Goal: Task Accomplishment & Management: Use online tool/utility

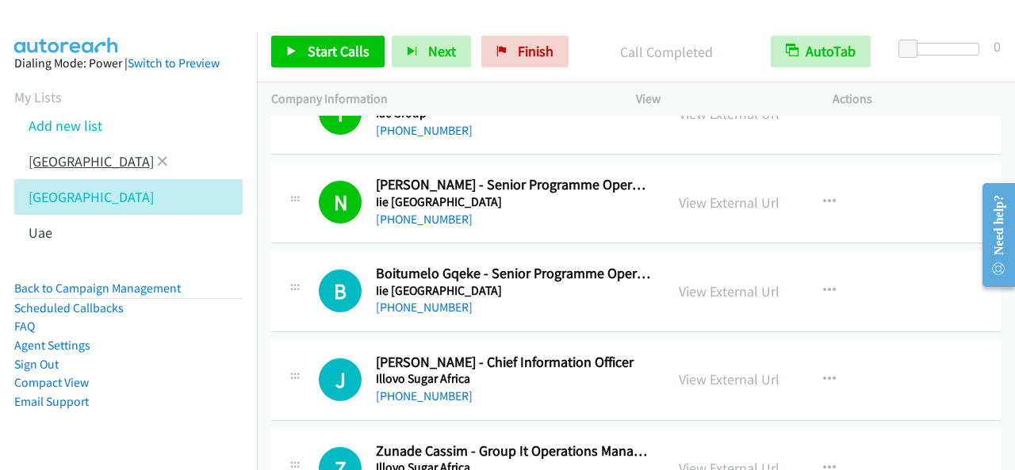
click at [78, 162] on link "[GEOGRAPHIC_DATA]" at bounding box center [91, 161] width 125 height 18
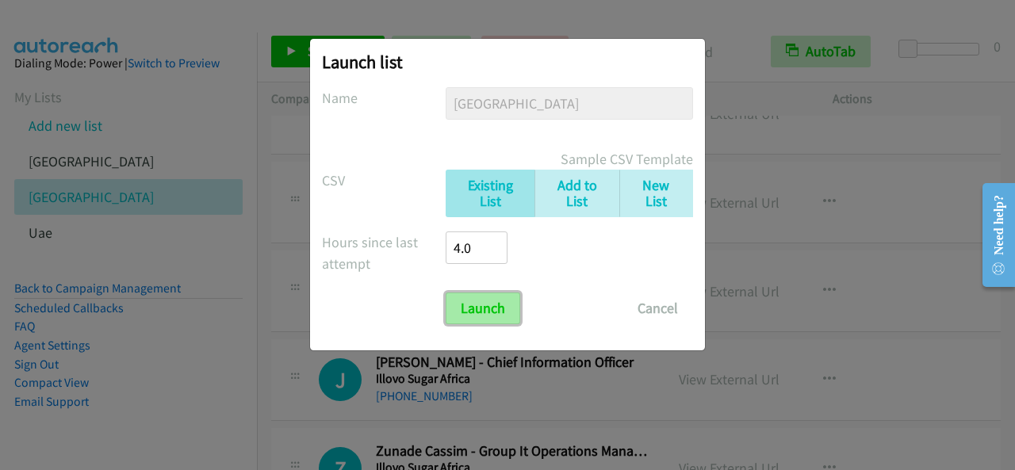
click at [493, 314] on input "Launch" at bounding box center [483, 309] width 75 height 32
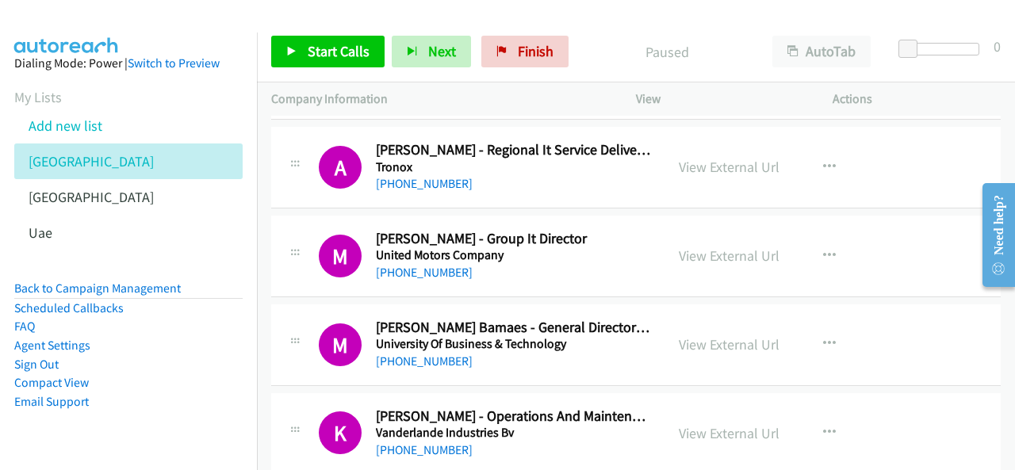
scroll to position [7001, 0]
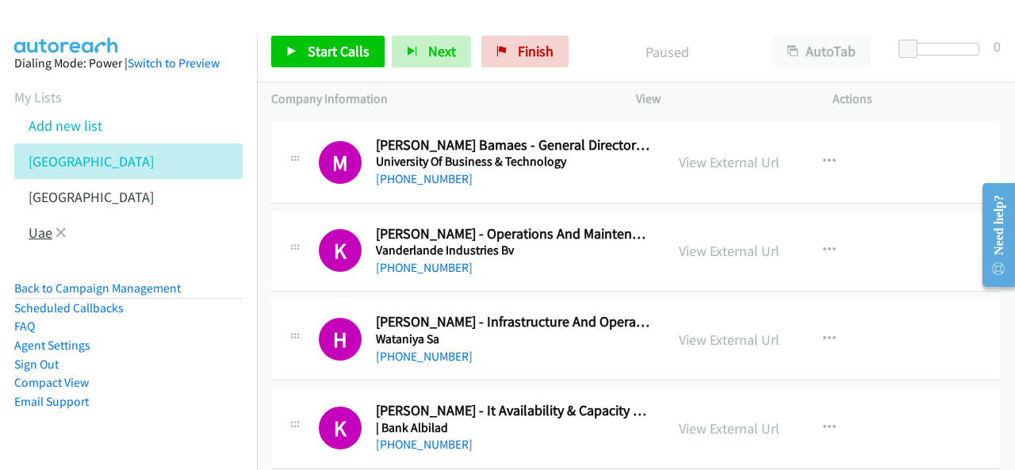
click at [34, 234] on link "Uae" at bounding box center [41, 233] width 24 height 18
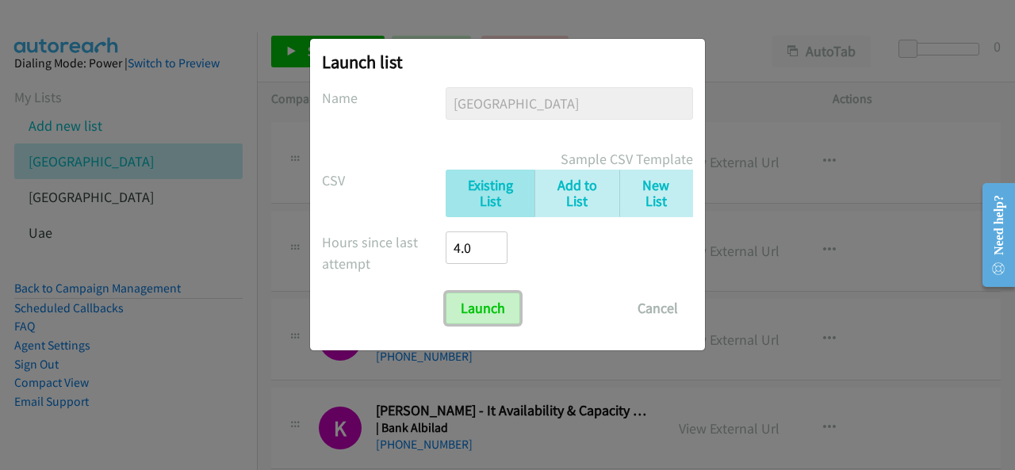
drag, startPoint x: 505, startPoint y: 310, endPoint x: 552, endPoint y: 309, distance: 46.8
click at [504, 310] on input "Launch" at bounding box center [483, 309] width 75 height 32
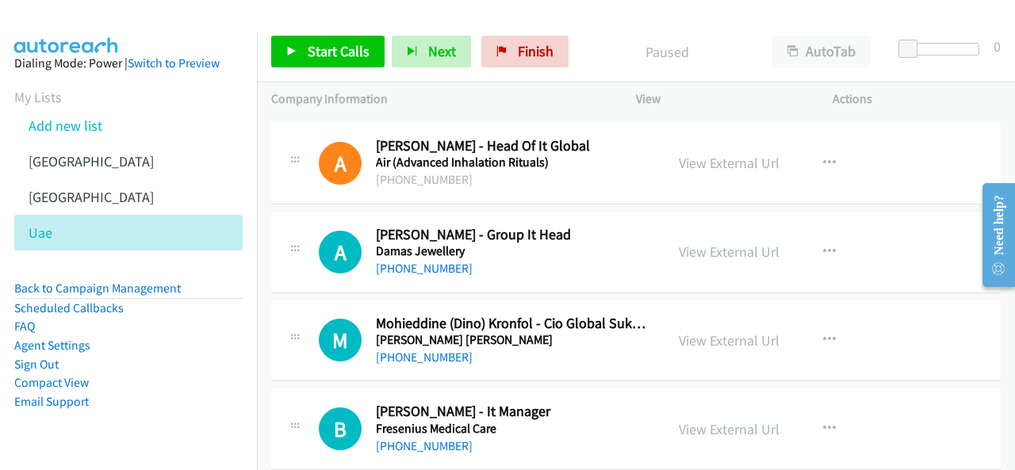
scroll to position [238, 0]
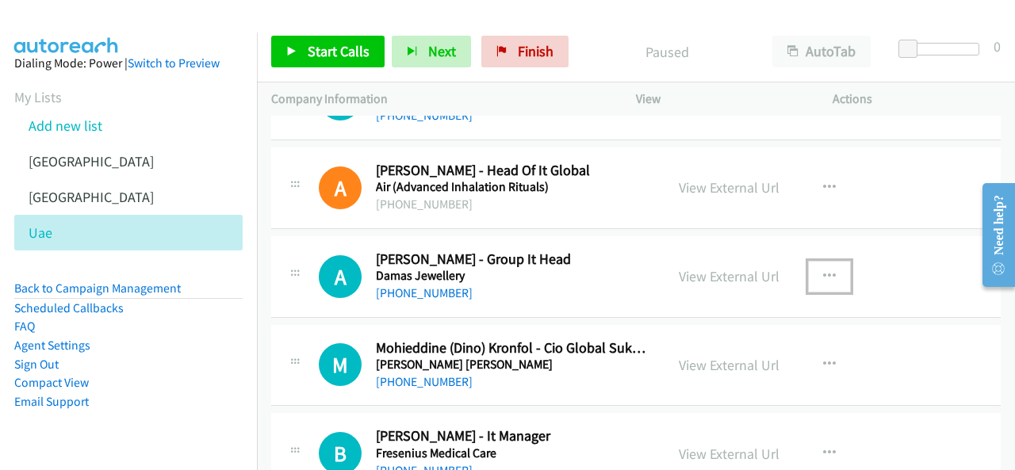
click at [823, 274] on icon "button" at bounding box center [829, 276] width 13 height 13
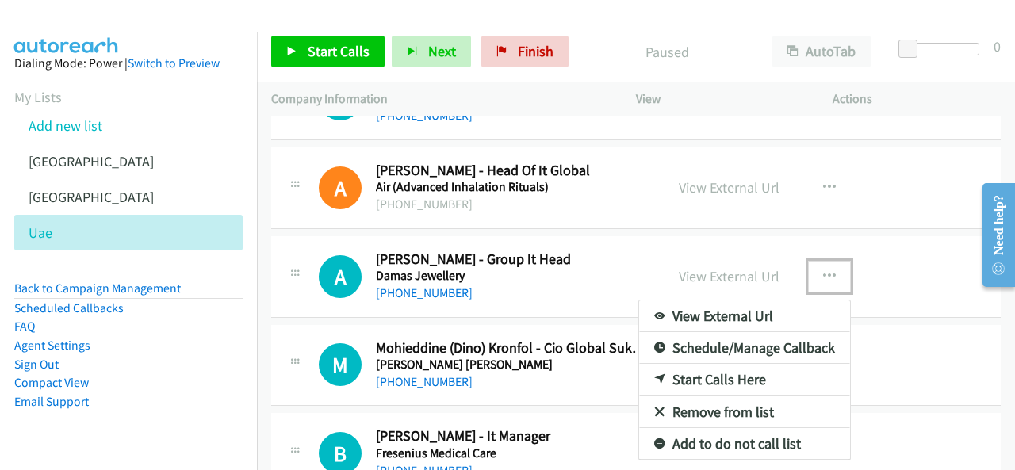
click at [706, 377] on link "Start Calls Here" at bounding box center [744, 380] width 211 height 32
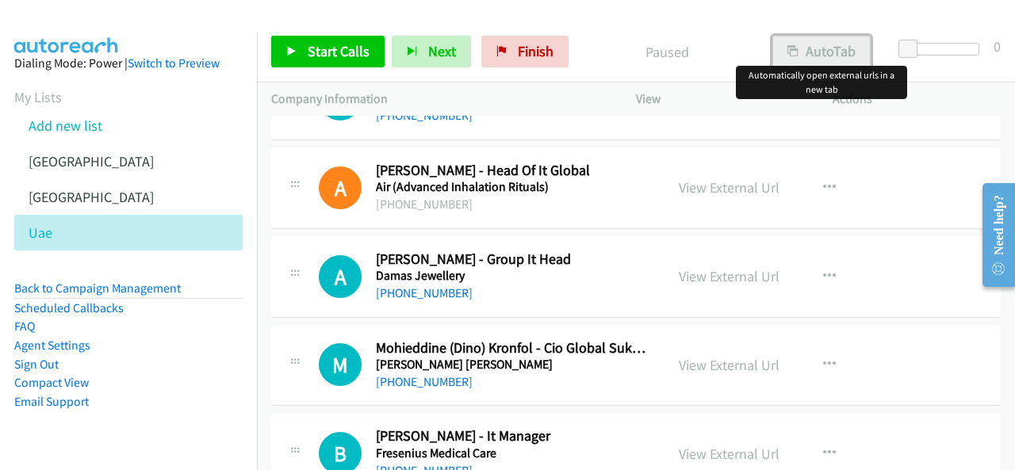
click at [807, 55] on button "AutoTab" at bounding box center [821, 52] width 98 height 32
drag, startPoint x: 316, startPoint y: 51, endPoint x: 327, endPoint y: 51, distance: 10.3
click at [317, 51] on span "Start Calls" at bounding box center [339, 51] width 62 height 18
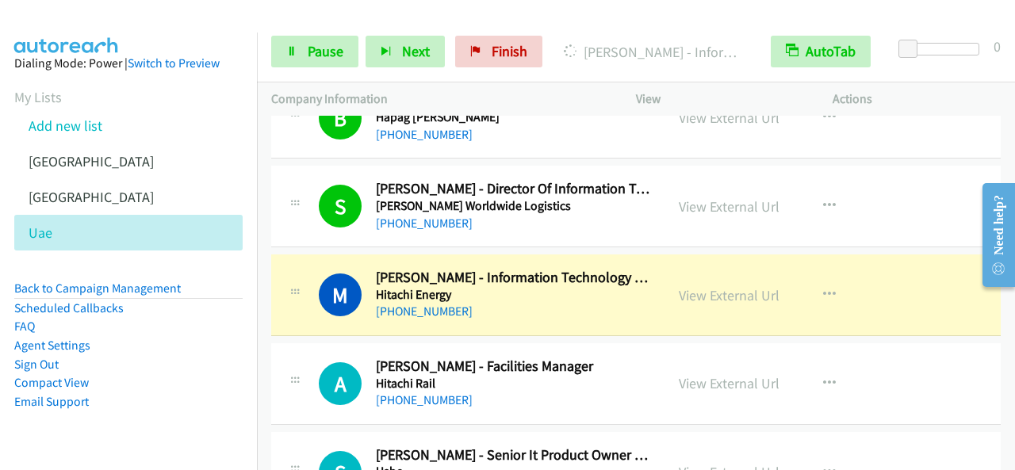
scroll to position [951, 0]
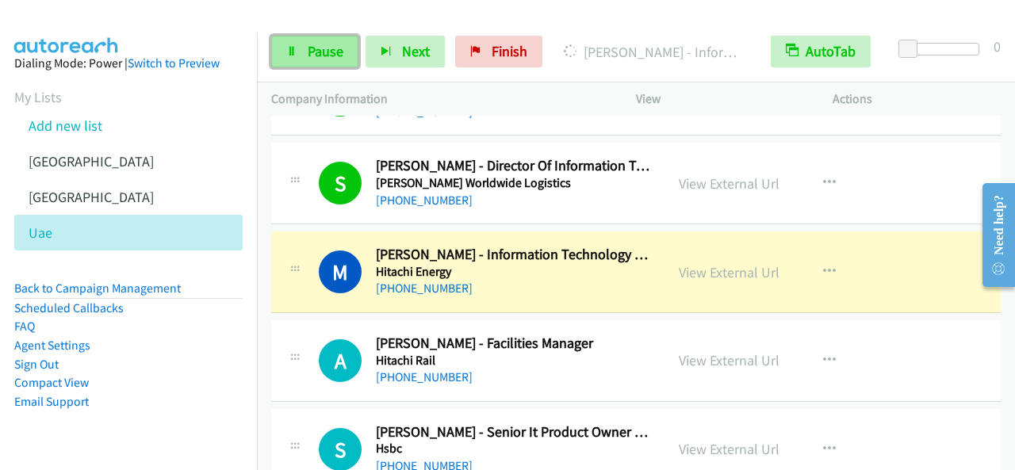
click at [344, 56] on link "Pause" at bounding box center [314, 52] width 87 height 32
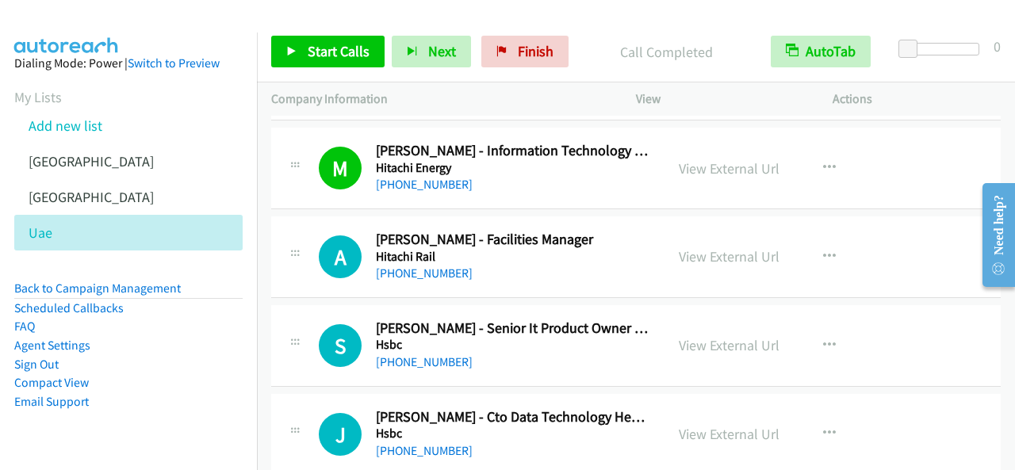
scroll to position [1031, 0]
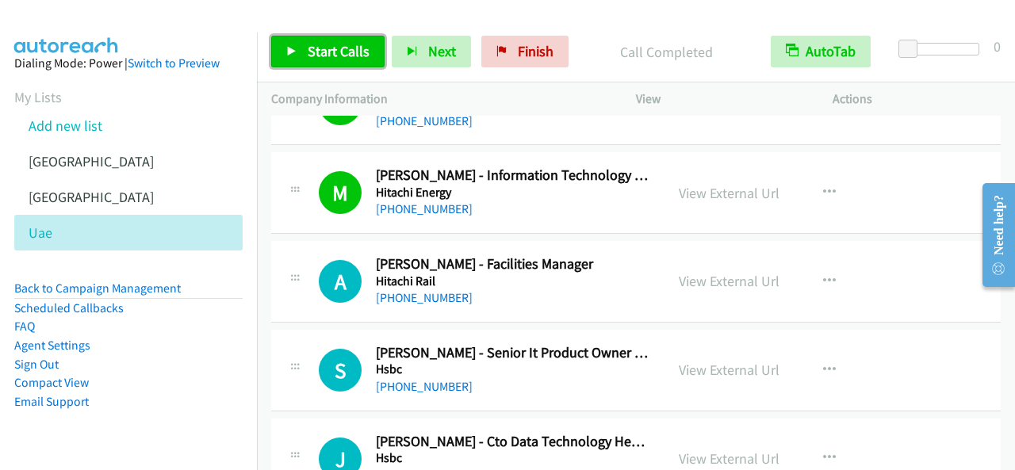
click at [347, 42] on span "Start Calls" at bounding box center [339, 51] width 62 height 18
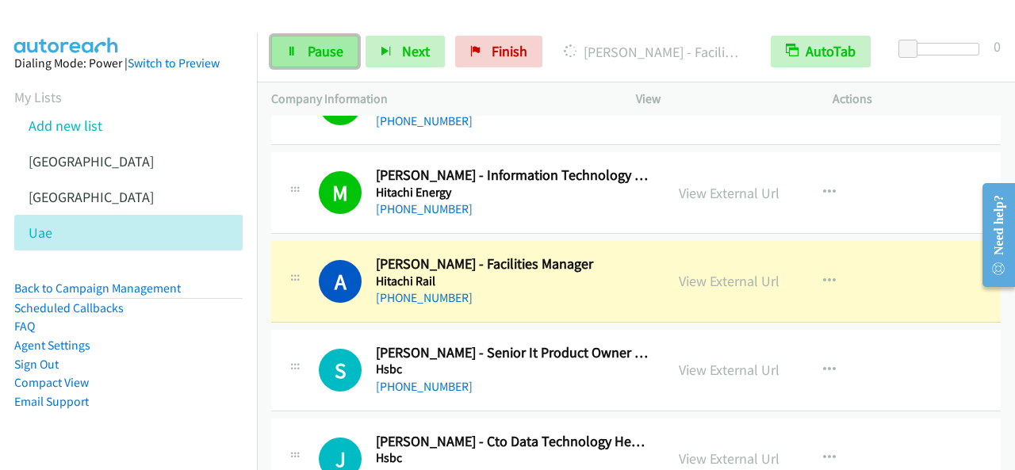
click at [317, 64] on link "Pause" at bounding box center [314, 52] width 87 height 32
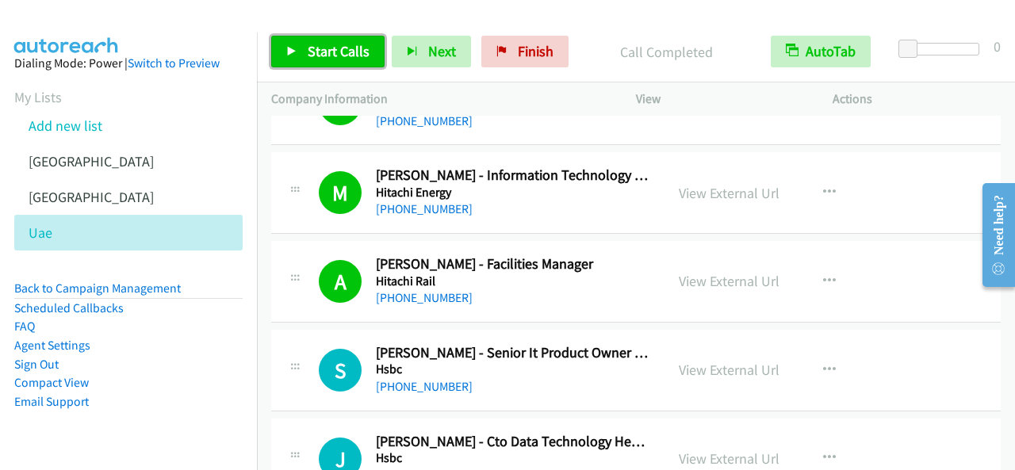
drag, startPoint x: 327, startPoint y: 49, endPoint x: 379, endPoint y: 50, distance: 52.3
click at [326, 48] on span "Start Calls" at bounding box center [339, 51] width 62 height 18
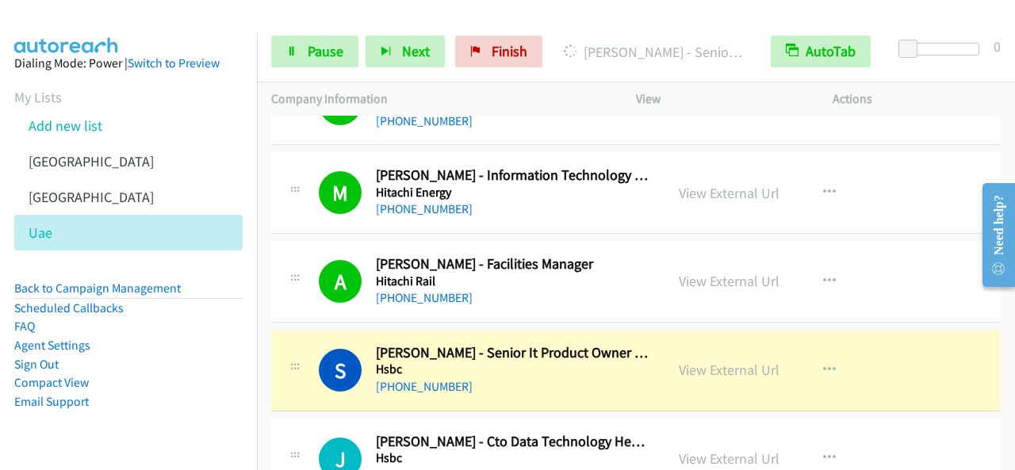
scroll to position [1110, 0]
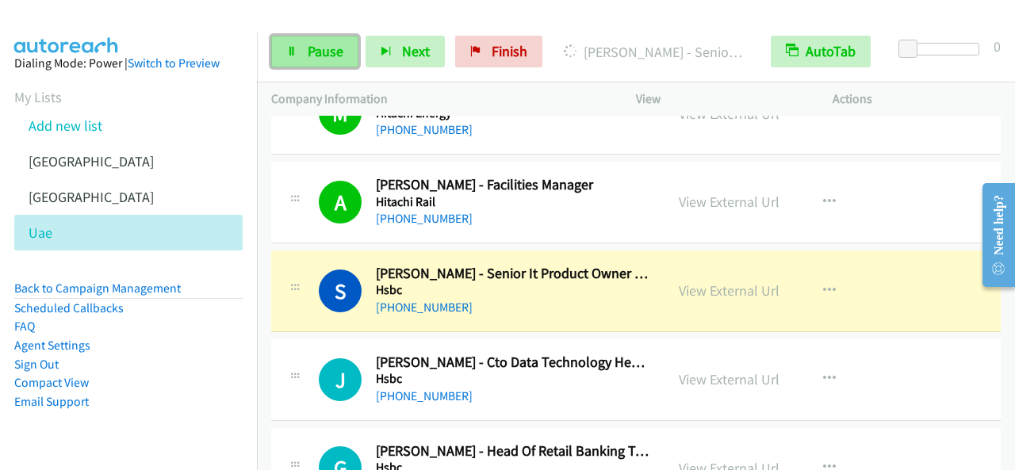
click at [325, 52] on span "Pause" at bounding box center [326, 51] width 36 height 18
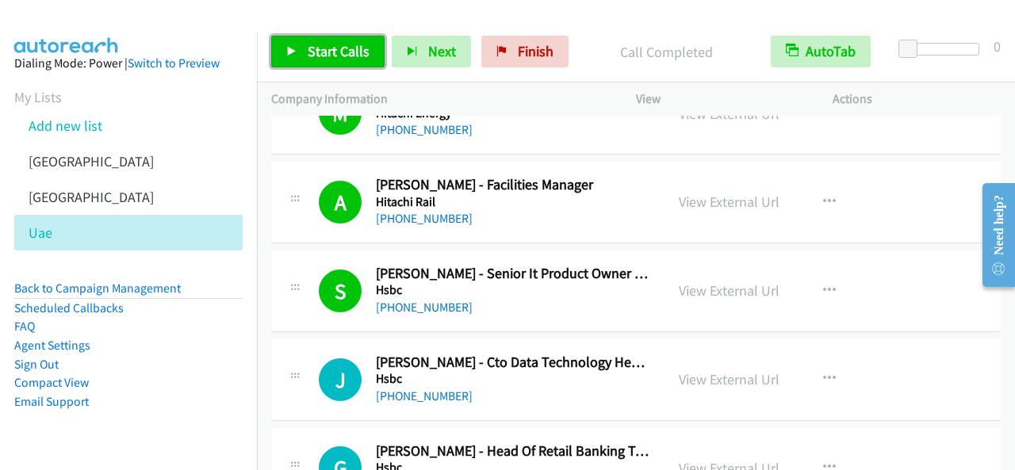
click at [331, 42] on span "Start Calls" at bounding box center [339, 51] width 62 height 18
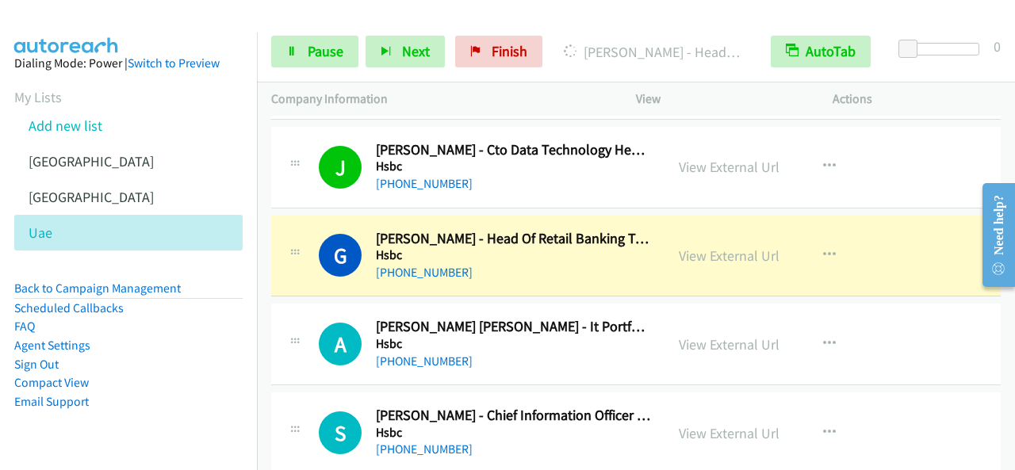
scroll to position [1348, 0]
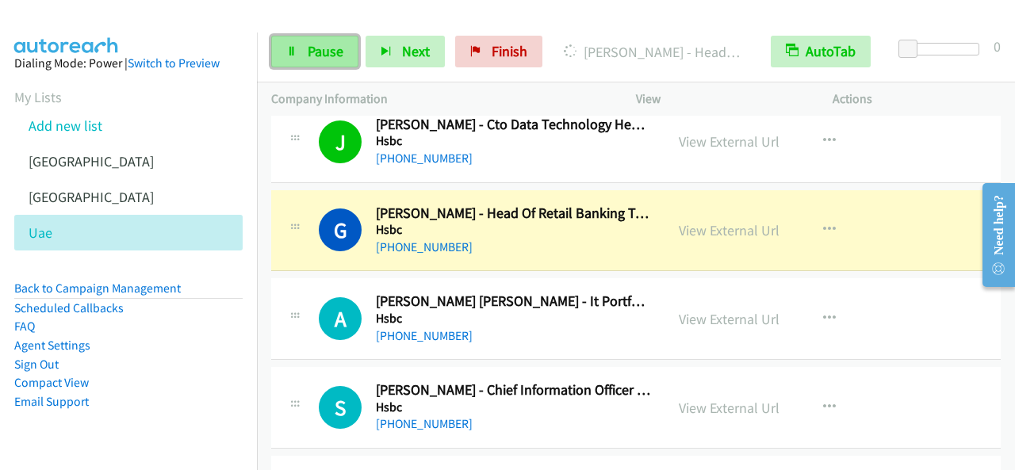
click at [346, 47] on link "Pause" at bounding box center [314, 52] width 87 height 32
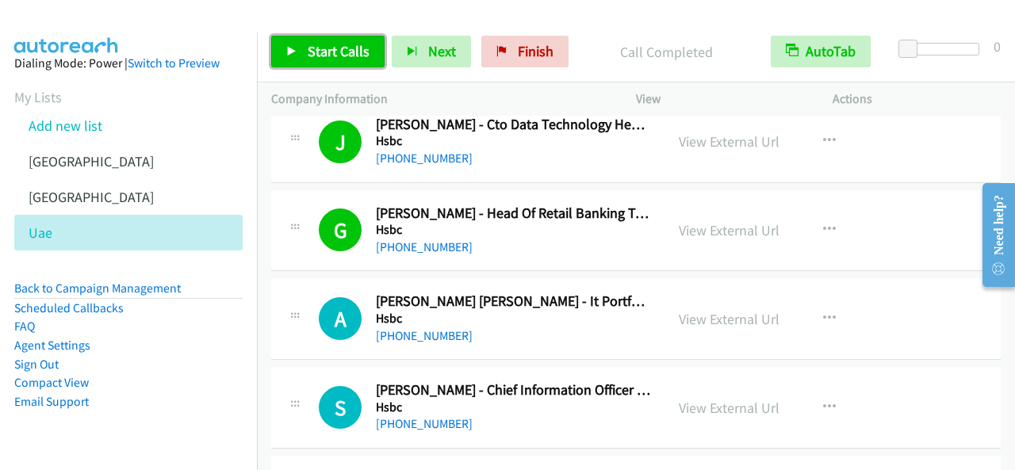
drag, startPoint x: 339, startPoint y: 47, endPoint x: 436, endPoint y: 77, distance: 101.3
click at [339, 47] on span "Start Calls" at bounding box center [339, 51] width 62 height 18
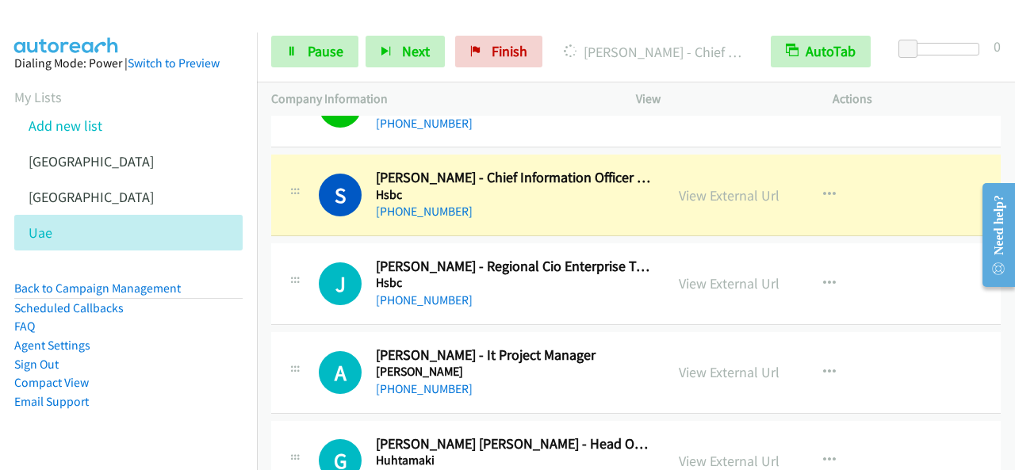
scroll to position [1586, 0]
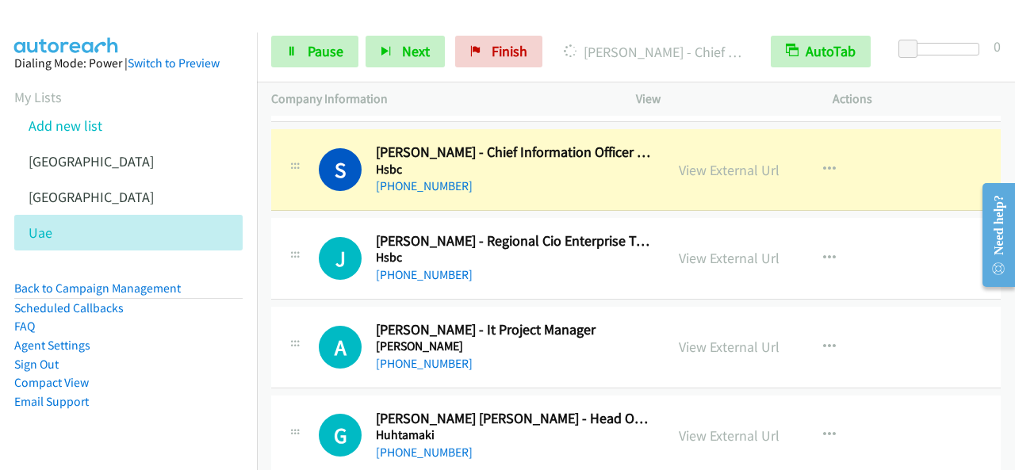
drag, startPoint x: 425, startPoint y: 362, endPoint x: 421, endPoint y: 434, distance: 72.3
click at [425, 362] on link "+971 50 852 1682" at bounding box center [424, 363] width 97 height 15
click at [702, 362] on div "View External Url View External Url Schedule/Manage Callback Start Calls Here R…" at bounding box center [769, 347] width 211 height 52
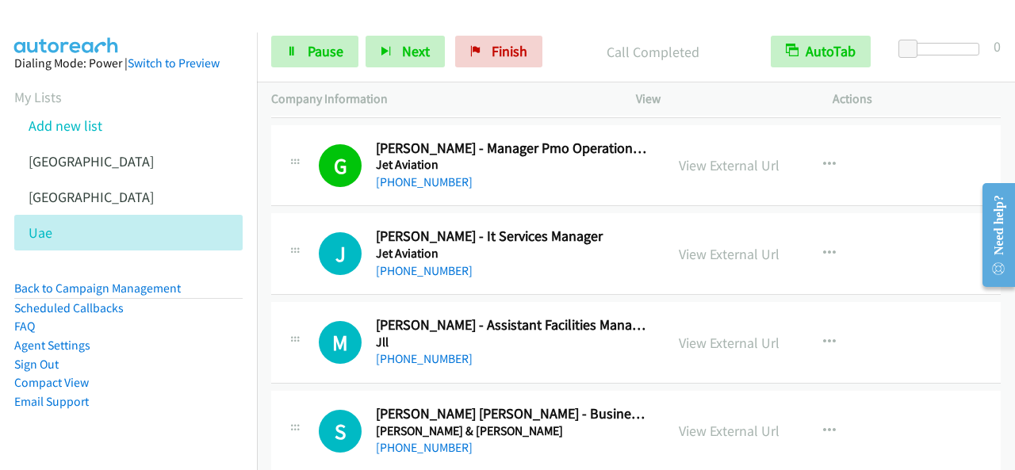
scroll to position [2379, 0]
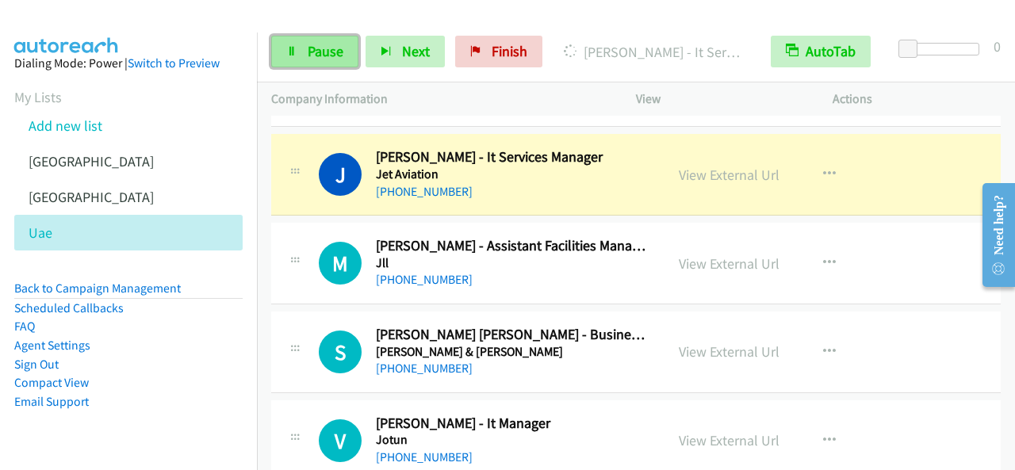
click at [303, 40] on link "Pause" at bounding box center [314, 52] width 87 height 32
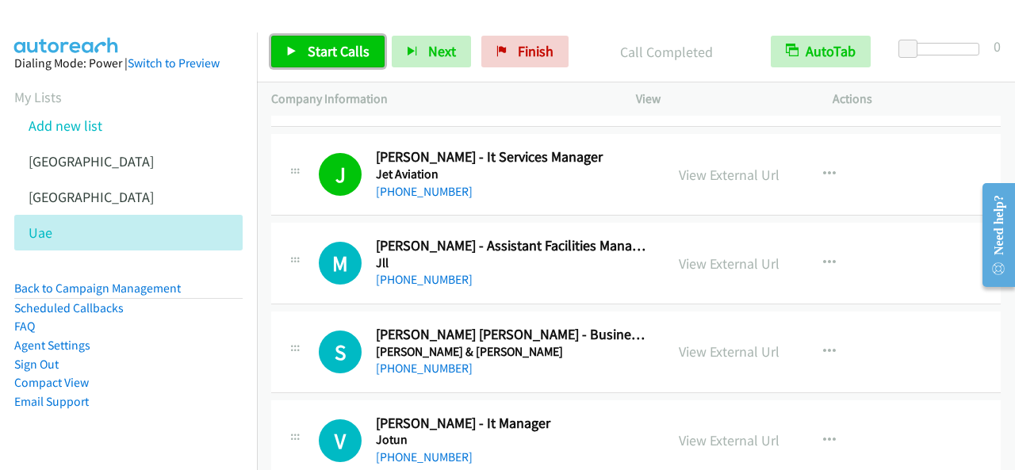
click at [323, 49] on span "Start Calls" at bounding box center [339, 51] width 62 height 18
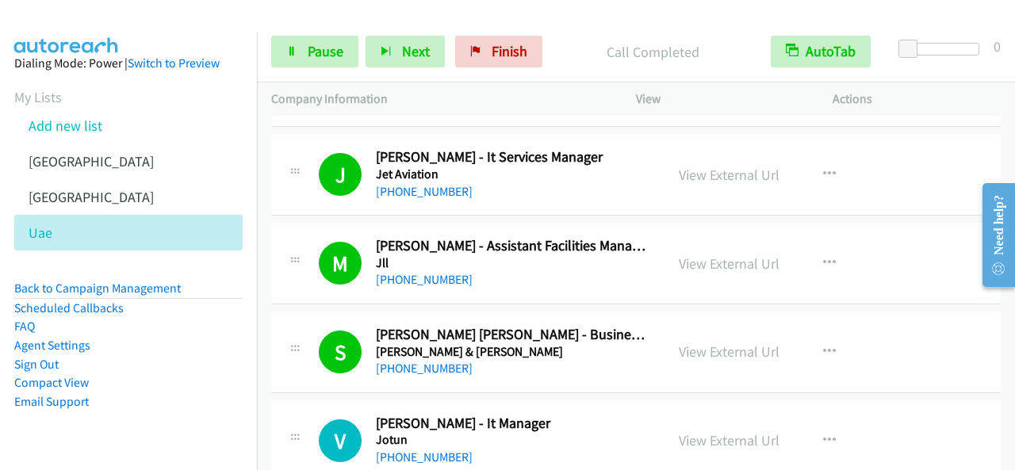
scroll to position [2537, 0]
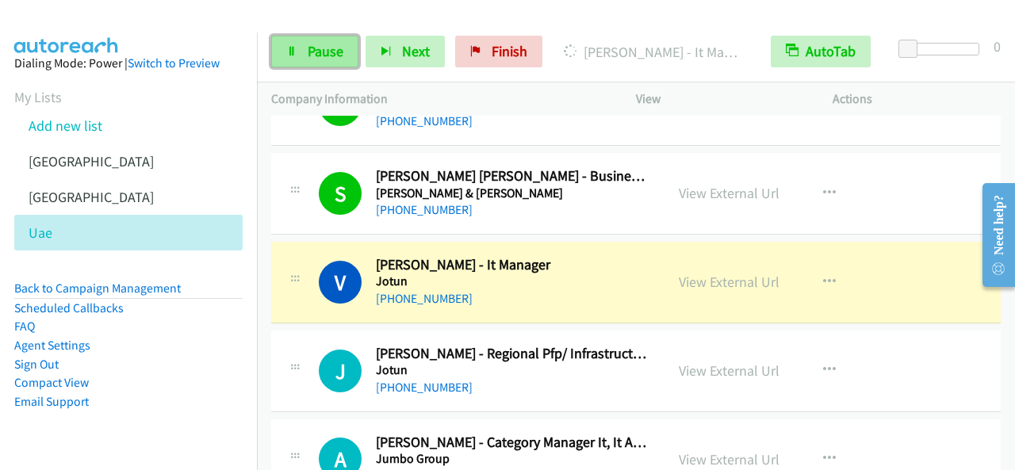
drag, startPoint x: 287, startPoint y: 41, endPoint x: 302, endPoint y: 56, distance: 21.3
click at [288, 41] on link "Pause" at bounding box center [314, 52] width 87 height 32
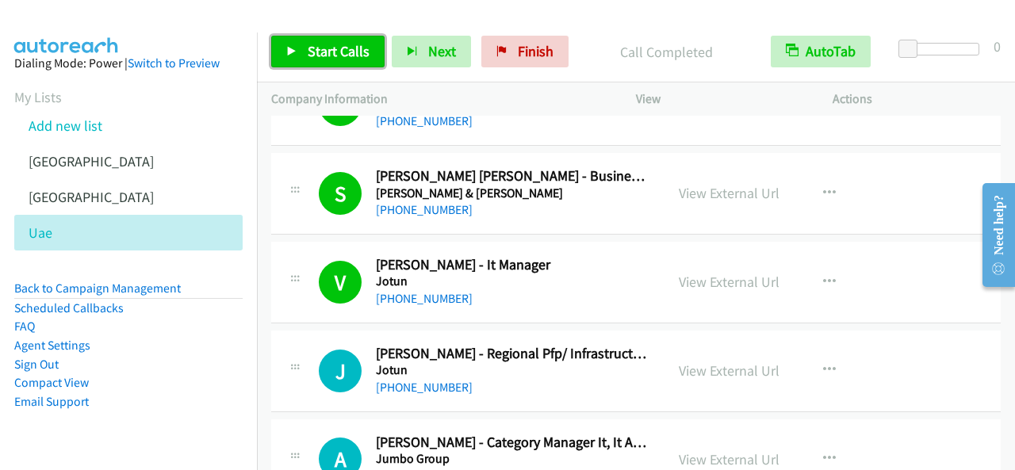
click at [320, 58] on span "Start Calls" at bounding box center [339, 51] width 62 height 18
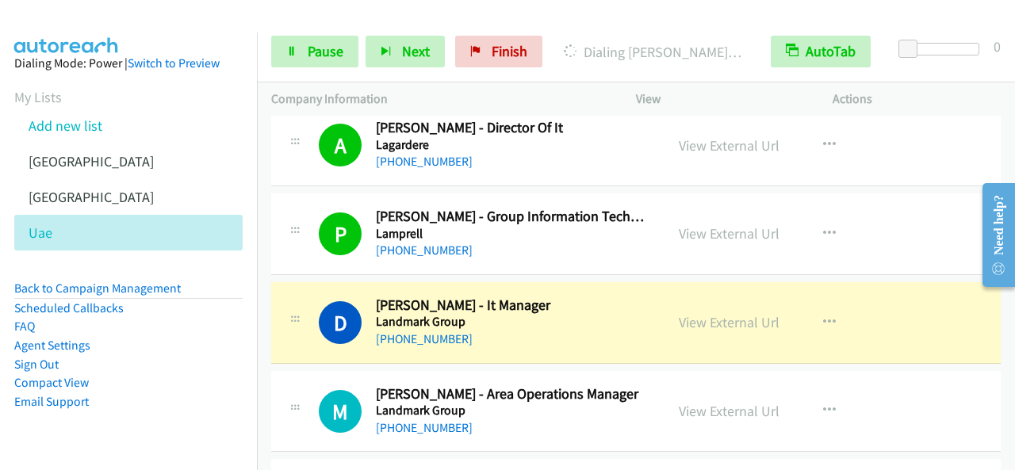
scroll to position [3568, 0]
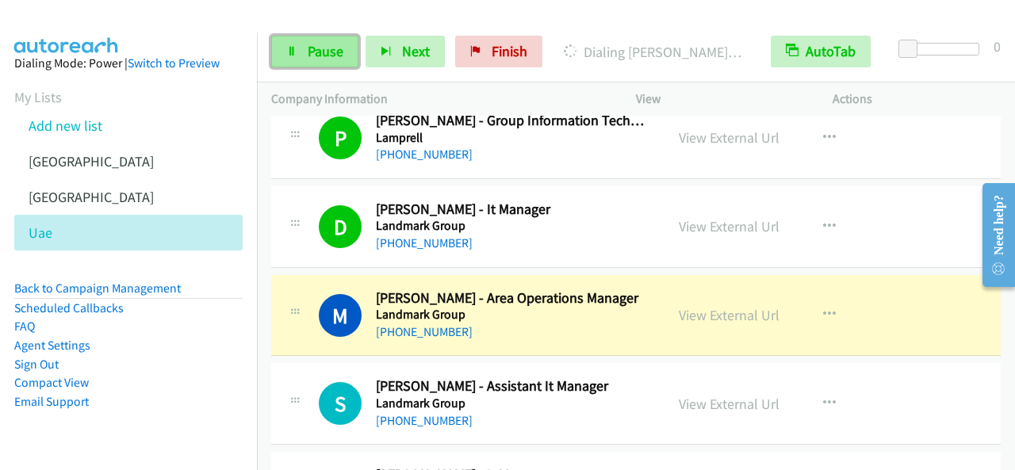
click at [289, 58] on link "Pause" at bounding box center [314, 52] width 87 height 32
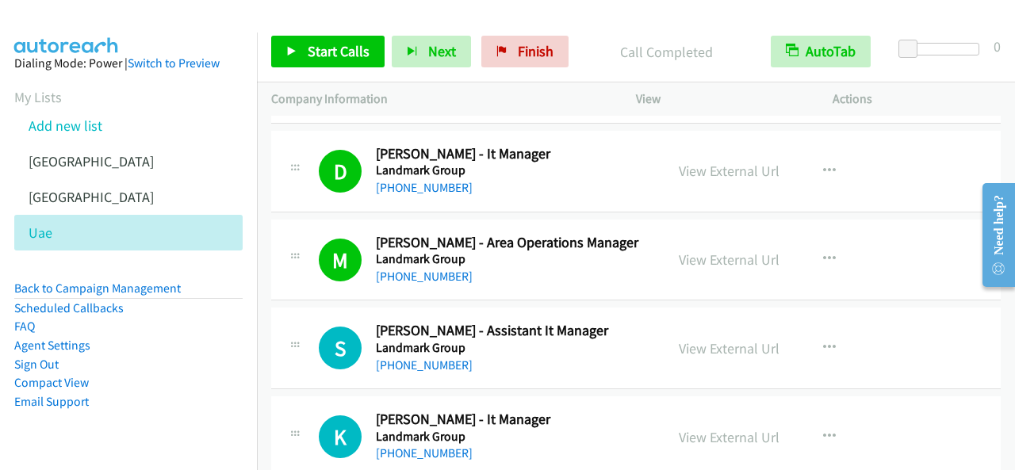
scroll to position [3647, 0]
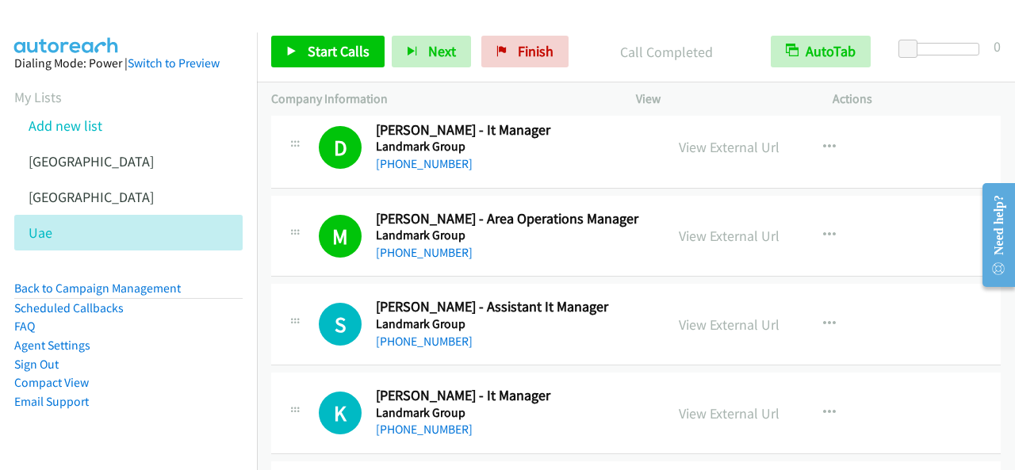
click at [373, 70] on div "Start Calls Pause Next Finish Call Completed AutoTab AutoTab 0" at bounding box center [636, 51] width 758 height 61
click at [369, 62] on link "Start Calls" at bounding box center [327, 52] width 113 height 32
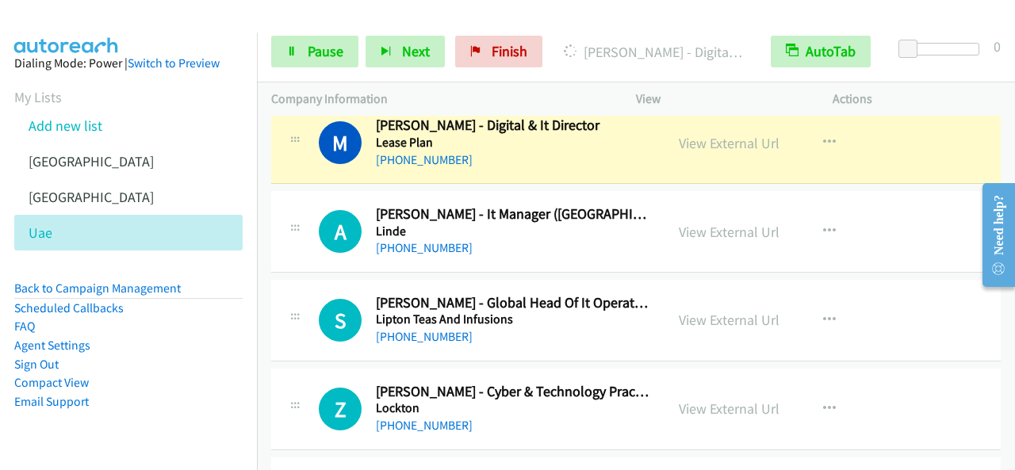
scroll to position [4281, 0]
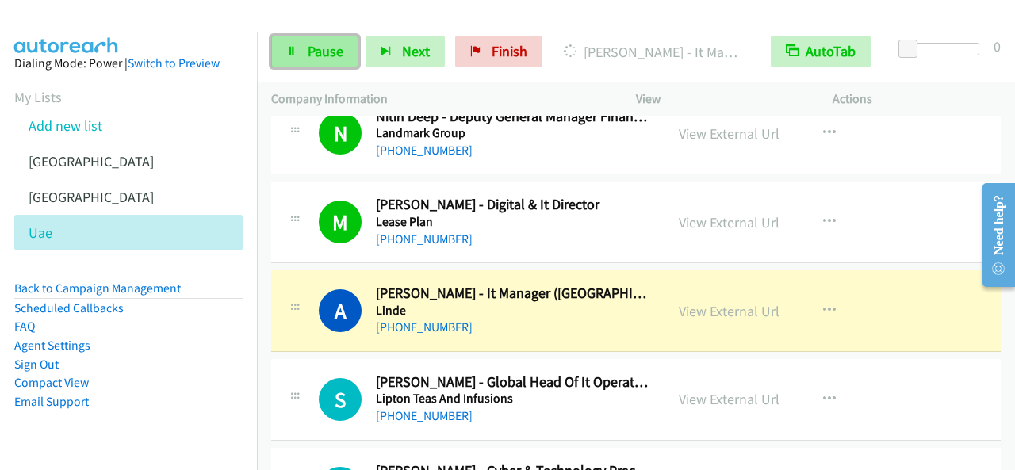
click at [330, 57] on span "Pause" at bounding box center [326, 51] width 36 height 18
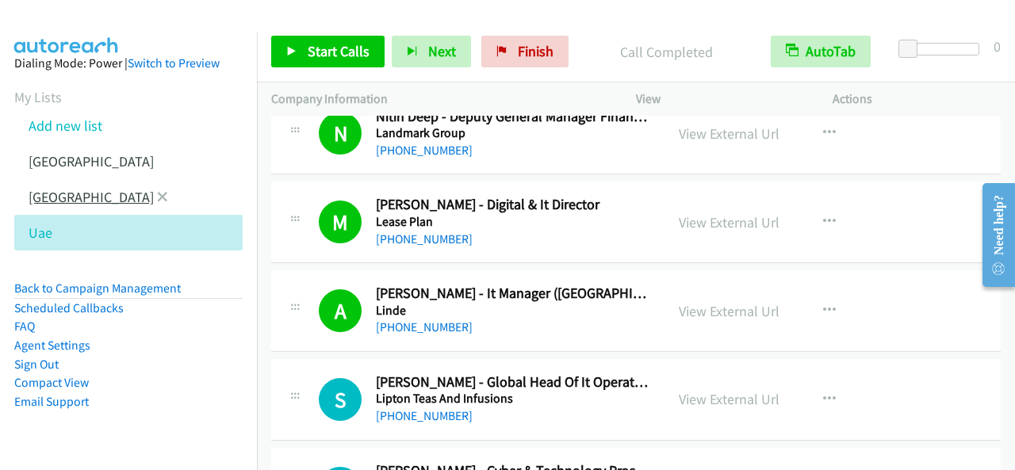
click at [67, 204] on link "[GEOGRAPHIC_DATA]" at bounding box center [91, 197] width 125 height 18
click at [43, 198] on link "[GEOGRAPHIC_DATA]" at bounding box center [91, 197] width 125 height 18
click at [72, 75] on body "Start Calls Pause Next Finish Call Completed AutoTab AutoTab 0 Company Informat…" at bounding box center [507, 37] width 1015 height 75
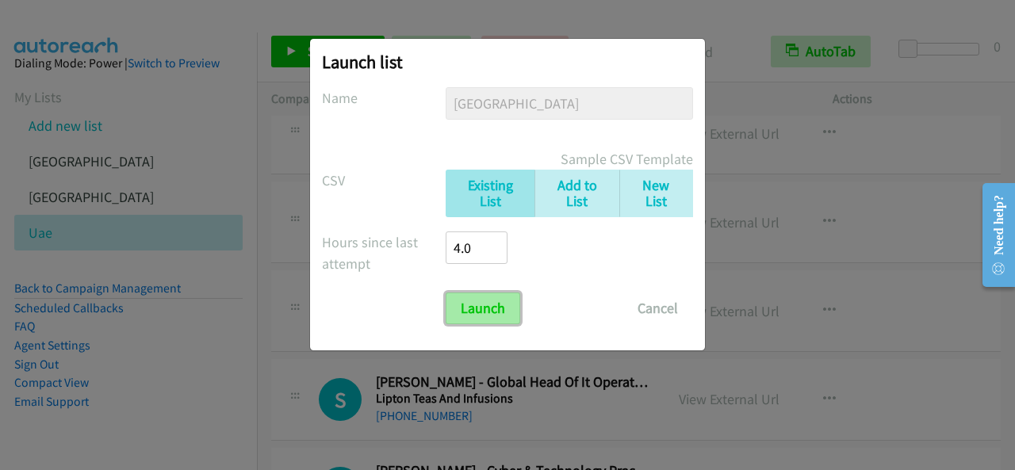
click at [505, 315] on input "Launch" at bounding box center [483, 309] width 75 height 32
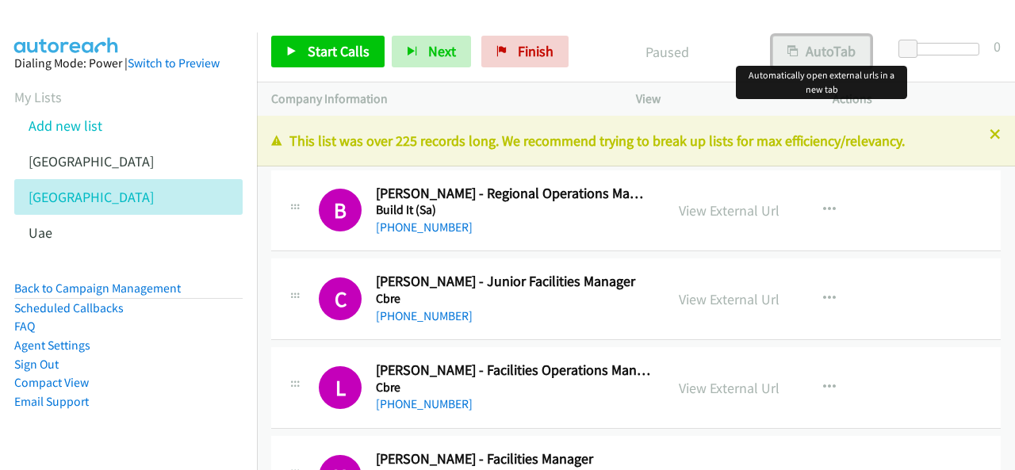
click at [817, 56] on button "AutoTab" at bounding box center [821, 52] width 98 height 32
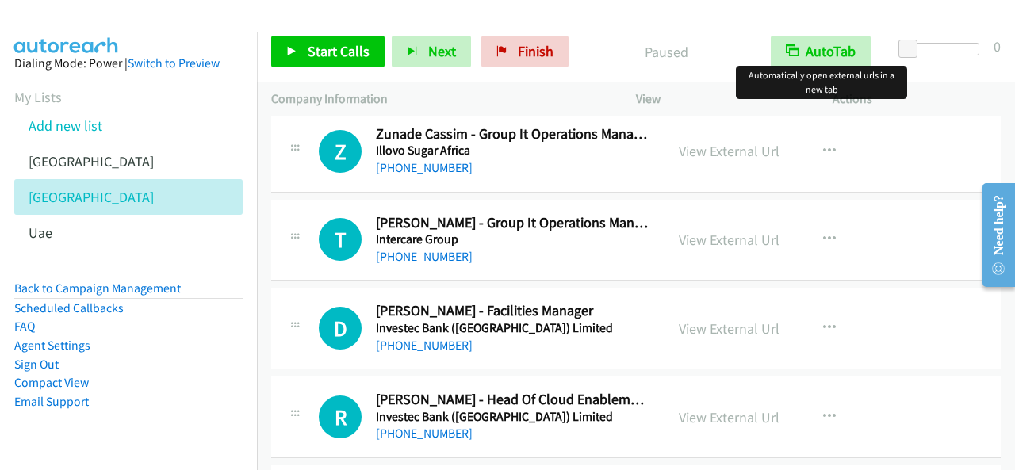
scroll to position [3013, 0]
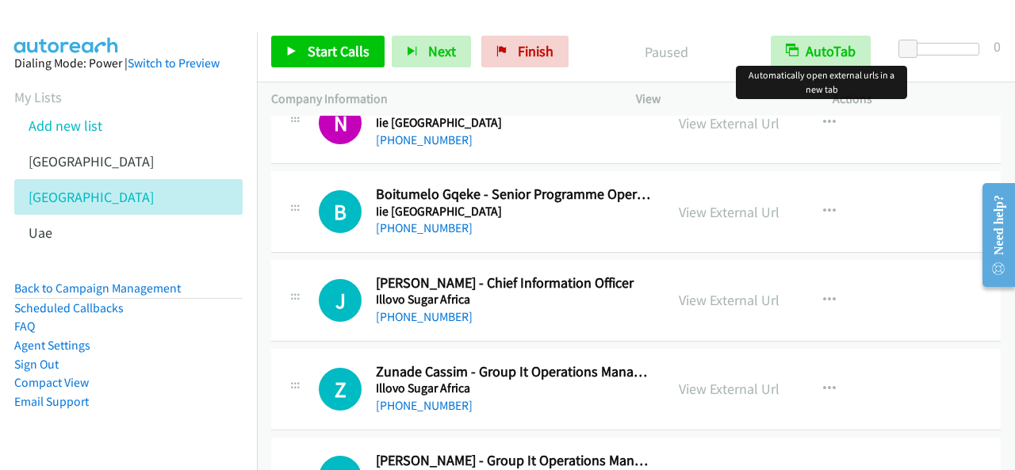
click at [344, 82] on div "Company Information" at bounding box center [439, 98] width 365 height 33
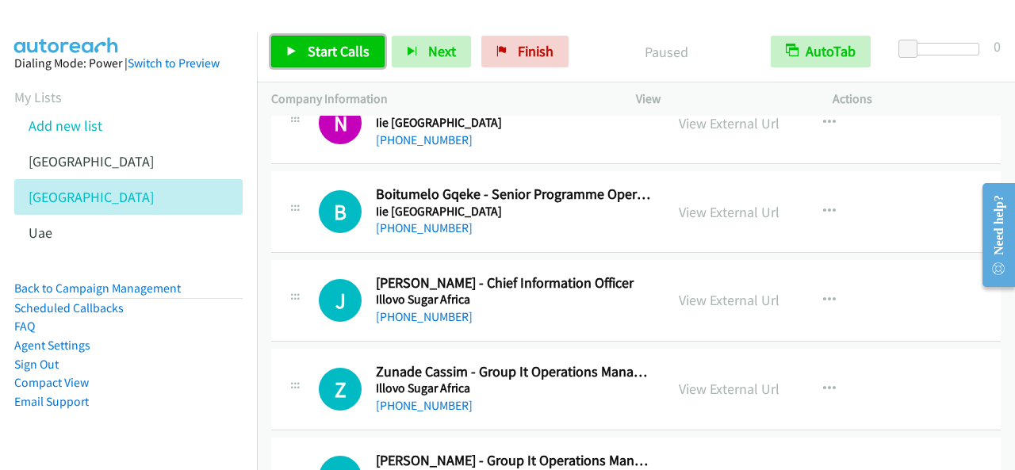
click at [332, 47] on span "Start Calls" at bounding box center [339, 51] width 62 height 18
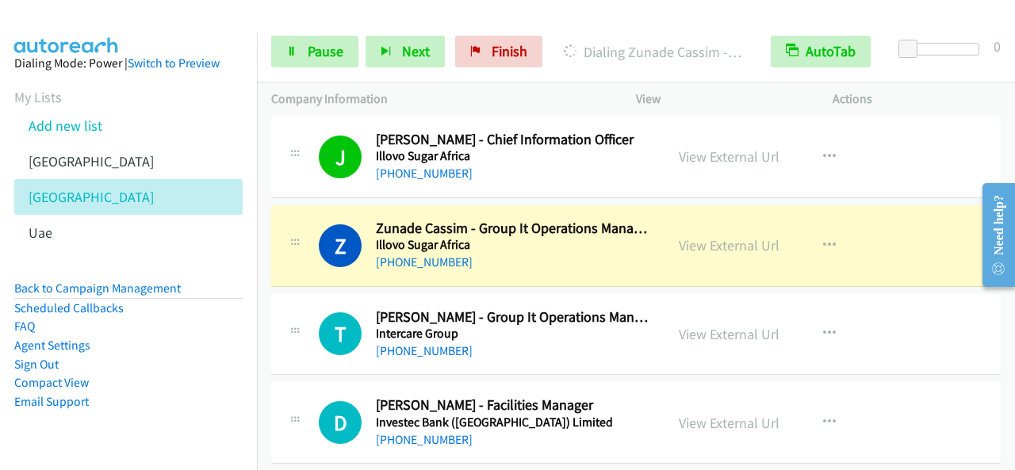
scroll to position [3171, 0]
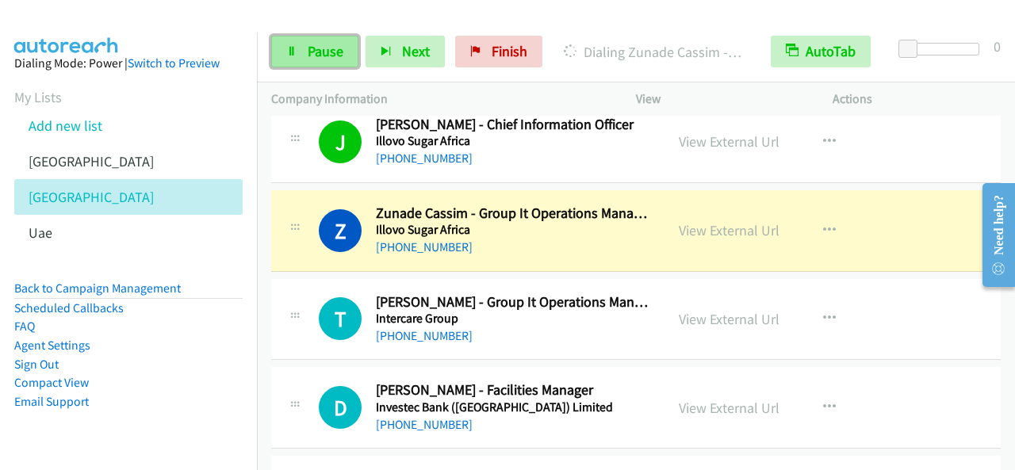
click at [304, 56] on link "Pause" at bounding box center [314, 52] width 87 height 32
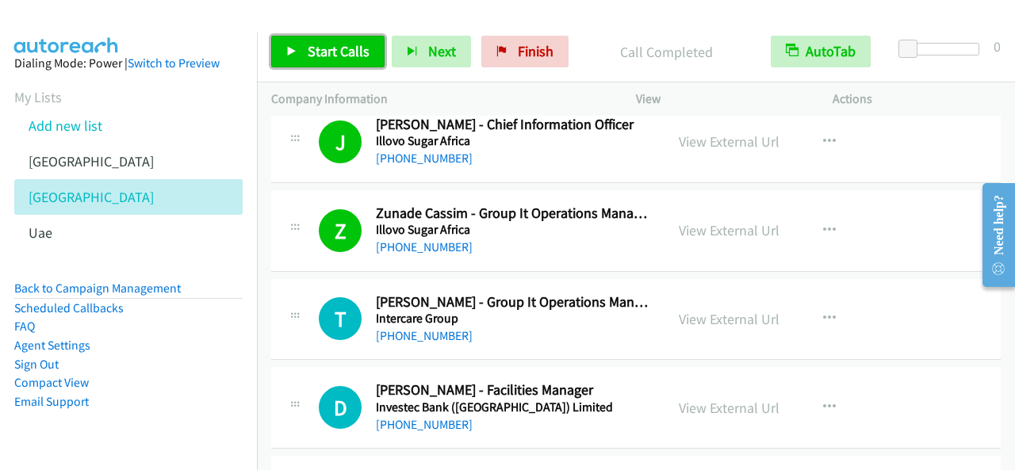
click at [331, 40] on link "Start Calls" at bounding box center [327, 52] width 113 height 32
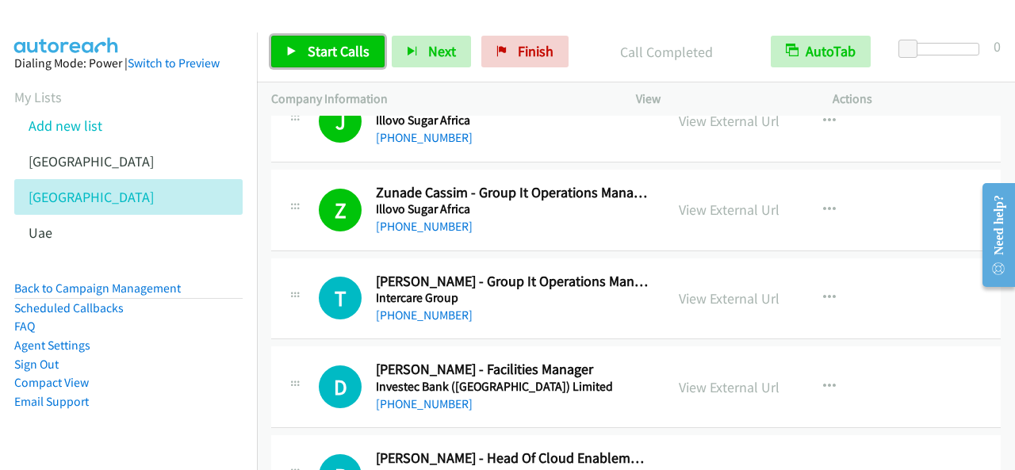
scroll to position [3251, 0]
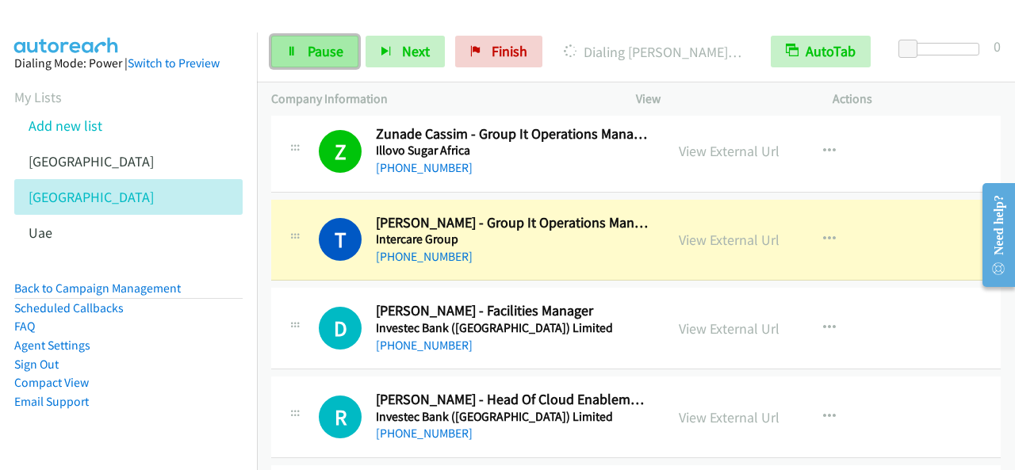
click at [301, 45] on link "Pause" at bounding box center [314, 52] width 87 height 32
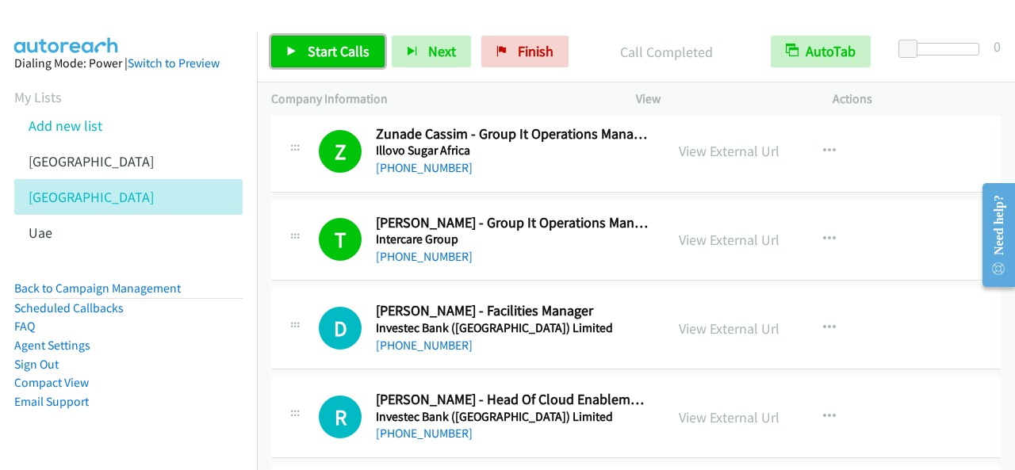
click at [308, 41] on link "Start Calls" at bounding box center [327, 52] width 113 height 32
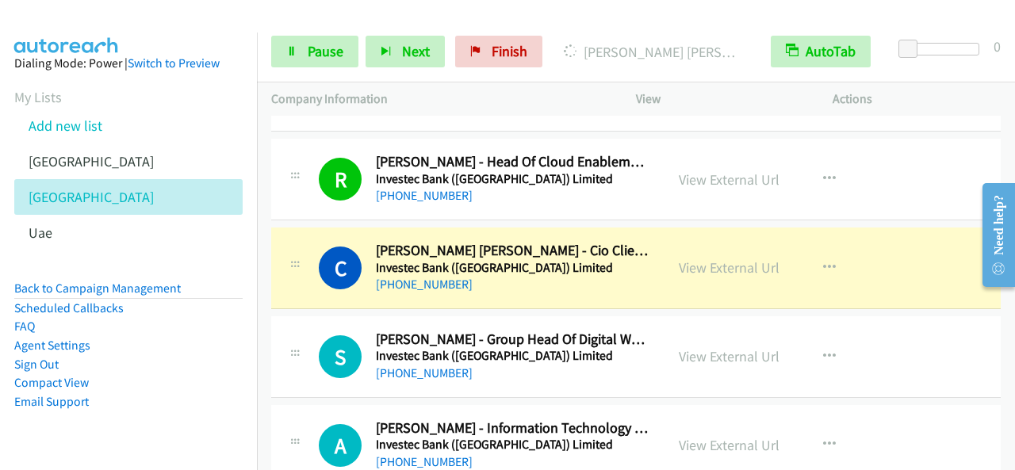
scroll to position [3568, 0]
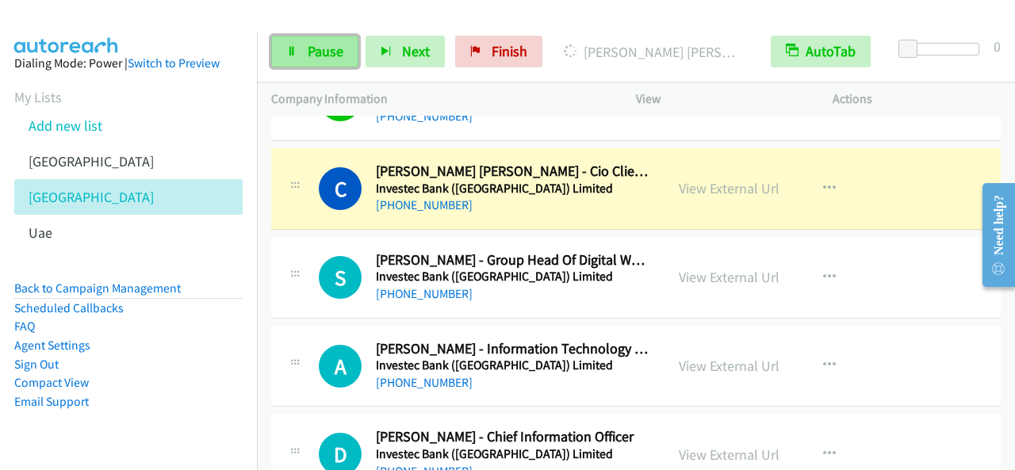
click at [327, 50] on span "Pause" at bounding box center [326, 51] width 36 height 18
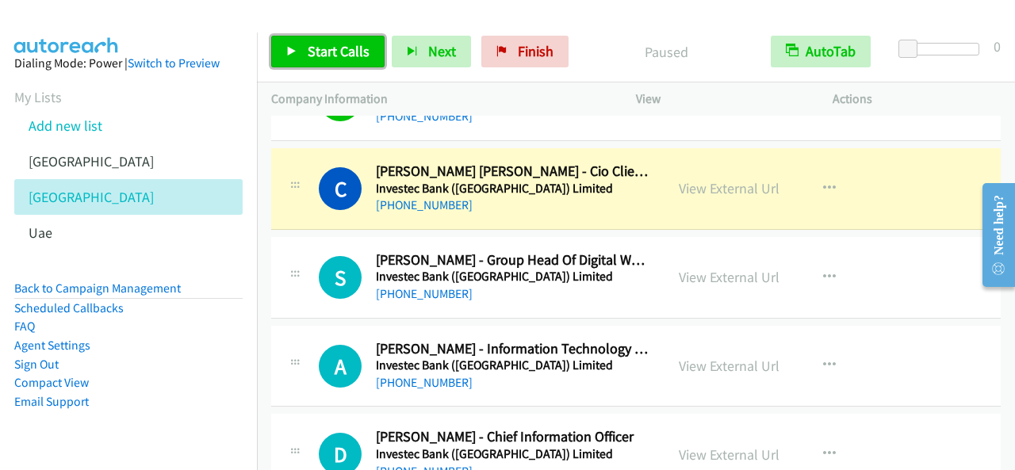
click at [362, 53] on span "Start Calls" at bounding box center [339, 51] width 62 height 18
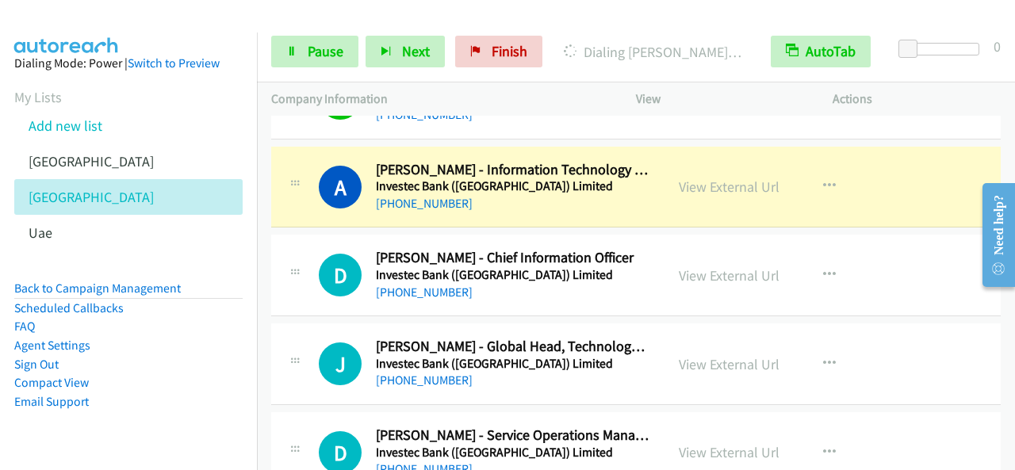
scroll to position [3726, 0]
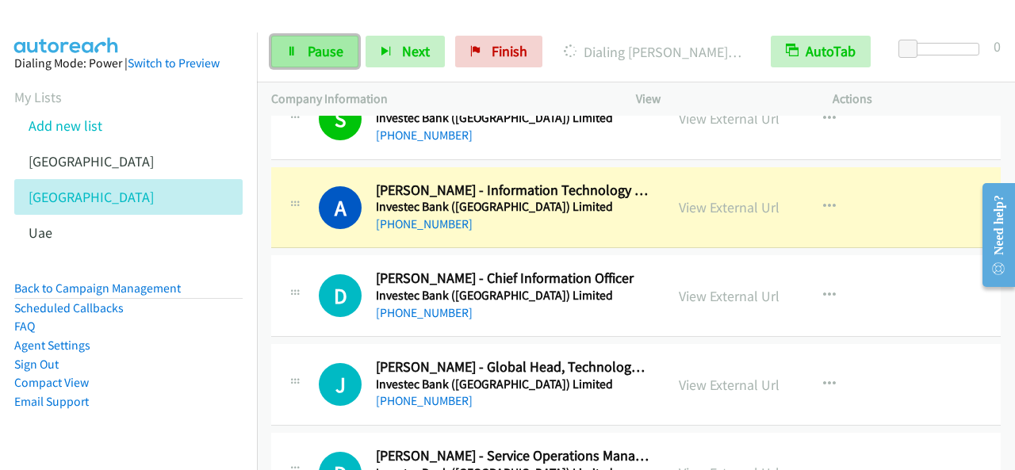
click at [320, 40] on link "Pause" at bounding box center [314, 52] width 87 height 32
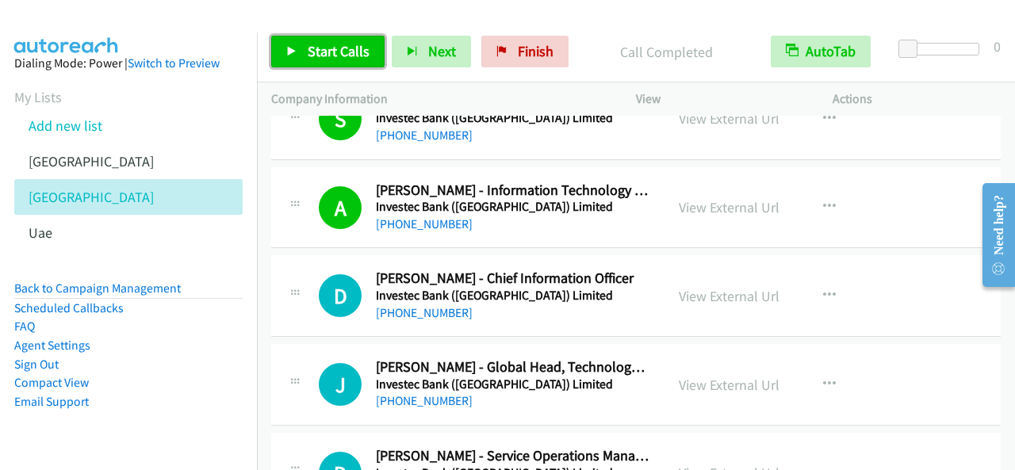
click at [355, 45] on span "Start Calls" at bounding box center [339, 51] width 62 height 18
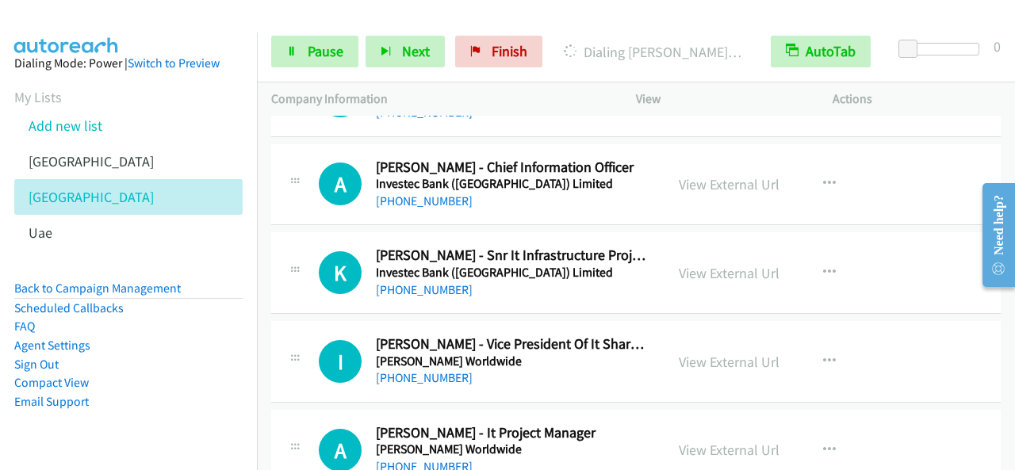
scroll to position [4361, 0]
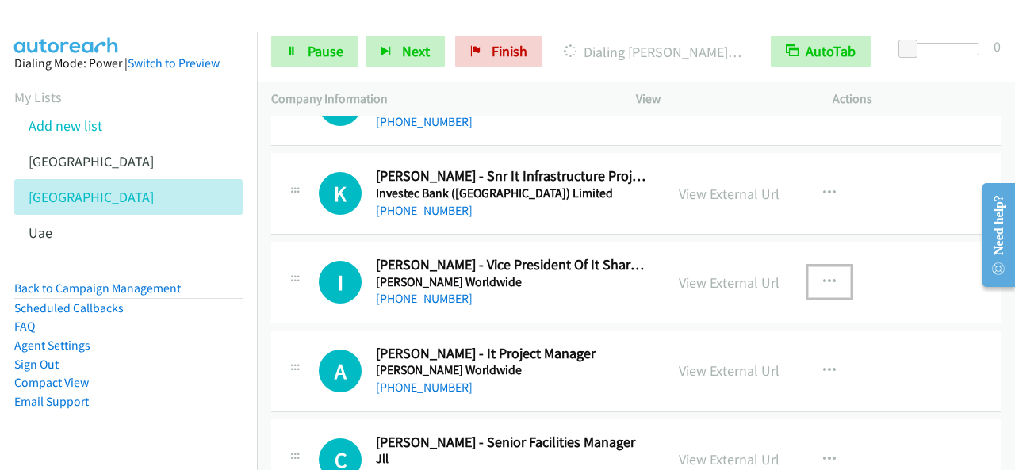
click at [823, 276] on icon "button" at bounding box center [829, 282] width 13 height 13
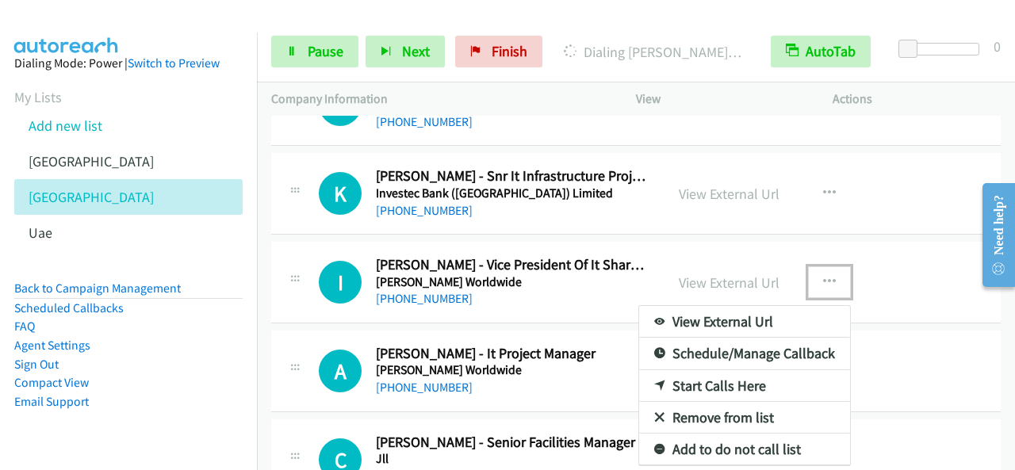
click at [699, 372] on link "Start Calls Here" at bounding box center [744, 386] width 211 height 32
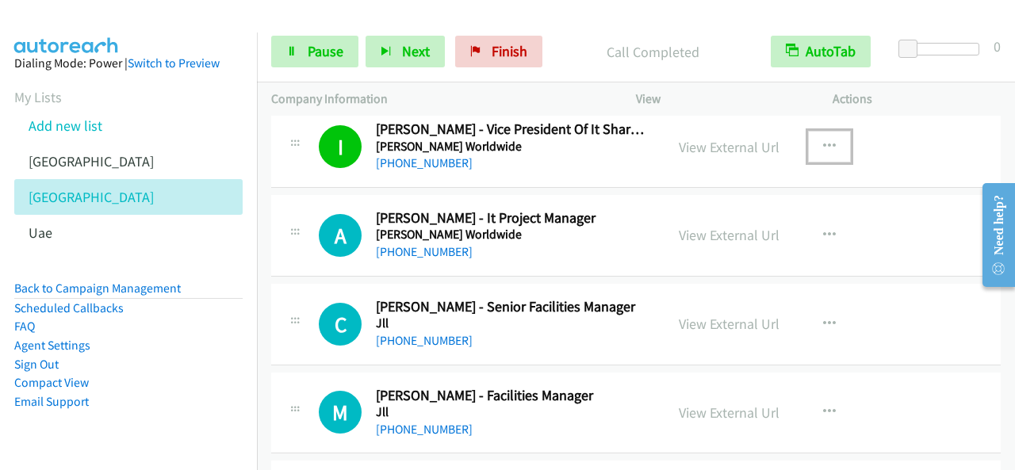
scroll to position [4519, 0]
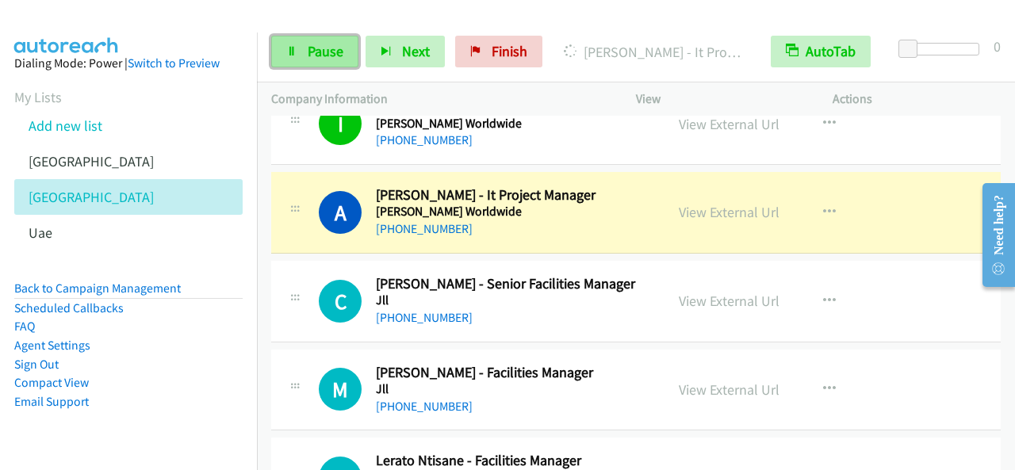
click at [303, 40] on link "Pause" at bounding box center [314, 52] width 87 height 32
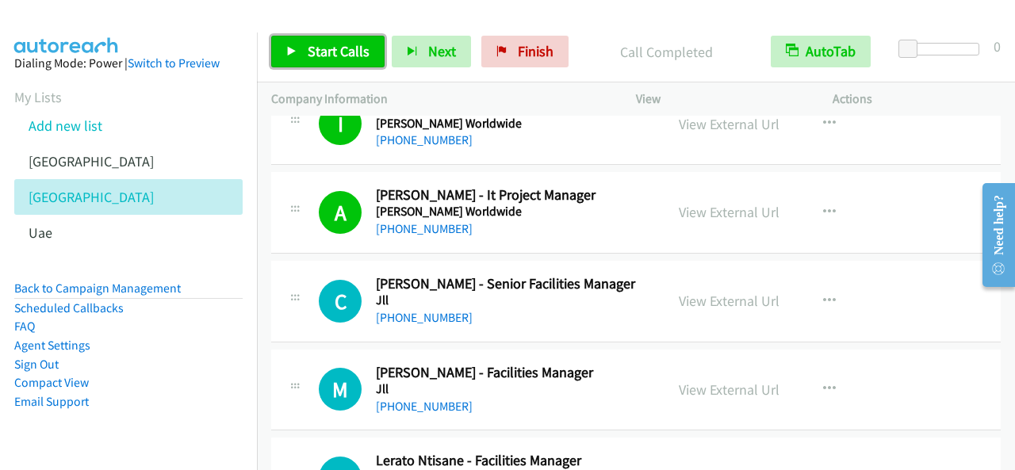
click at [347, 42] on span "Start Calls" at bounding box center [339, 51] width 62 height 18
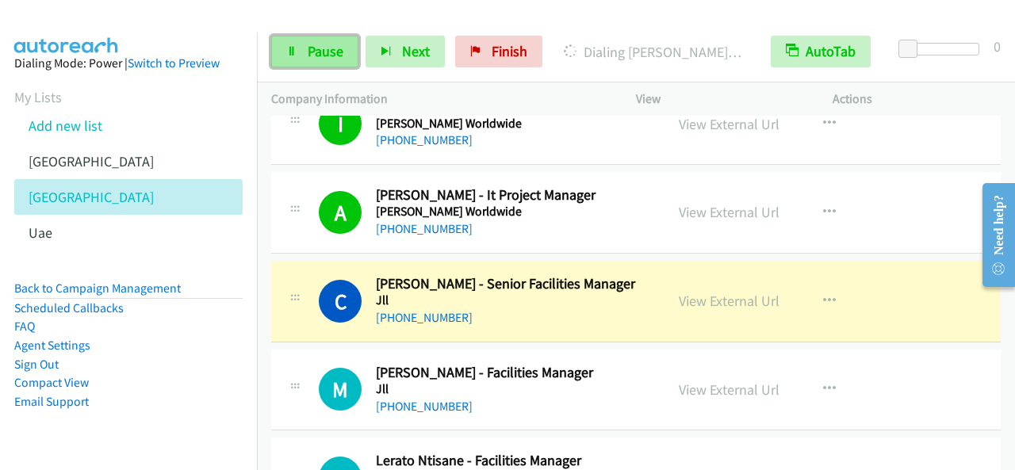
click at [285, 56] on link "Pause" at bounding box center [314, 52] width 87 height 32
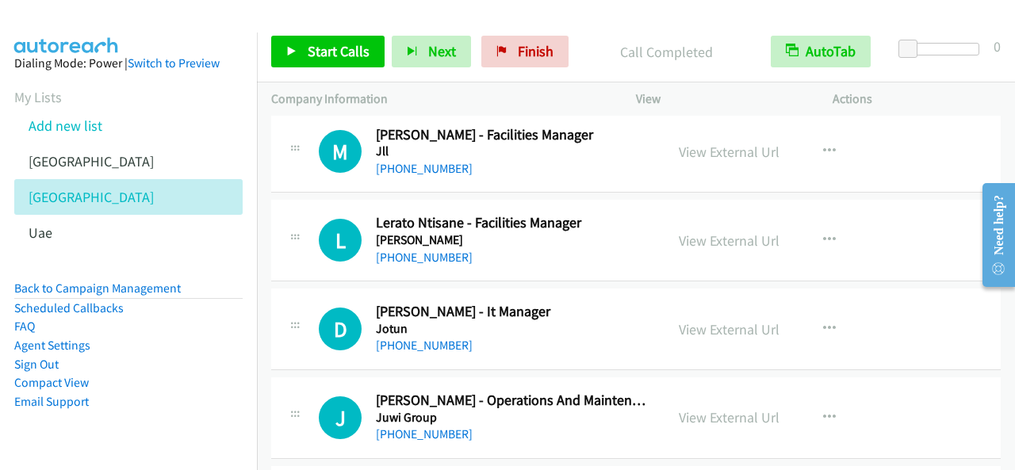
scroll to position [4678, 0]
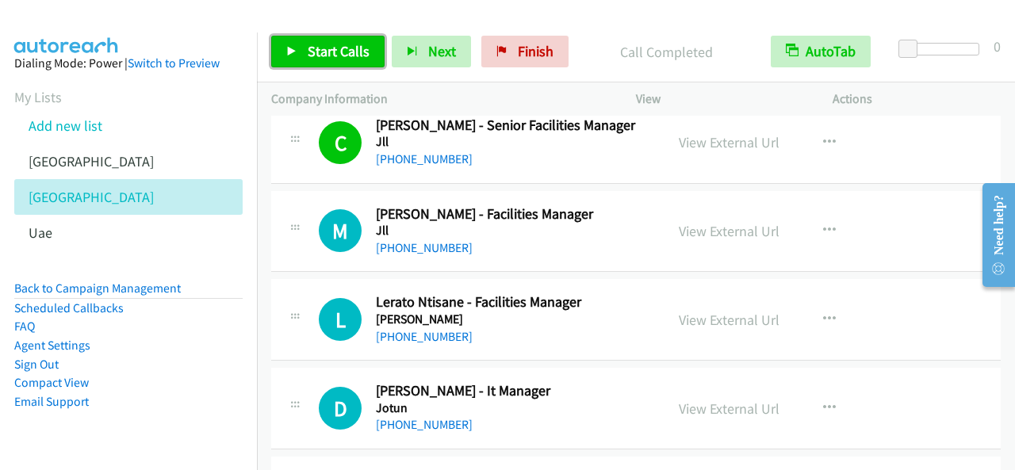
click at [354, 55] on span "Start Calls" at bounding box center [339, 51] width 62 height 18
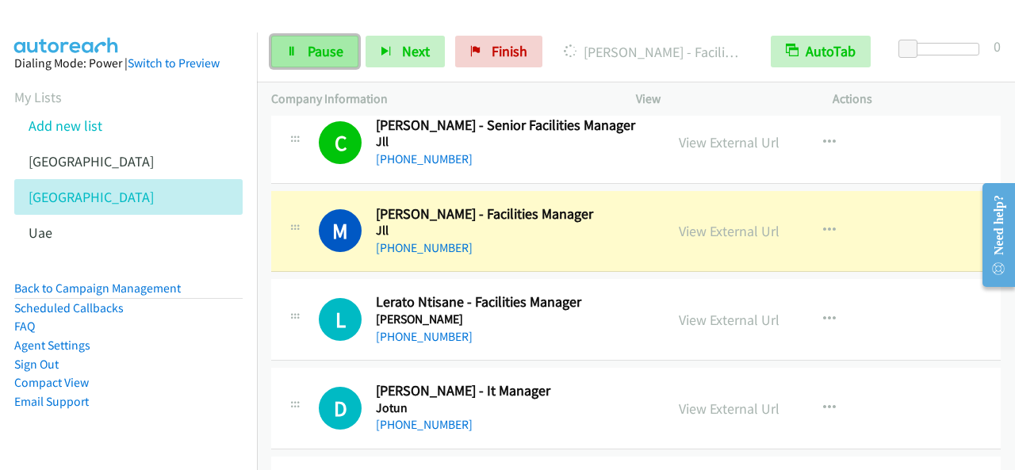
click at [308, 49] on span "Pause" at bounding box center [326, 51] width 36 height 18
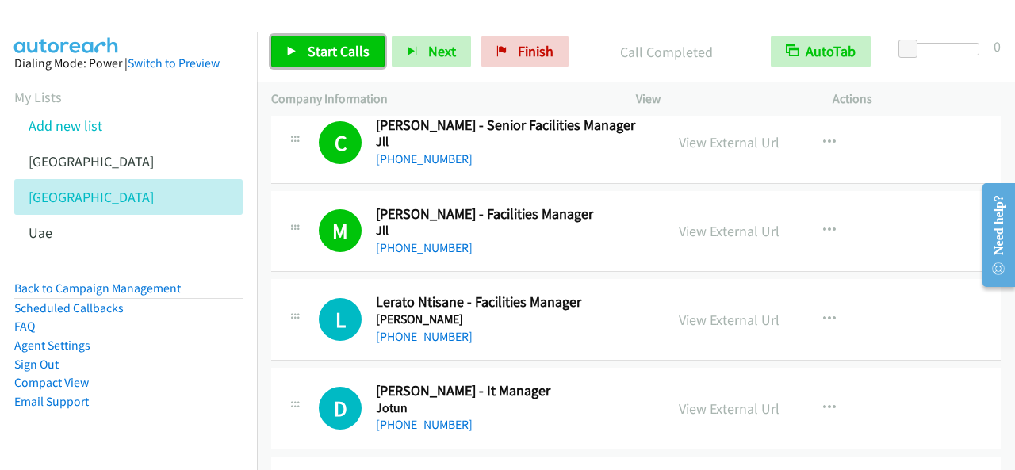
click at [302, 48] on link "Start Calls" at bounding box center [327, 52] width 113 height 32
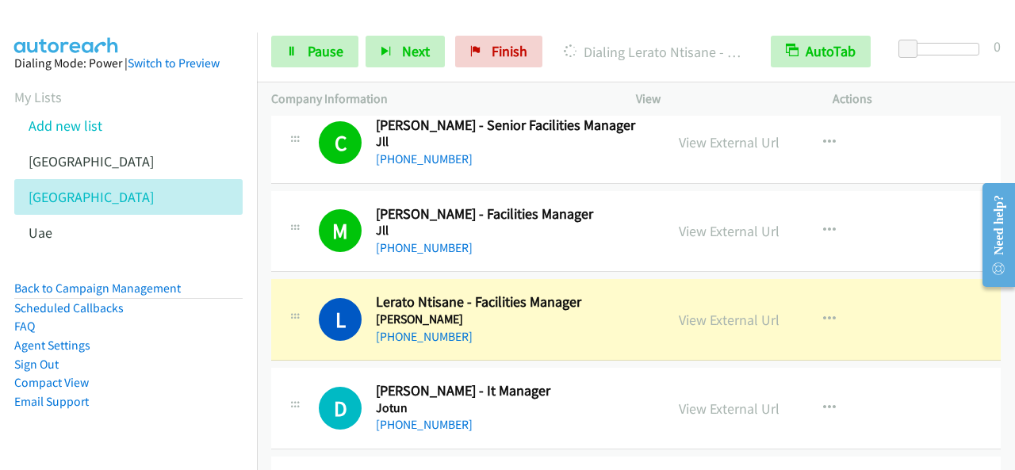
scroll to position [4836, 0]
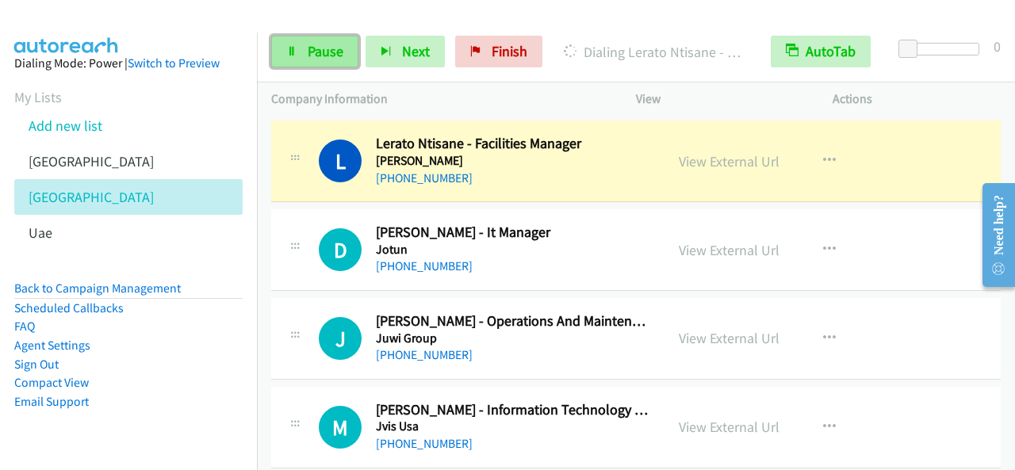
click at [335, 53] on span "Pause" at bounding box center [326, 51] width 36 height 18
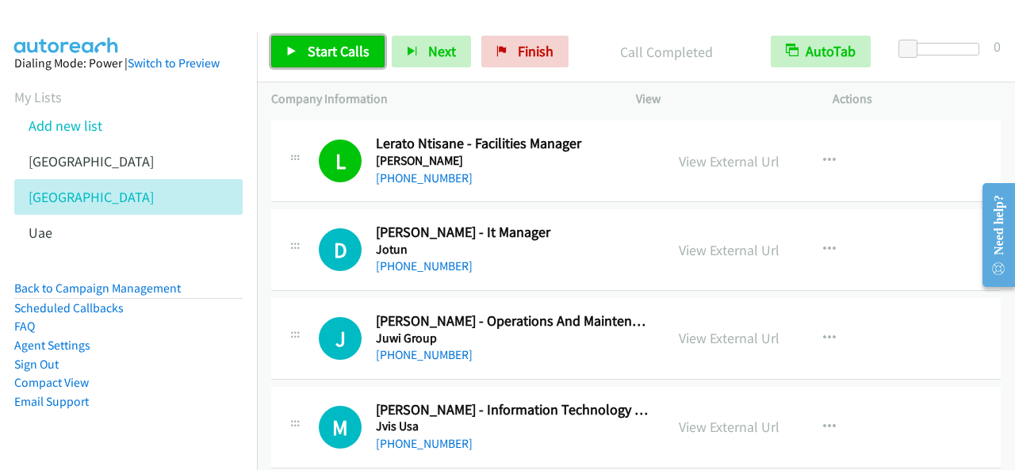
click at [369, 50] on link "Start Calls" at bounding box center [327, 52] width 113 height 32
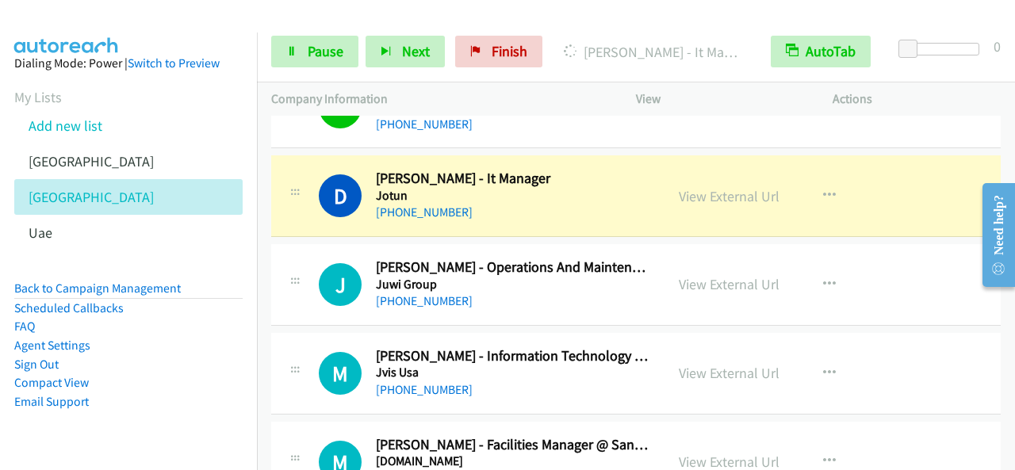
scroll to position [4916, 0]
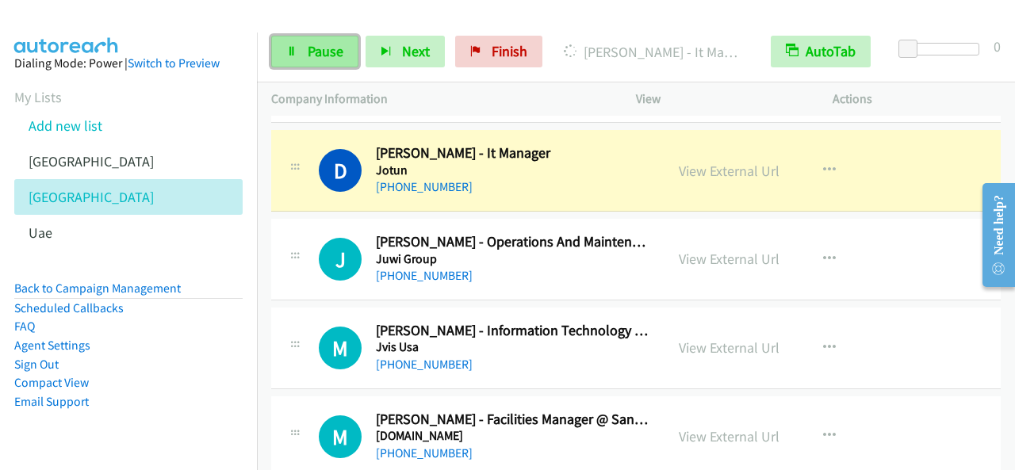
click at [292, 43] on link "Pause" at bounding box center [314, 52] width 87 height 32
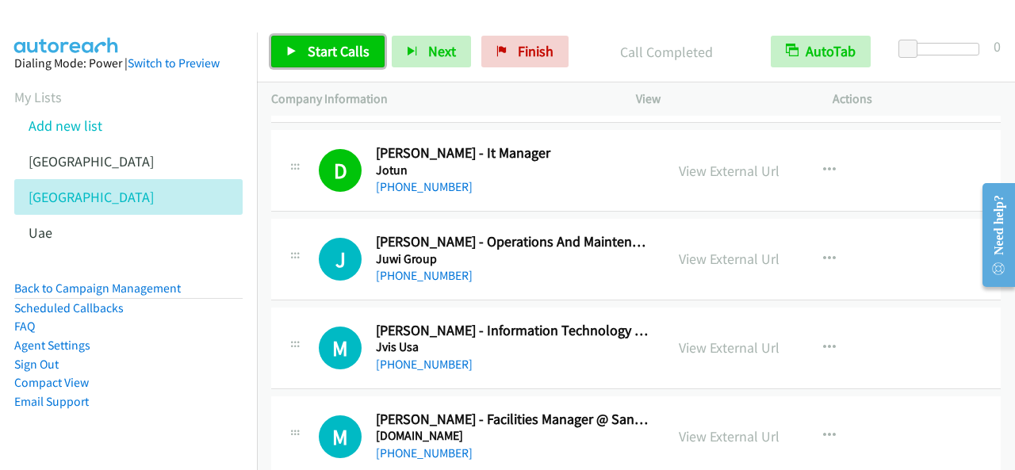
click at [323, 36] on link "Start Calls" at bounding box center [327, 52] width 113 height 32
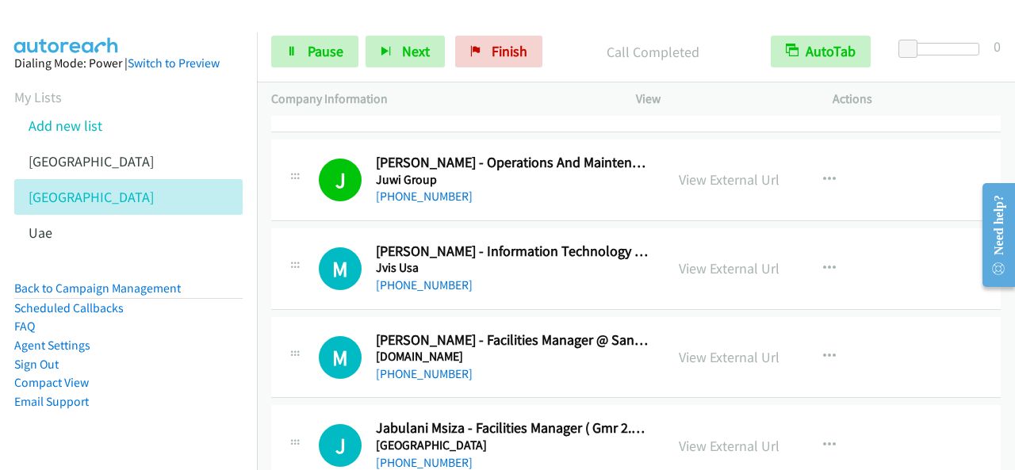
scroll to position [5074, 0]
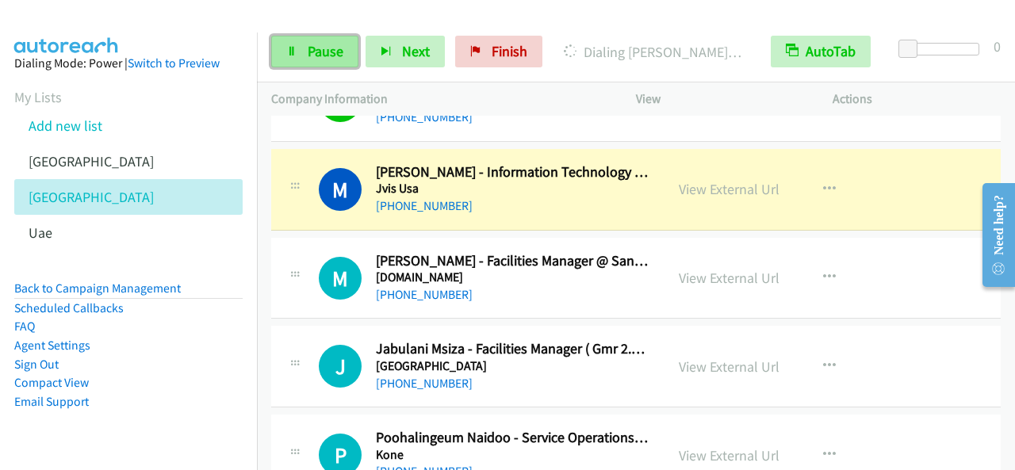
click at [282, 61] on link "Pause" at bounding box center [314, 52] width 87 height 32
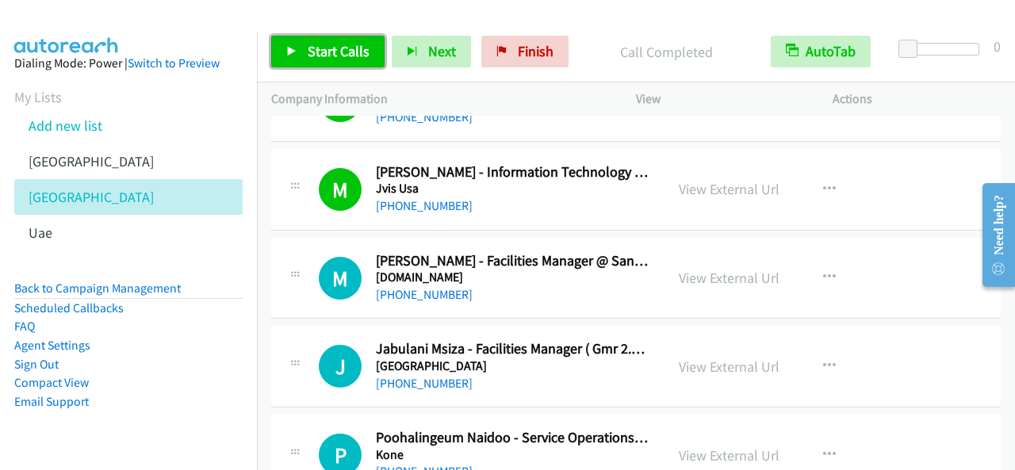
click at [366, 56] on span "Start Calls" at bounding box center [339, 51] width 62 height 18
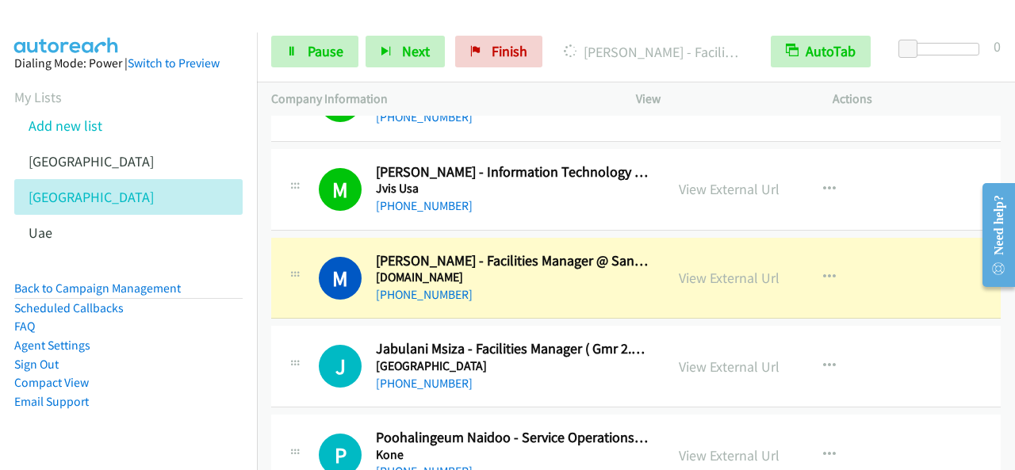
click at [345, 67] on div "Start Calls Pause Next Finish [PERSON_NAME] - Facilities Manager @ Sanral Facil…" at bounding box center [636, 51] width 758 height 61
drag, startPoint x: 343, startPoint y: 58, endPoint x: 354, endPoint y: 73, distance: 18.3
click at [344, 58] on link "Pause" at bounding box center [314, 52] width 87 height 32
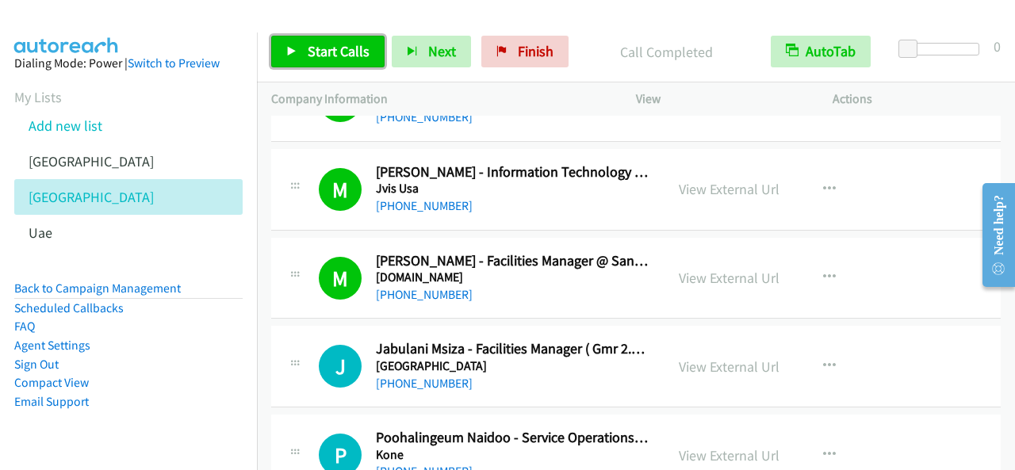
click at [355, 47] on span "Start Calls" at bounding box center [339, 51] width 62 height 18
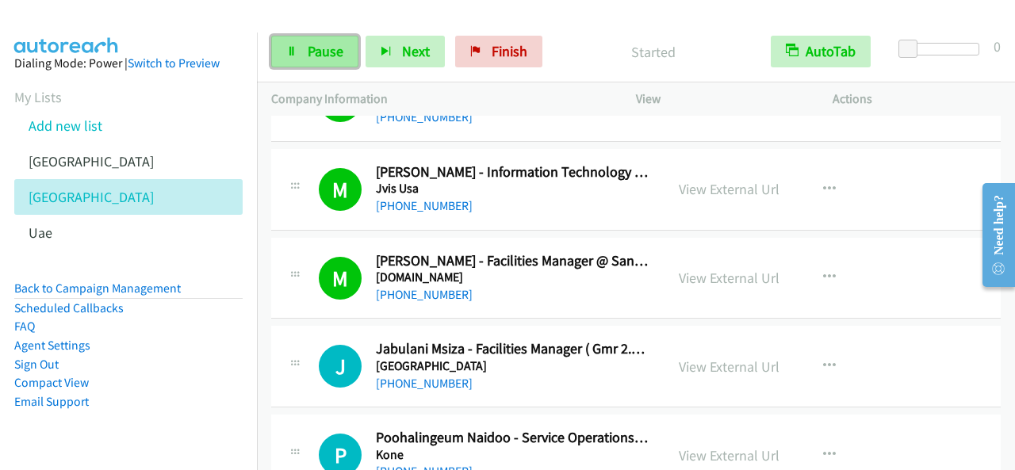
click at [335, 59] on span "Pause" at bounding box center [326, 51] width 36 height 18
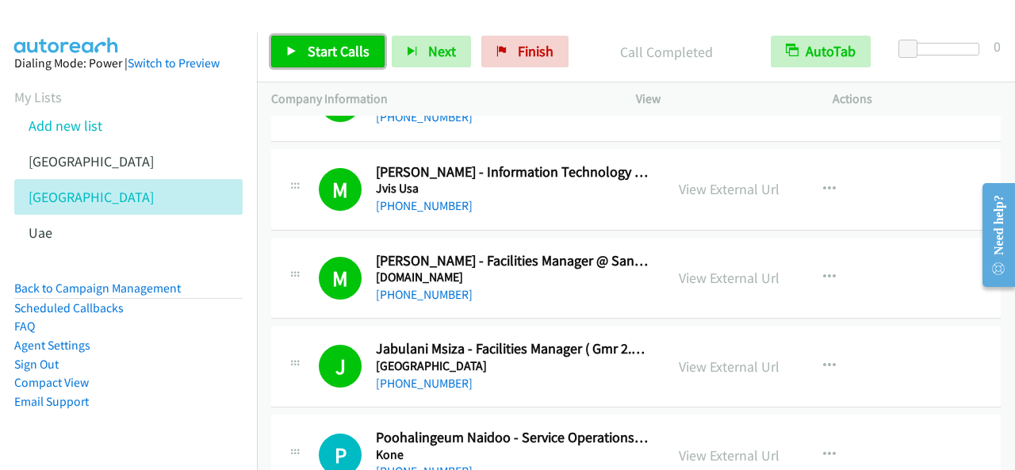
click at [343, 51] on span "Start Calls" at bounding box center [339, 51] width 62 height 18
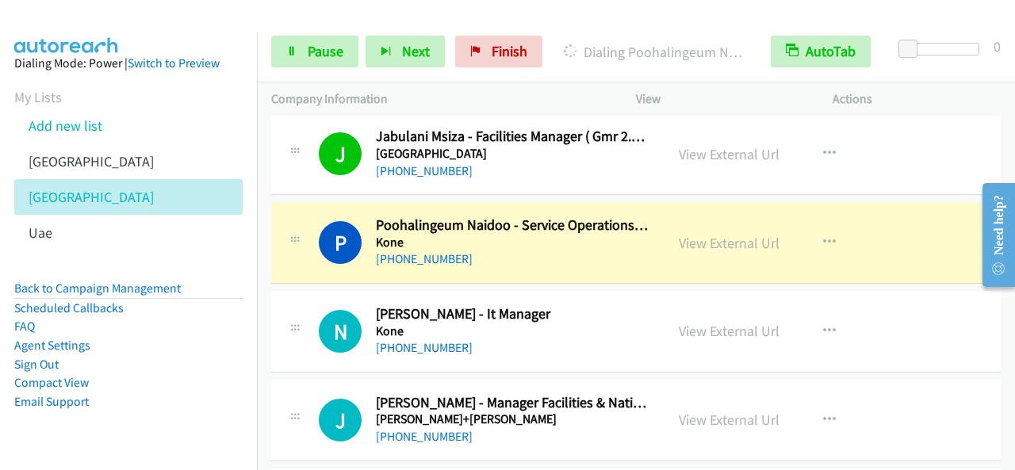
scroll to position [5312, 0]
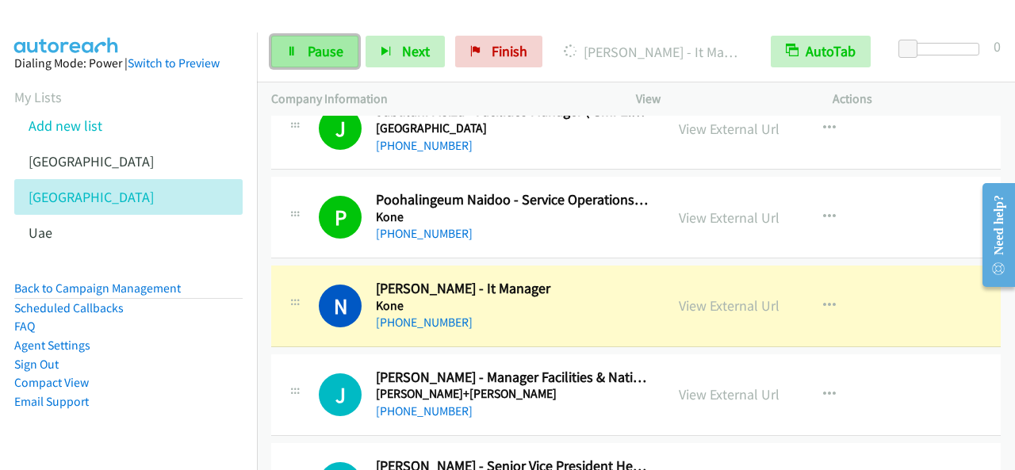
click at [317, 58] on span "Pause" at bounding box center [326, 51] width 36 height 18
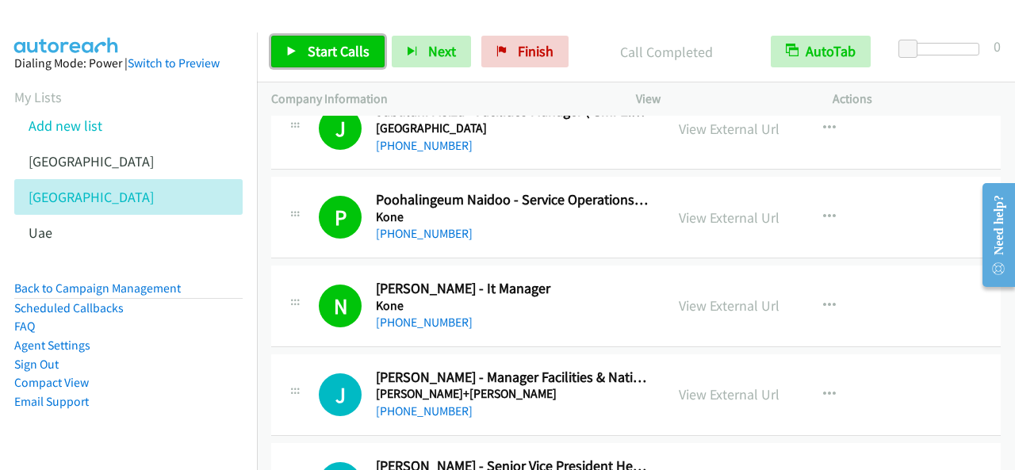
click at [348, 43] on span "Start Calls" at bounding box center [339, 51] width 62 height 18
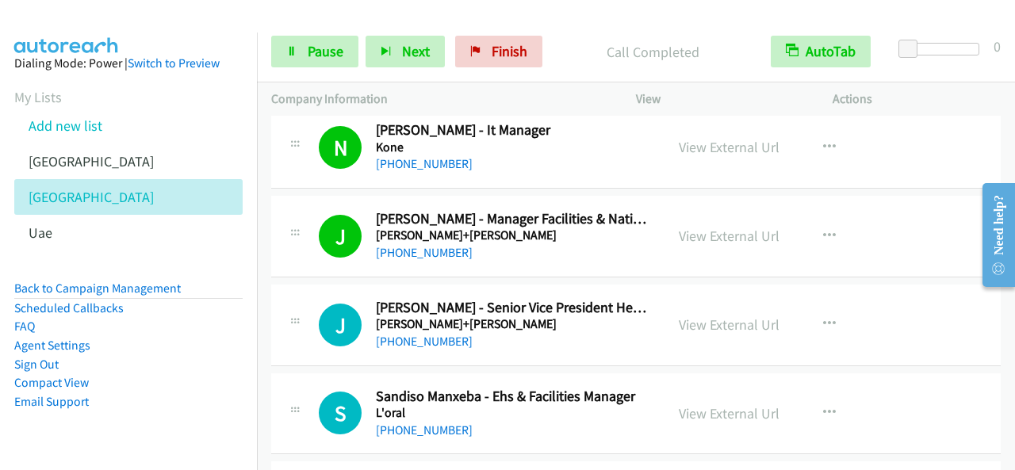
scroll to position [5550, 0]
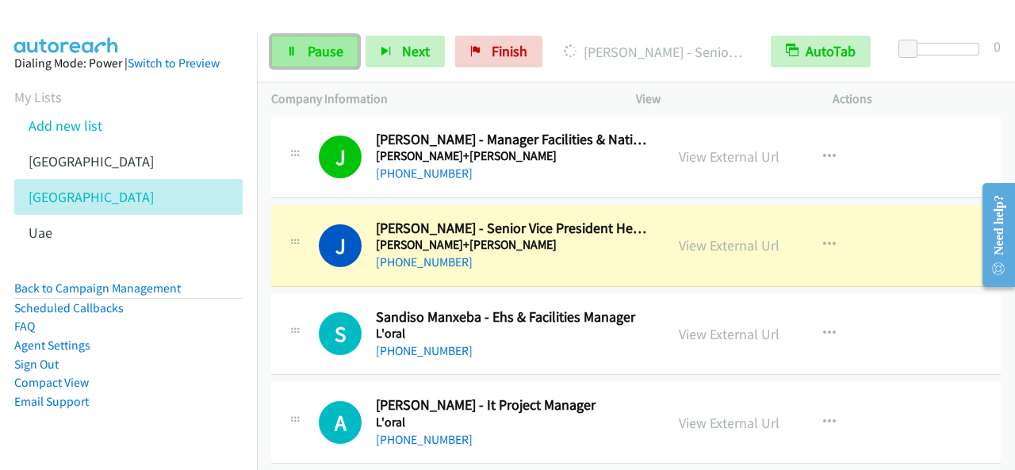
click at [322, 52] on span "Pause" at bounding box center [326, 51] width 36 height 18
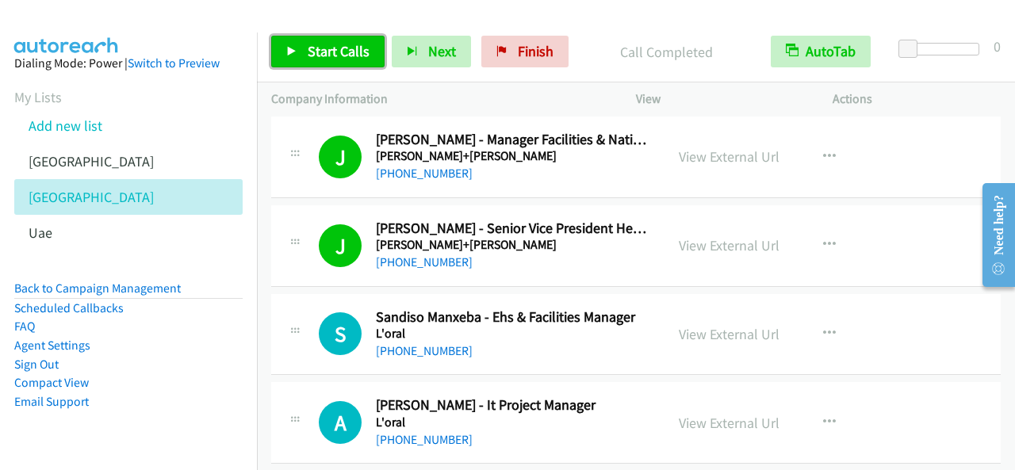
click at [315, 37] on link "Start Calls" at bounding box center [327, 52] width 113 height 32
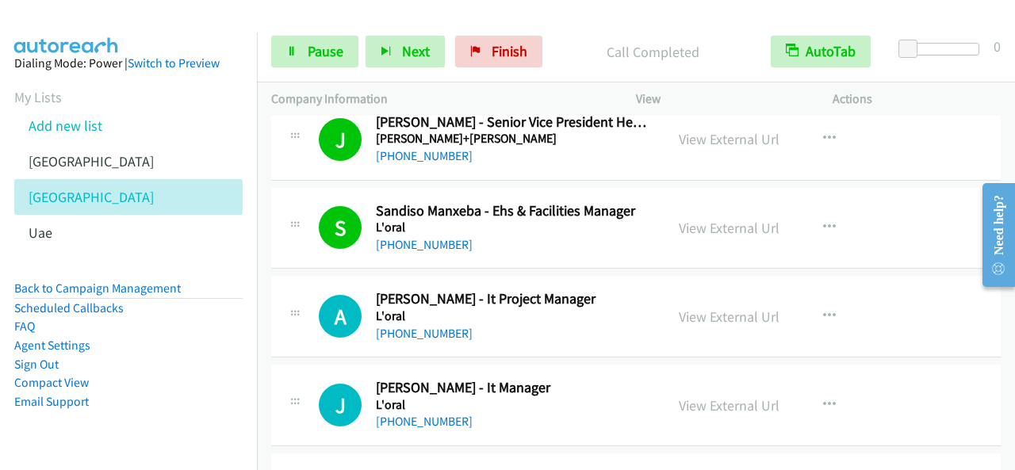
scroll to position [5709, 0]
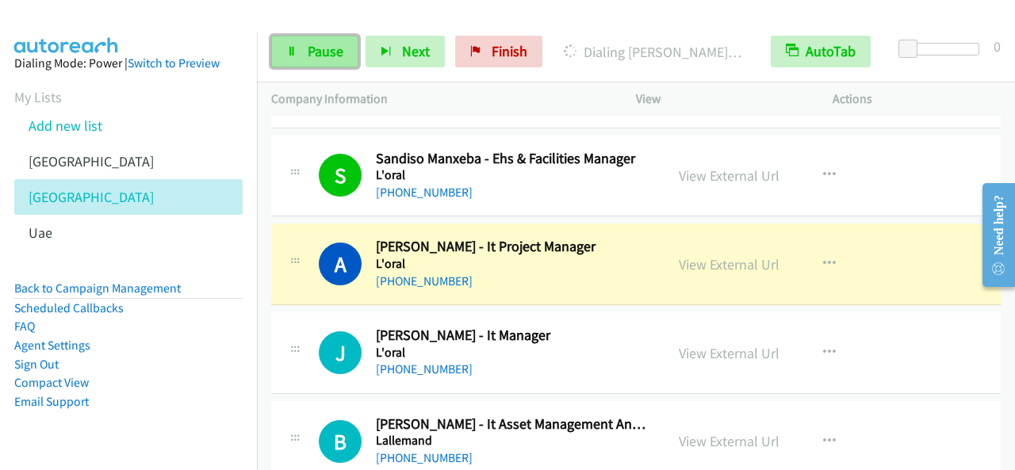
click at [317, 61] on link "Pause" at bounding box center [314, 52] width 87 height 32
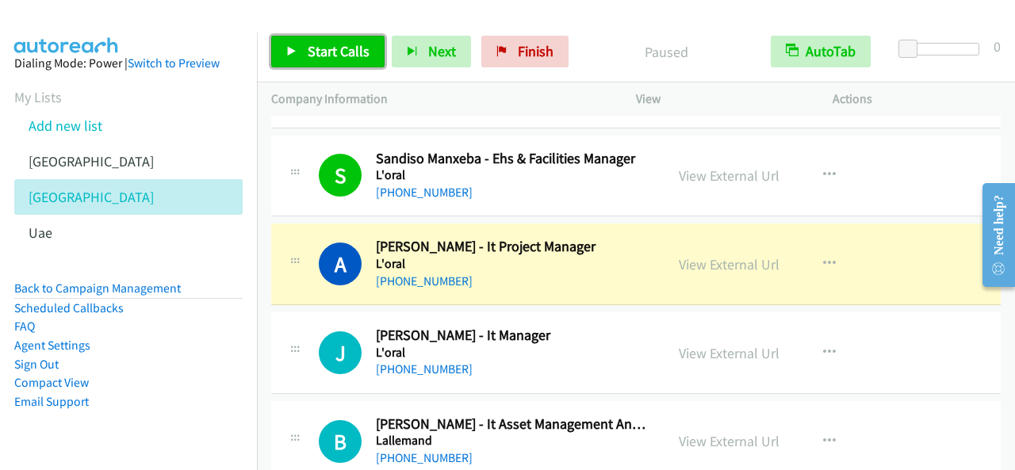
click at [350, 56] on span "Start Calls" at bounding box center [339, 51] width 62 height 18
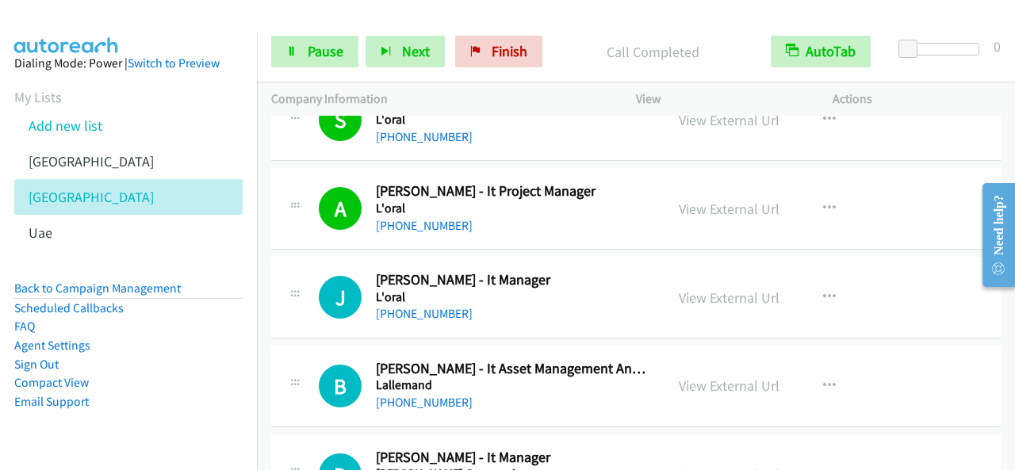
scroll to position [5788, 0]
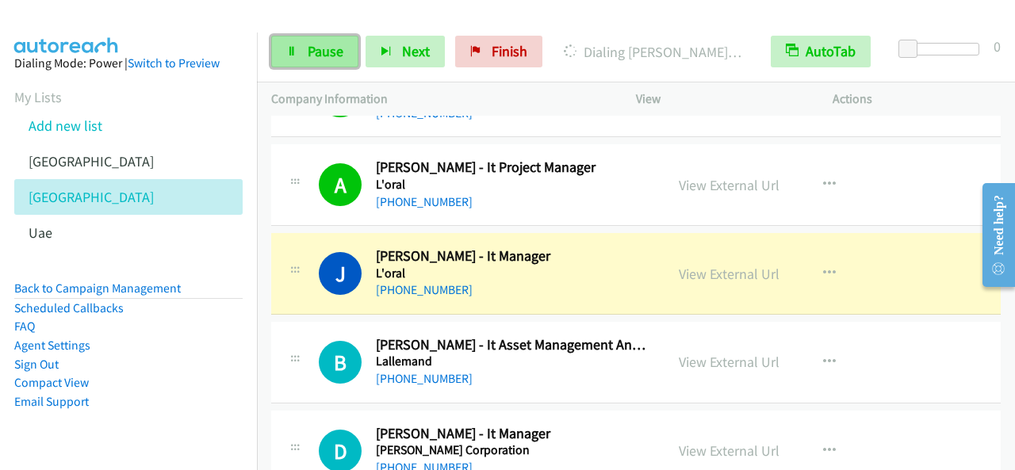
click at [330, 40] on link "Pause" at bounding box center [314, 52] width 87 height 32
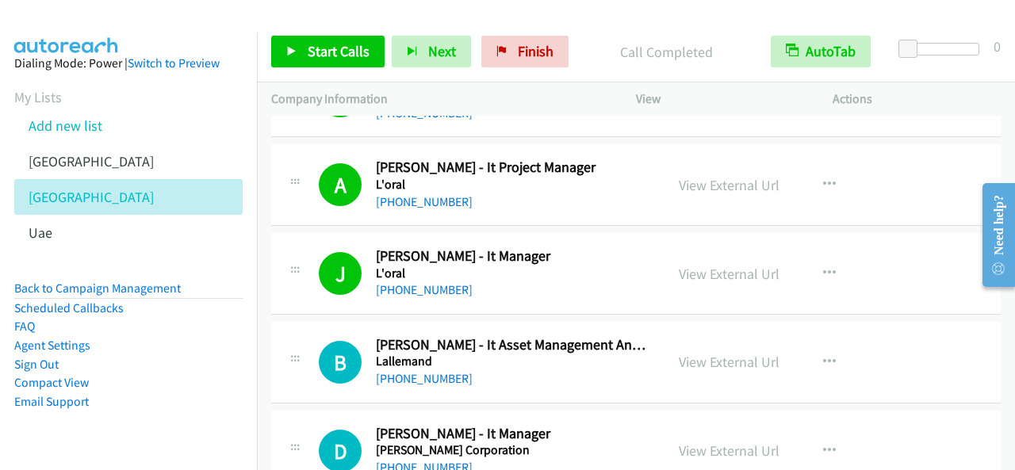
click at [338, 69] on div "Start Calls Pause Next Finish Call Completed AutoTab AutoTab 0" at bounding box center [636, 51] width 758 height 61
click at [341, 46] on span "Start Calls" at bounding box center [339, 51] width 62 height 18
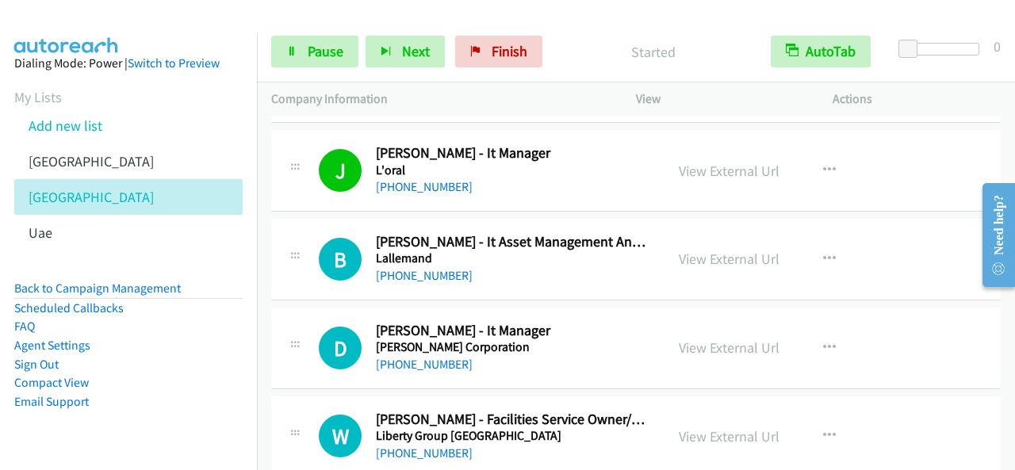
scroll to position [5867, 0]
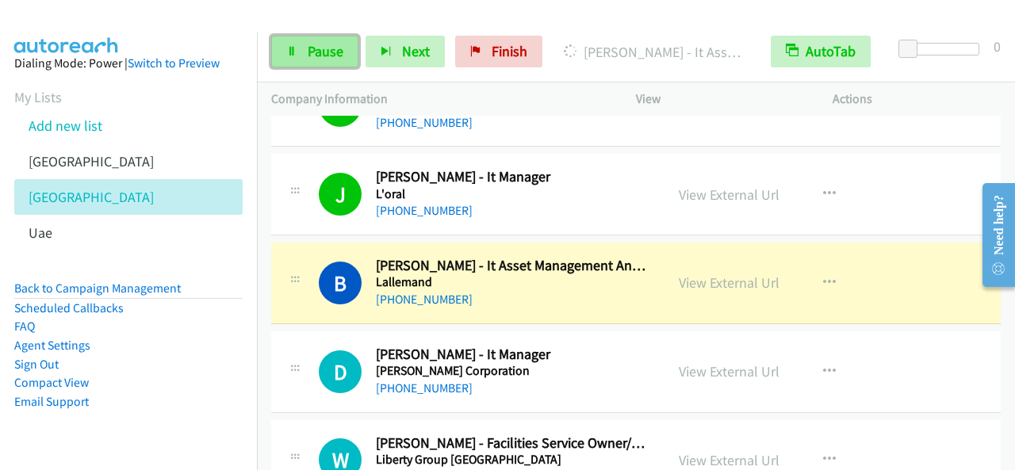
click at [343, 52] on link "Pause" at bounding box center [314, 52] width 87 height 32
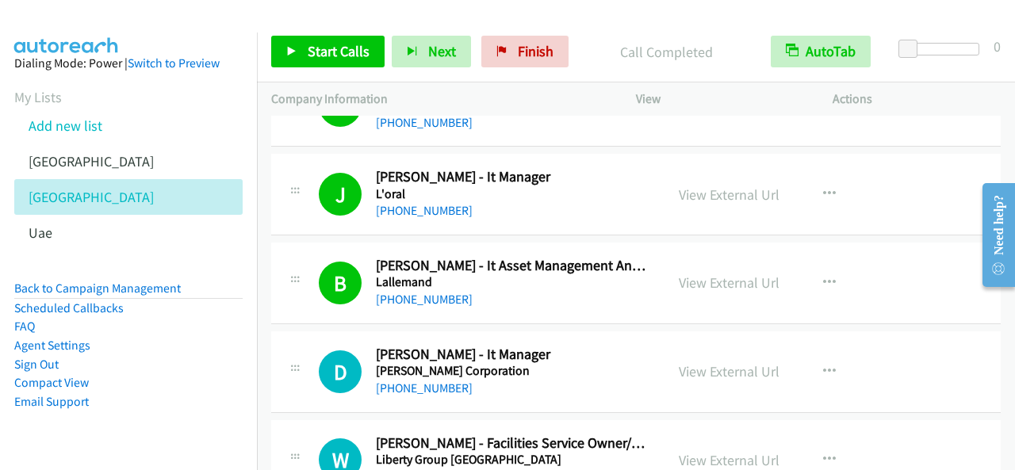
scroll to position [5946, 0]
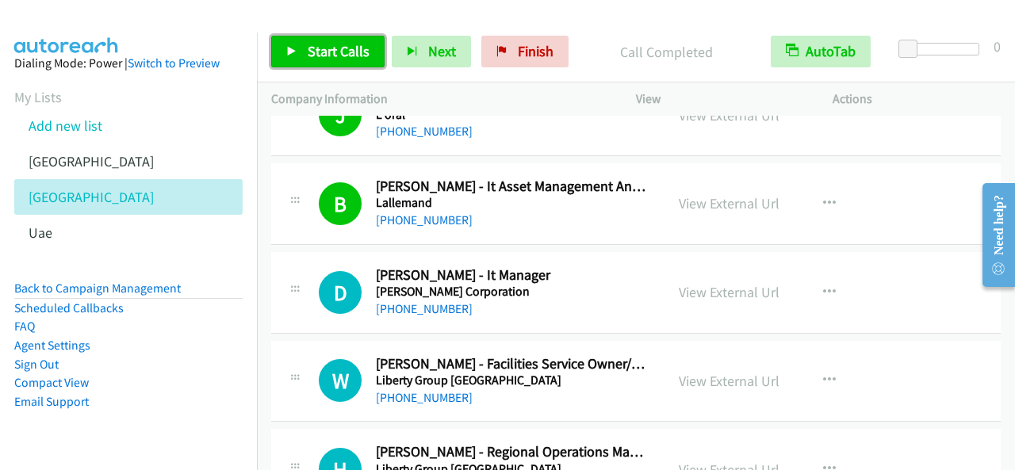
click at [350, 52] on span "Start Calls" at bounding box center [339, 51] width 62 height 18
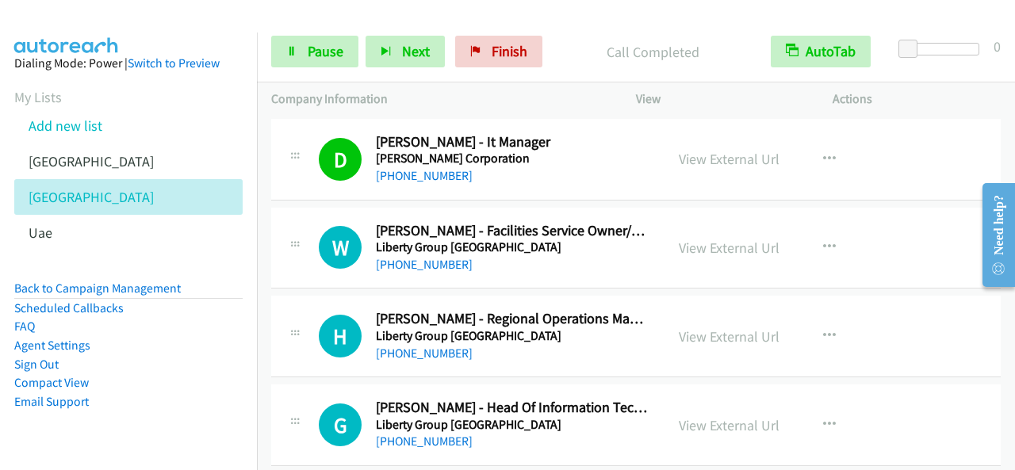
scroll to position [6105, 0]
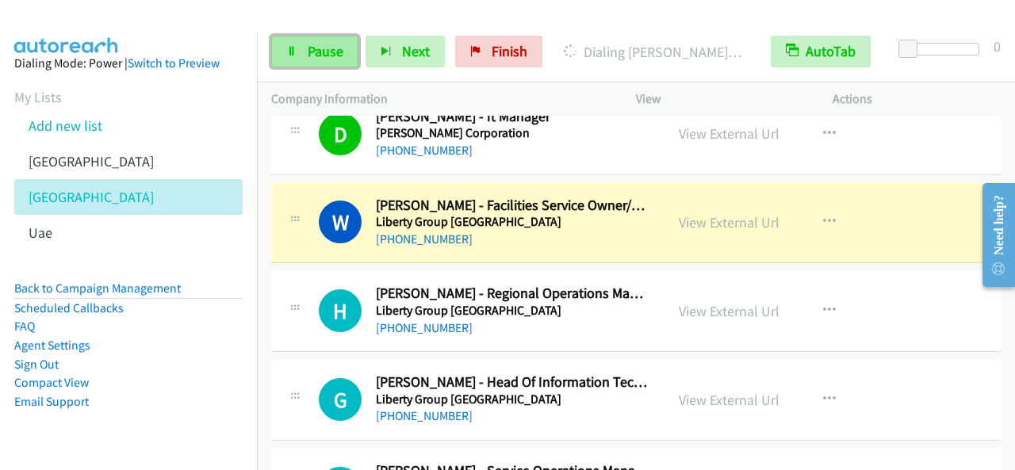
click at [322, 58] on span "Pause" at bounding box center [326, 51] width 36 height 18
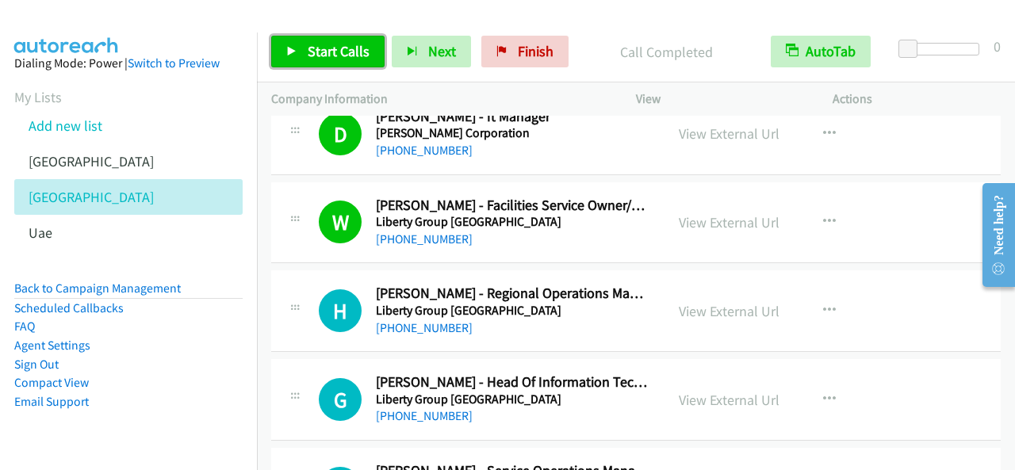
click at [340, 41] on link "Start Calls" at bounding box center [327, 52] width 113 height 32
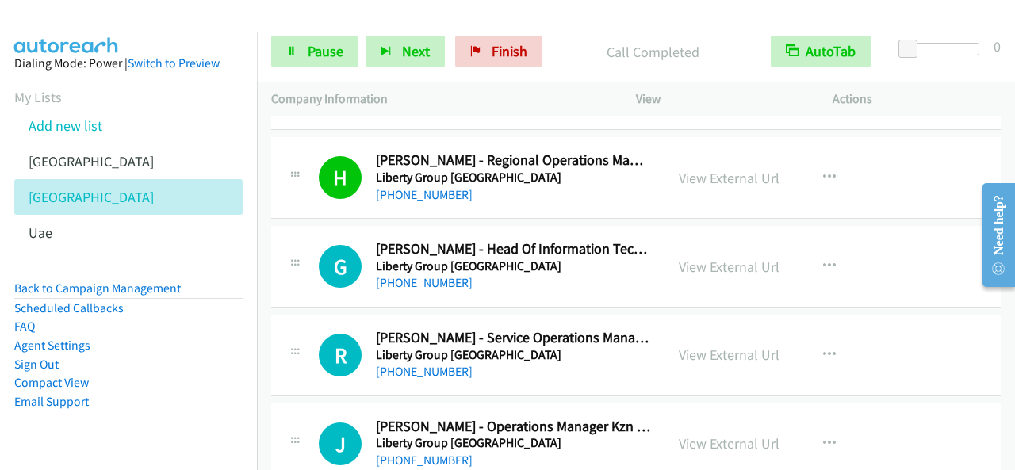
scroll to position [6264, 0]
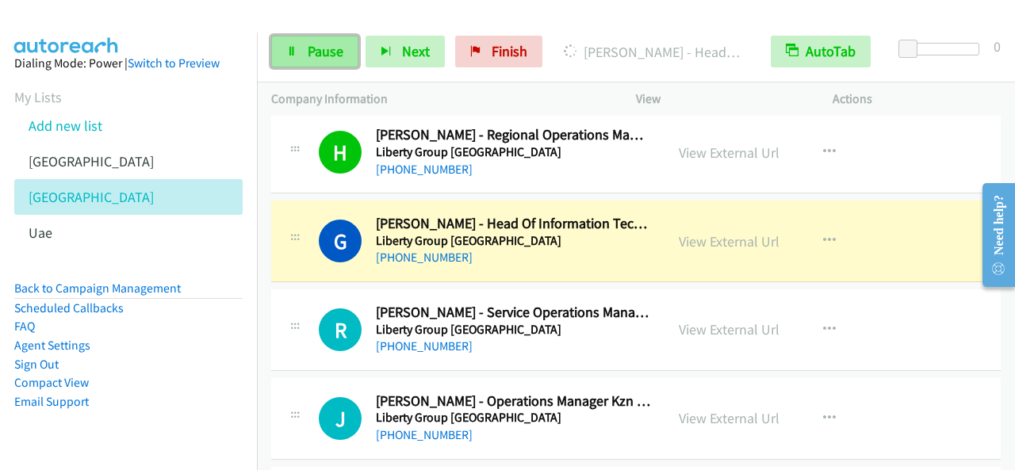
click at [303, 42] on link "Pause" at bounding box center [314, 52] width 87 height 32
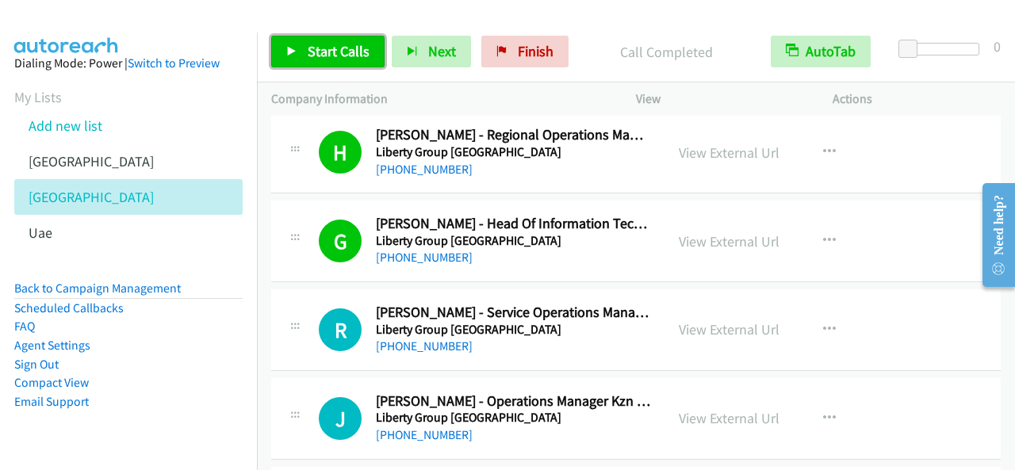
click at [331, 56] on span "Start Calls" at bounding box center [339, 51] width 62 height 18
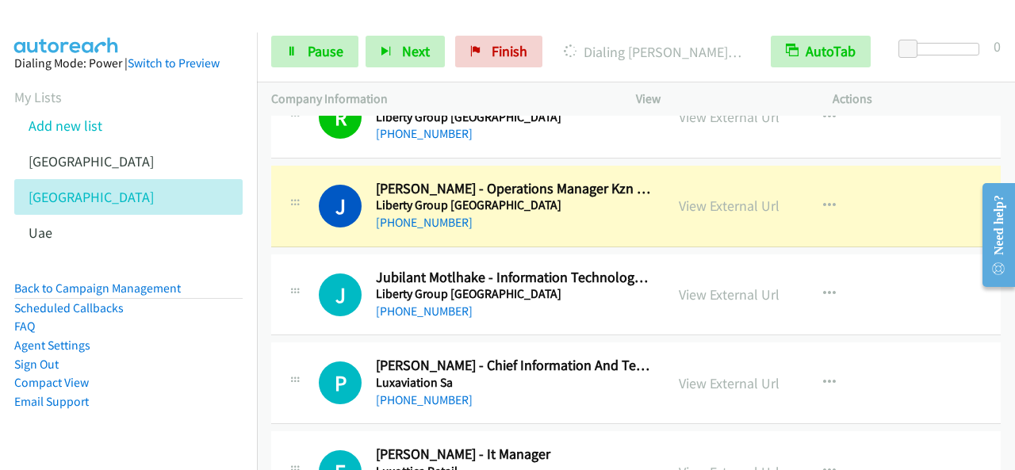
scroll to position [6501, 0]
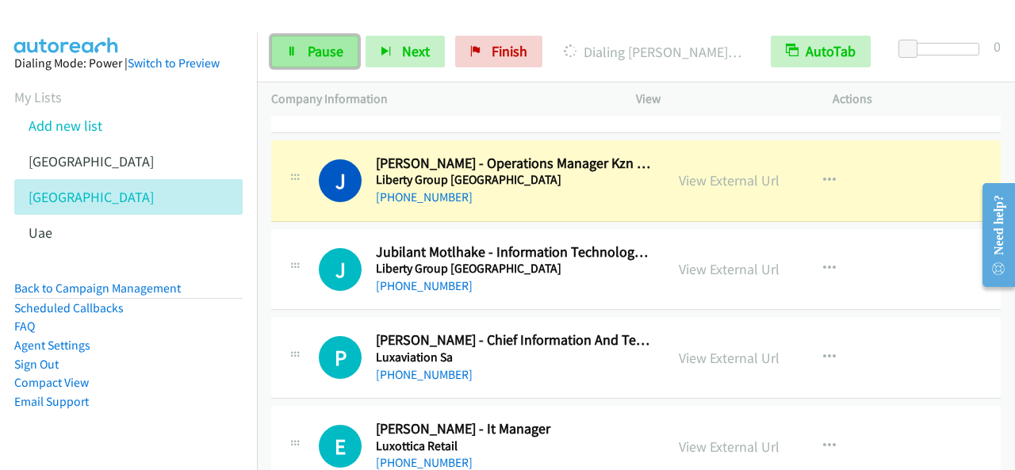
click at [340, 59] on span "Pause" at bounding box center [326, 51] width 36 height 18
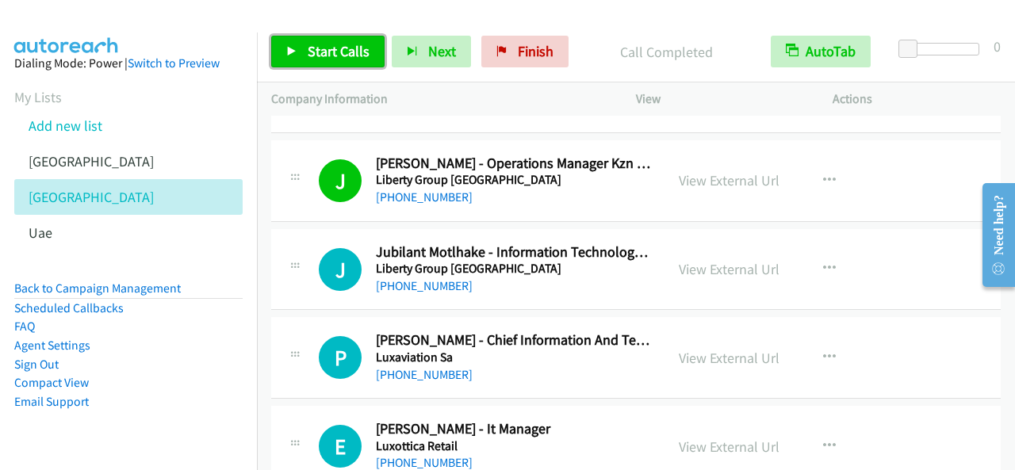
click at [331, 43] on span "Start Calls" at bounding box center [339, 51] width 62 height 18
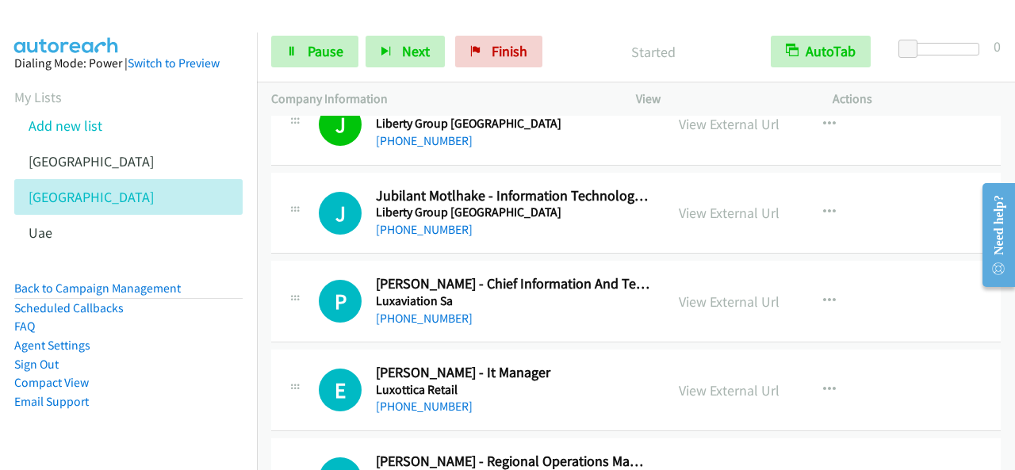
scroll to position [6581, 0]
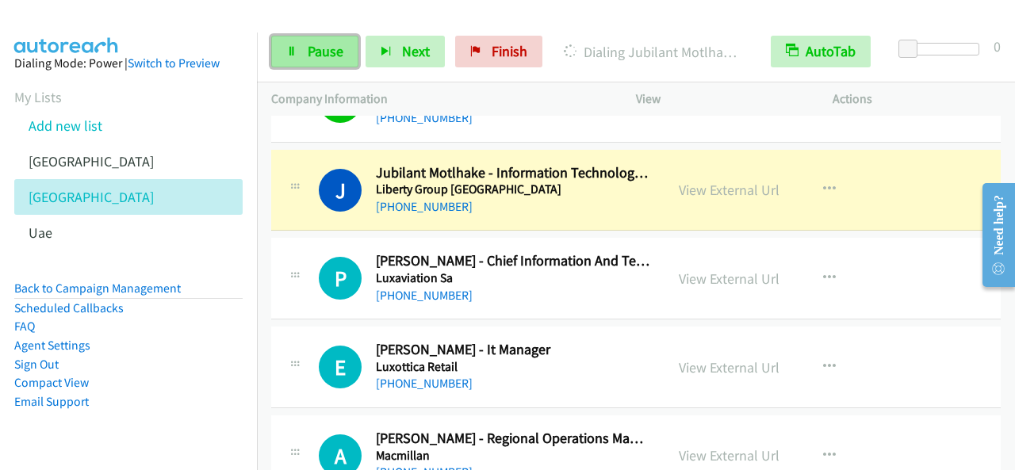
click at [310, 47] on span "Pause" at bounding box center [326, 51] width 36 height 18
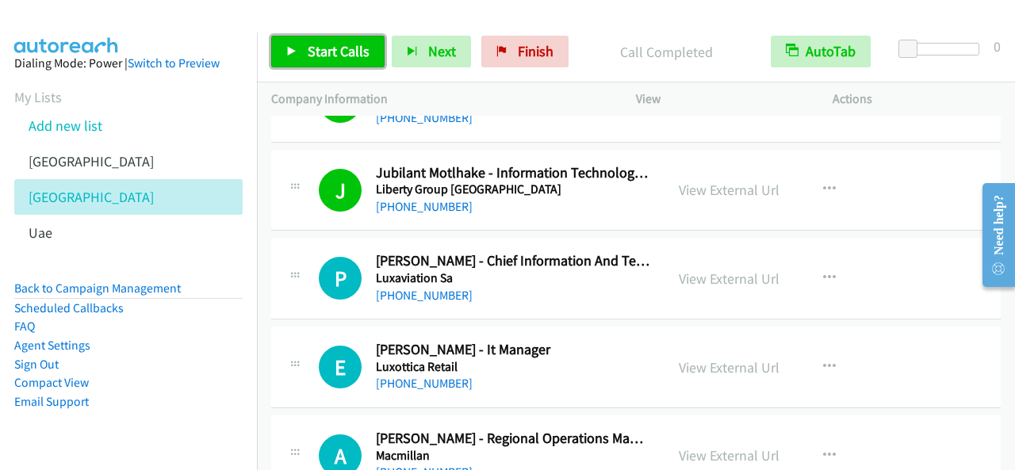
drag, startPoint x: 363, startPoint y: 47, endPoint x: 377, endPoint y: 60, distance: 19.6
click at [363, 46] on span "Start Calls" at bounding box center [339, 51] width 62 height 18
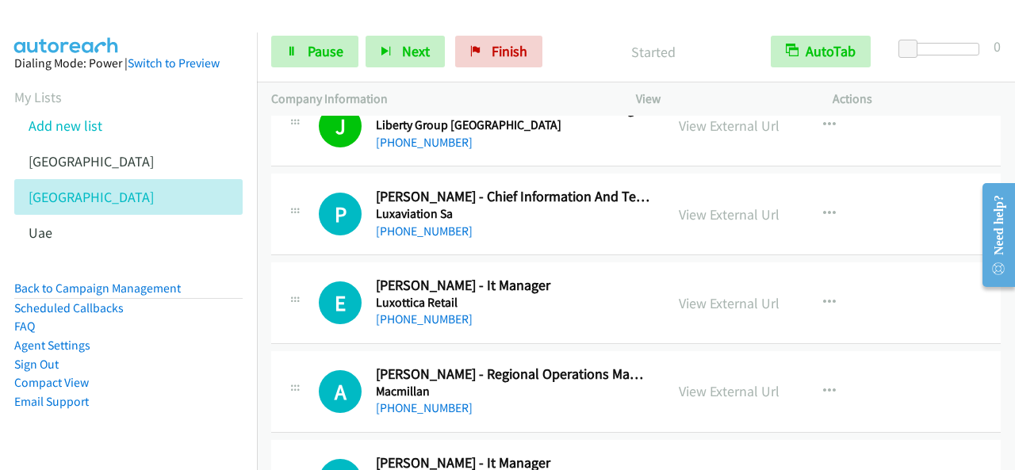
scroll to position [6660, 0]
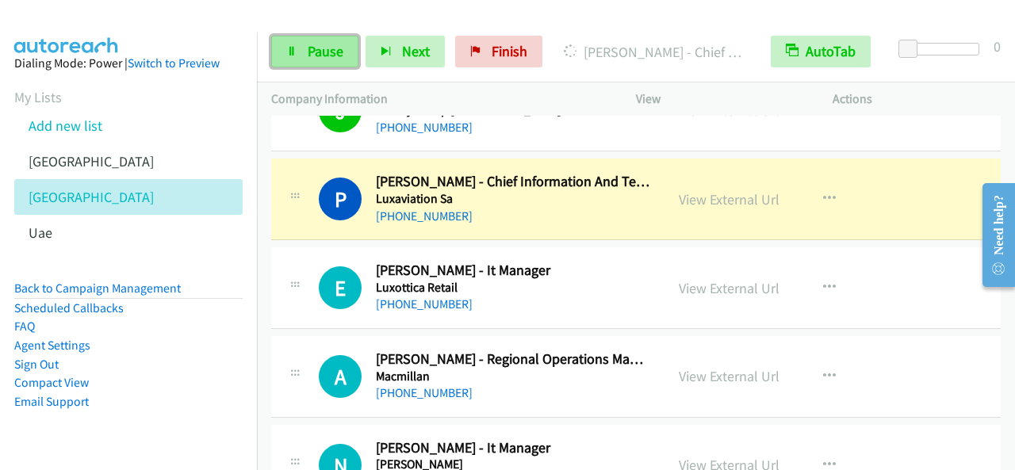
click at [336, 55] on span "Pause" at bounding box center [326, 51] width 36 height 18
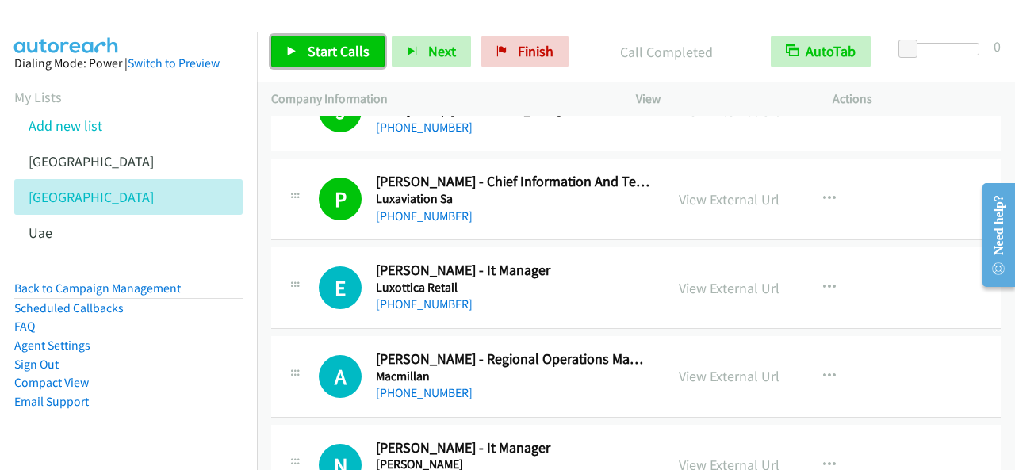
click at [308, 47] on span "Start Calls" at bounding box center [339, 51] width 62 height 18
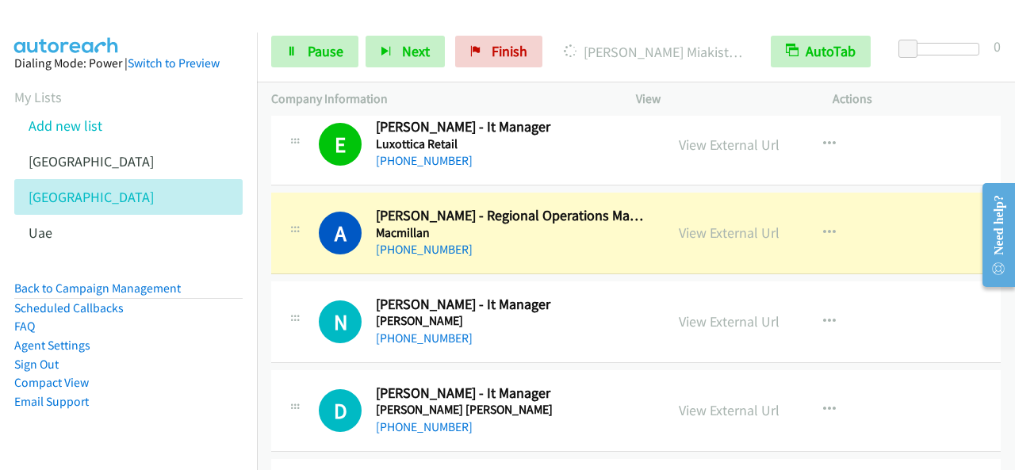
scroll to position [6819, 0]
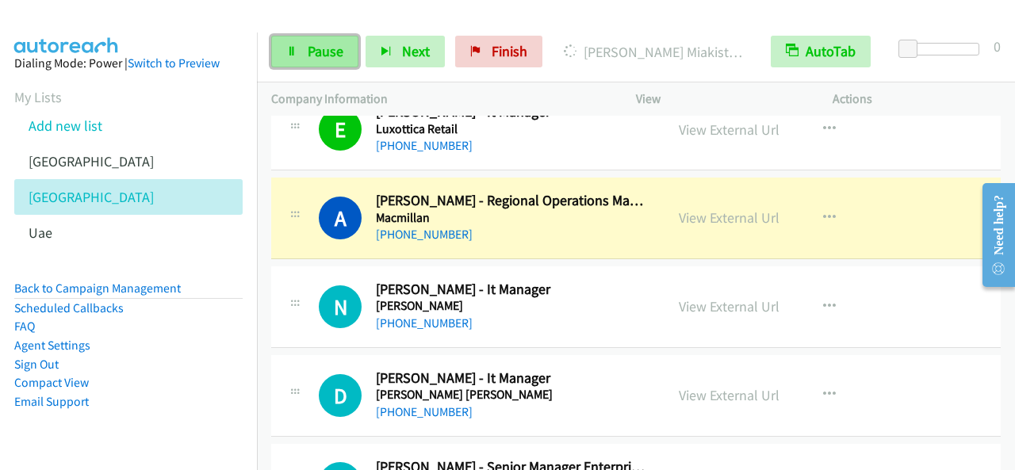
click at [344, 45] on link "Pause" at bounding box center [314, 52] width 87 height 32
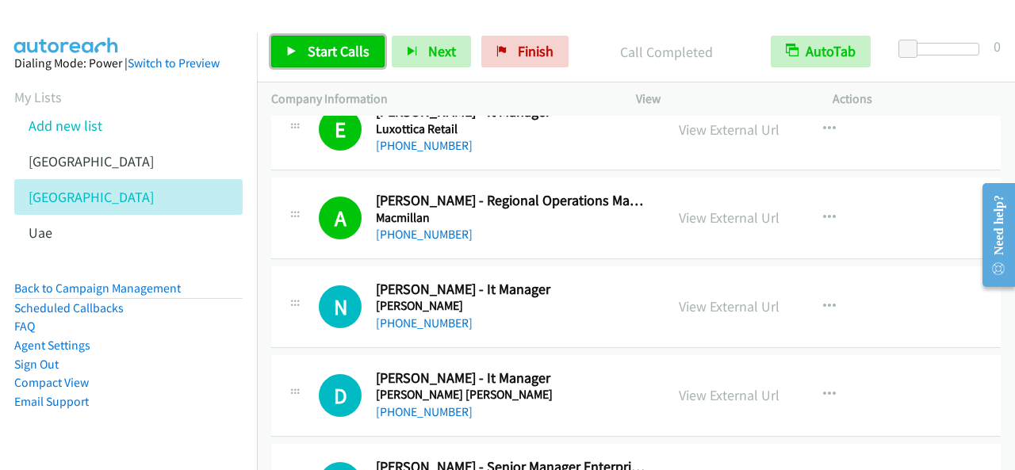
click at [360, 42] on span "Start Calls" at bounding box center [339, 51] width 62 height 18
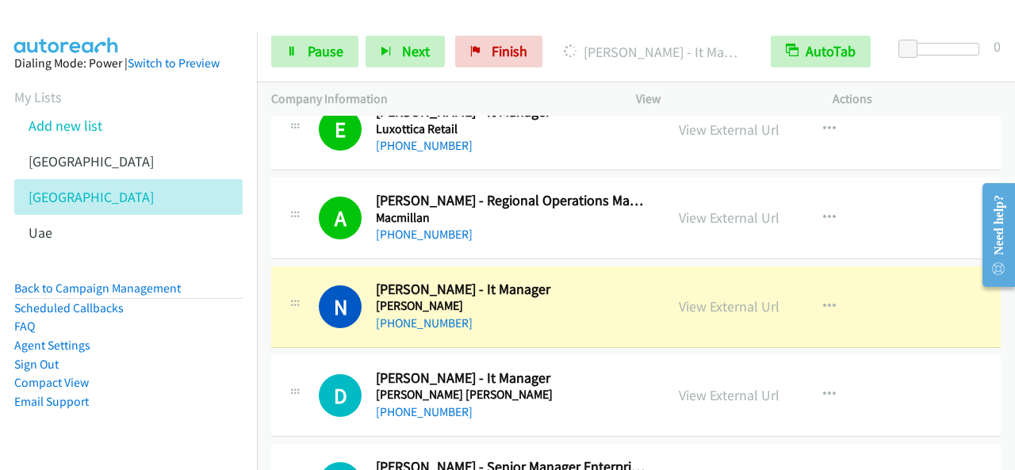
scroll to position [6898, 0]
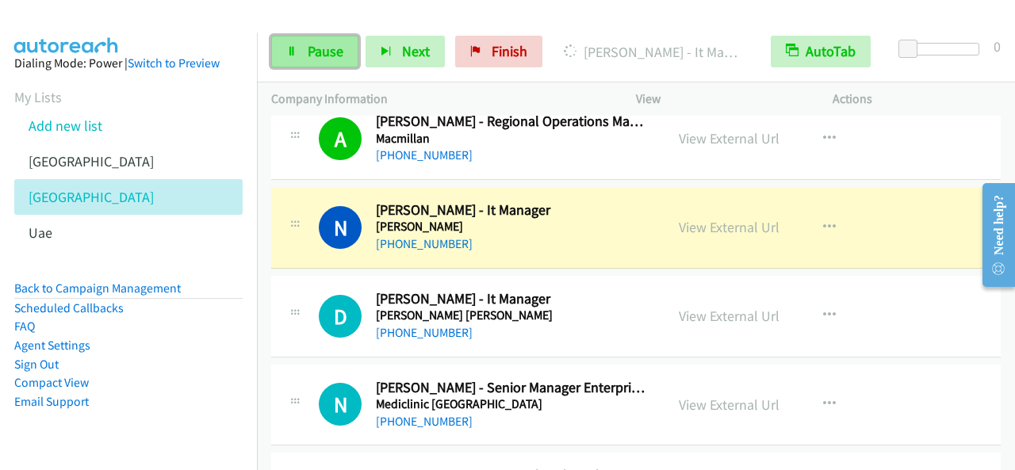
click at [339, 52] on span "Pause" at bounding box center [326, 51] width 36 height 18
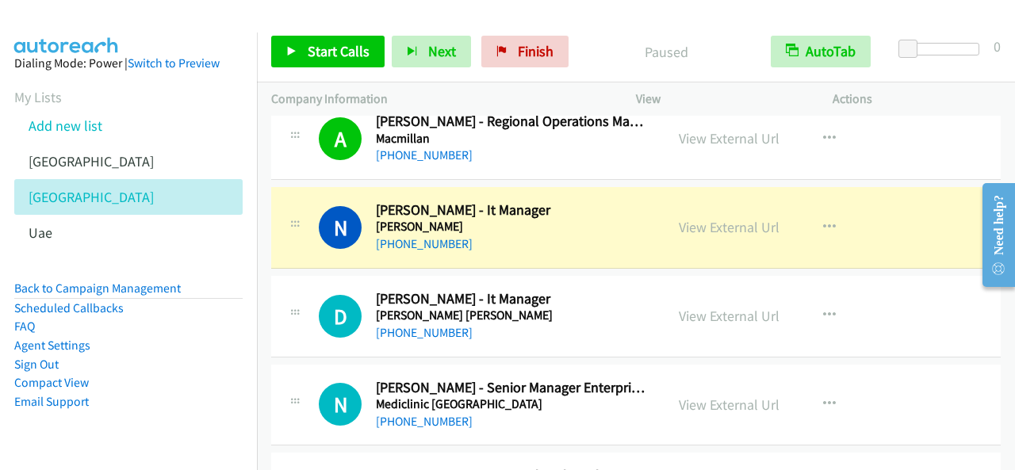
scroll to position [6977, 0]
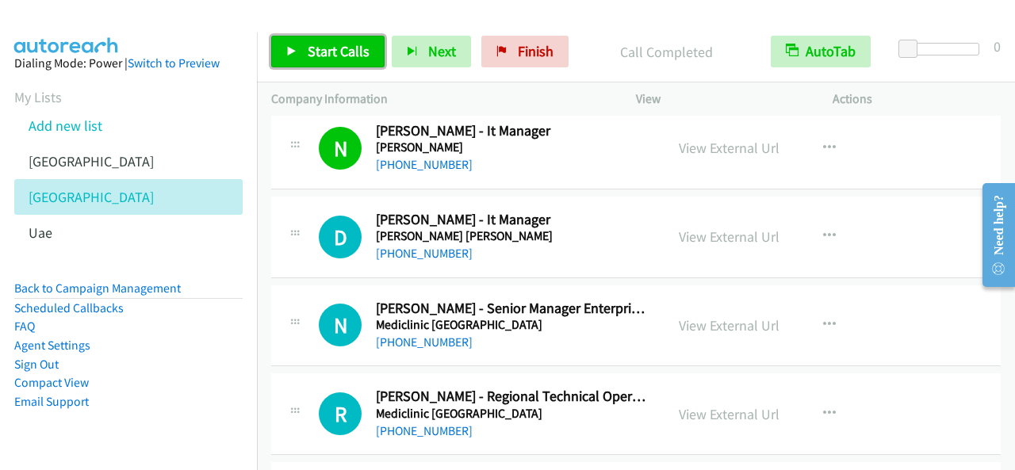
click at [316, 53] on span "Start Calls" at bounding box center [339, 51] width 62 height 18
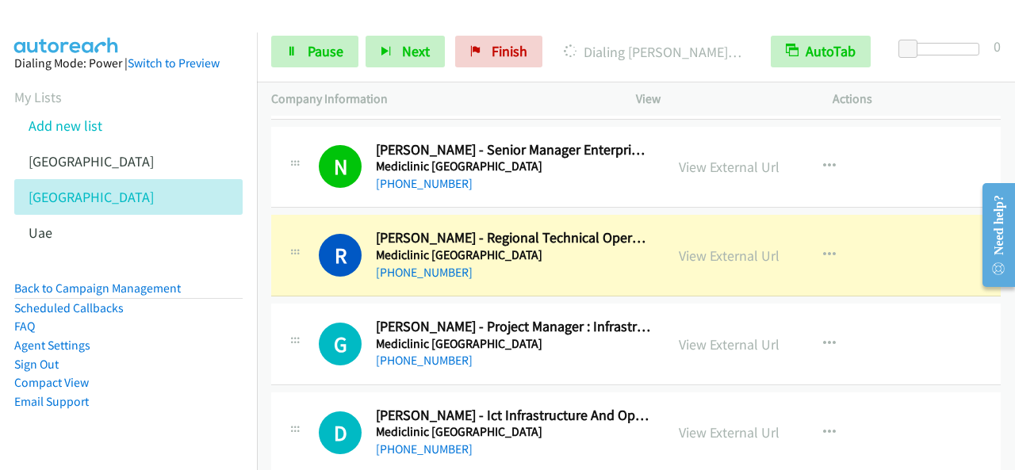
scroll to position [7215, 0]
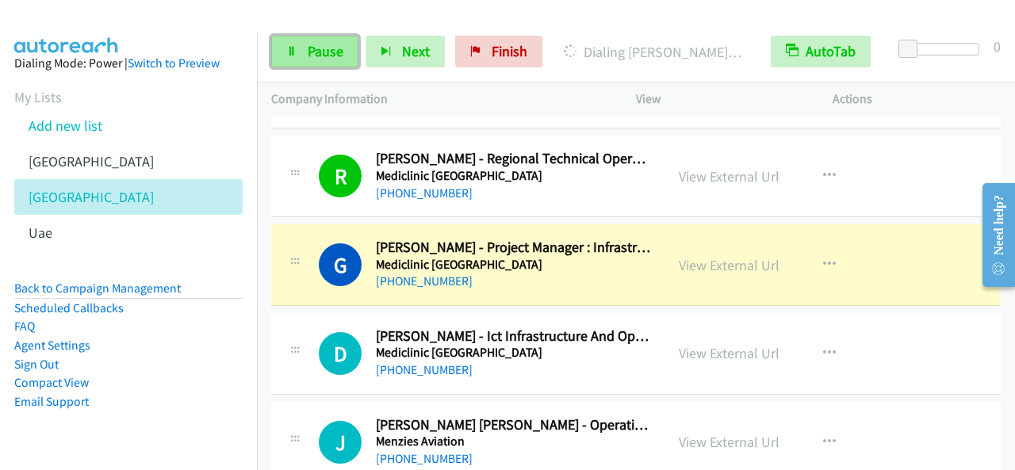
click at [345, 50] on link "Pause" at bounding box center [314, 52] width 87 height 32
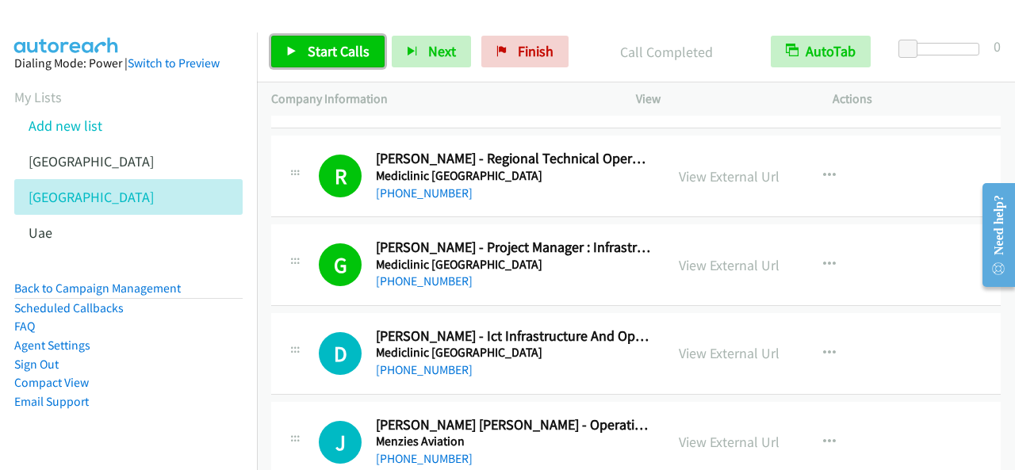
click at [334, 49] on span "Start Calls" at bounding box center [339, 51] width 62 height 18
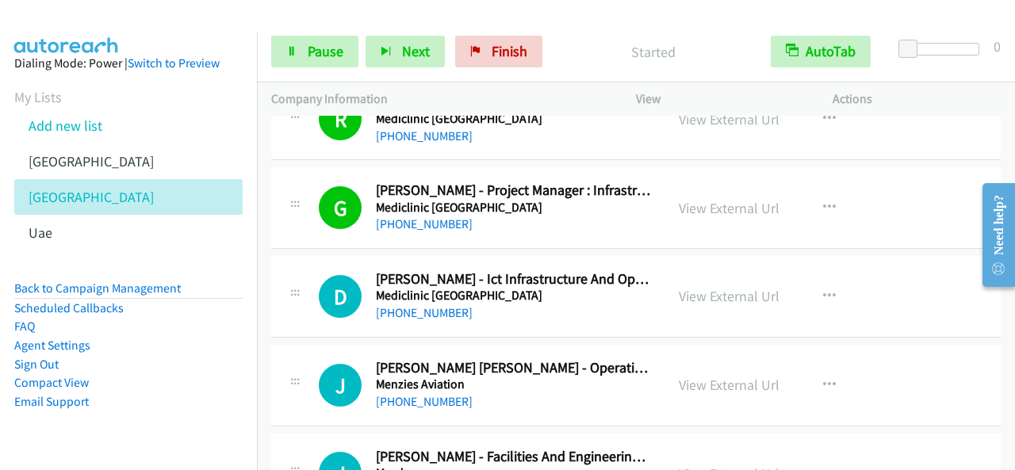
scroll to position [7294, 0]
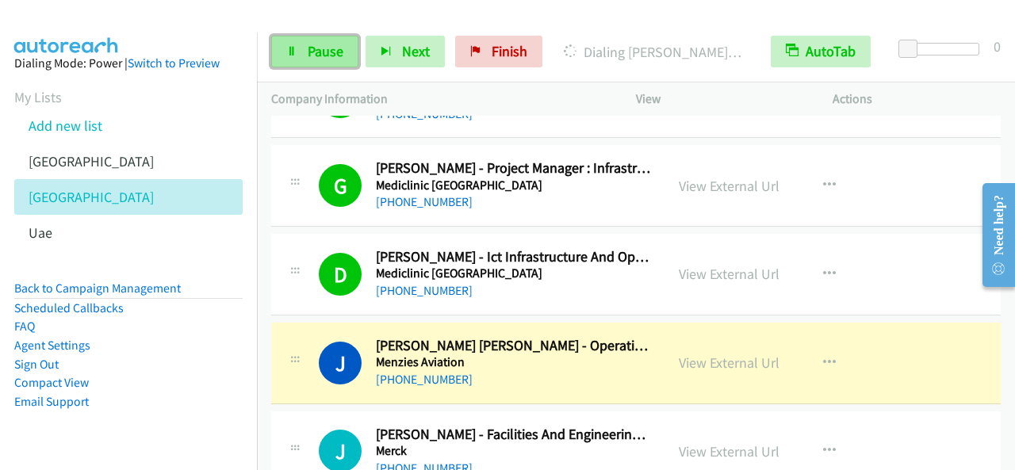
click at [352, 47] on link "Pause" at bounding box center [314, 52] width 87 height 32
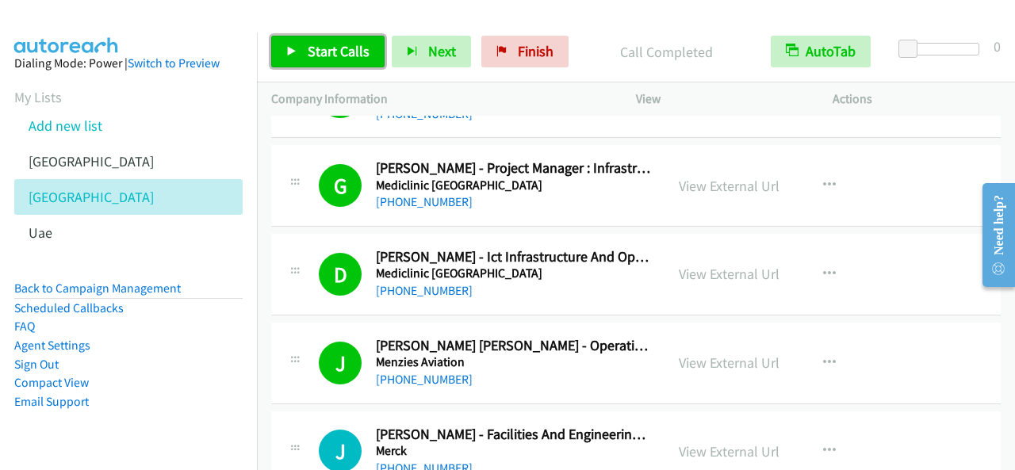
click at [325, 50] on span "Start Calls" at bounding box center [339, 51] width 62 height 18
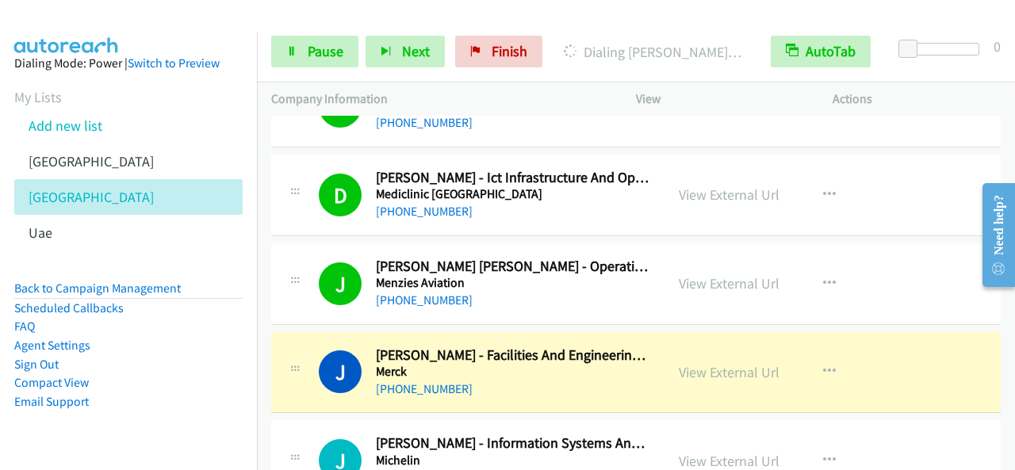
scroll to position [7453, 0]
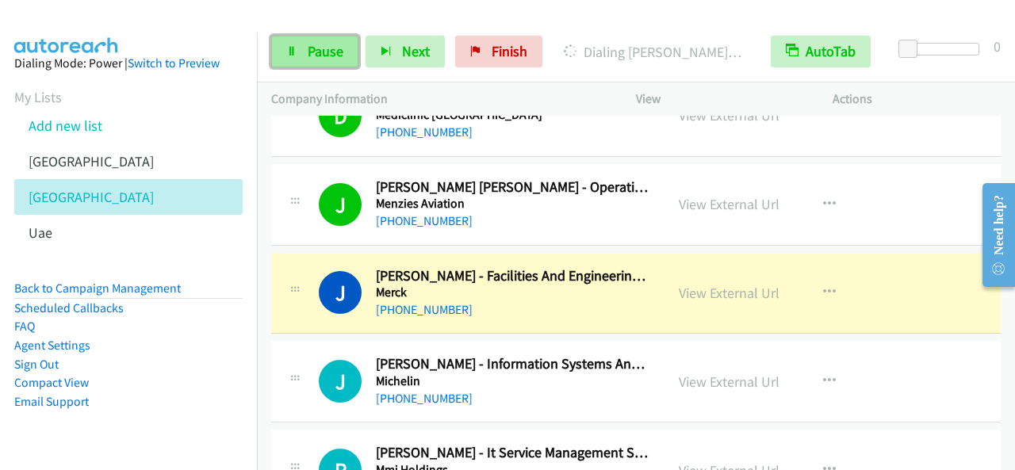
click at [328, 59] on span "Pause" at bounding box center [326, 51] width 36 height 18
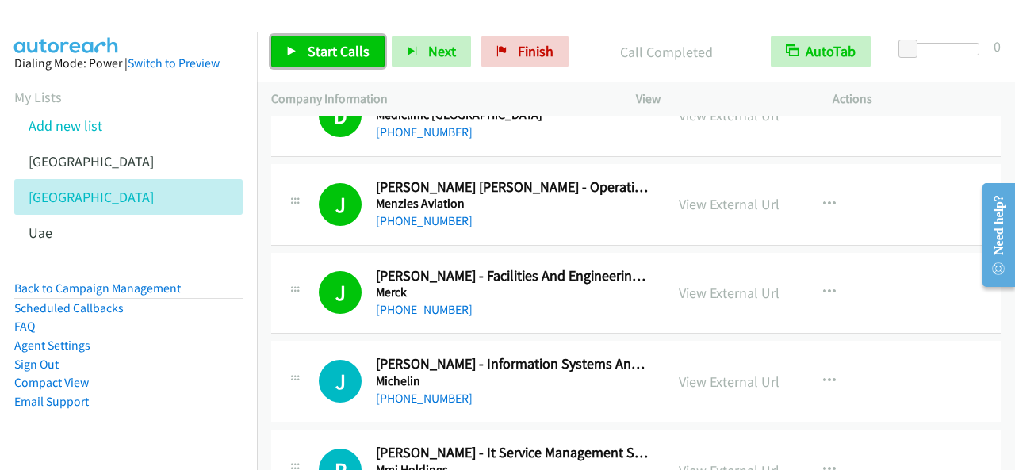
click at [349, 52] on span "Start Calls" at bounding box center [339, 51] width 62 height 18
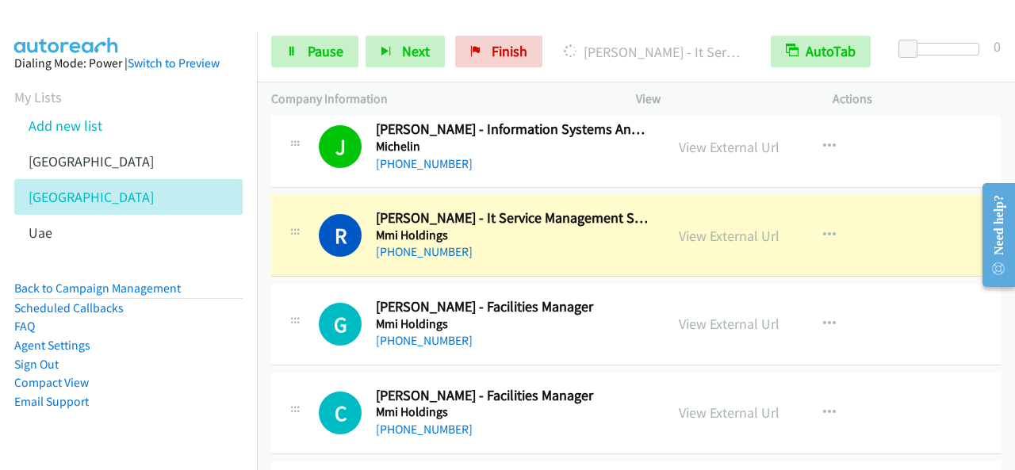
scroll to position [7691, 0]
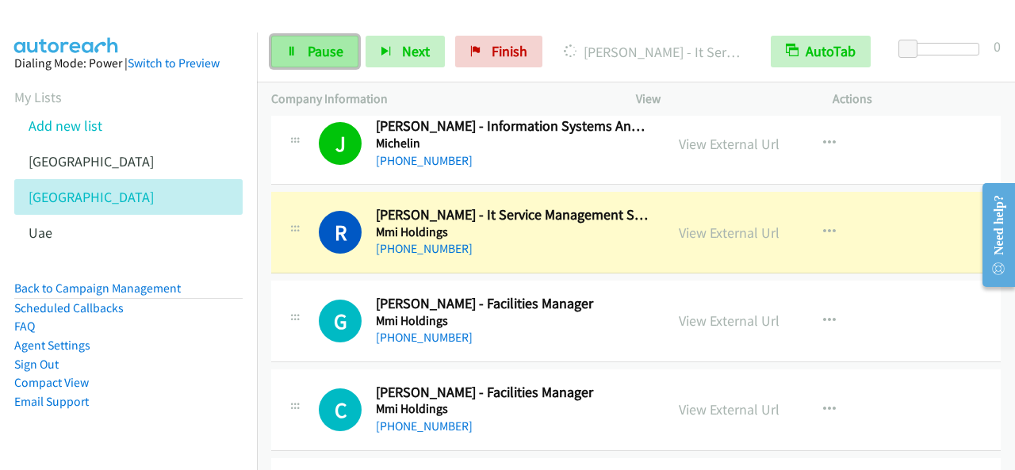
click at [308, 57] on span "Pause" at bounding box center [326, 51] width 36 height 18
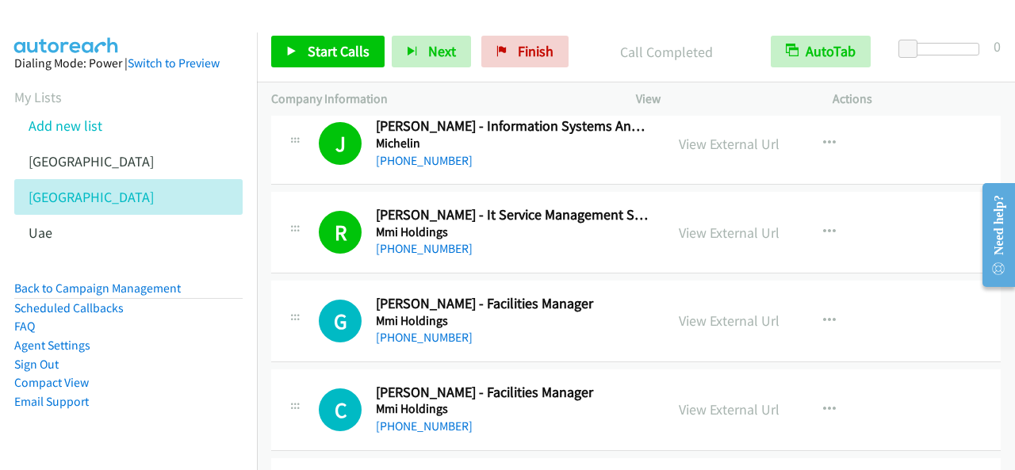
scroll to position [7770, 0]
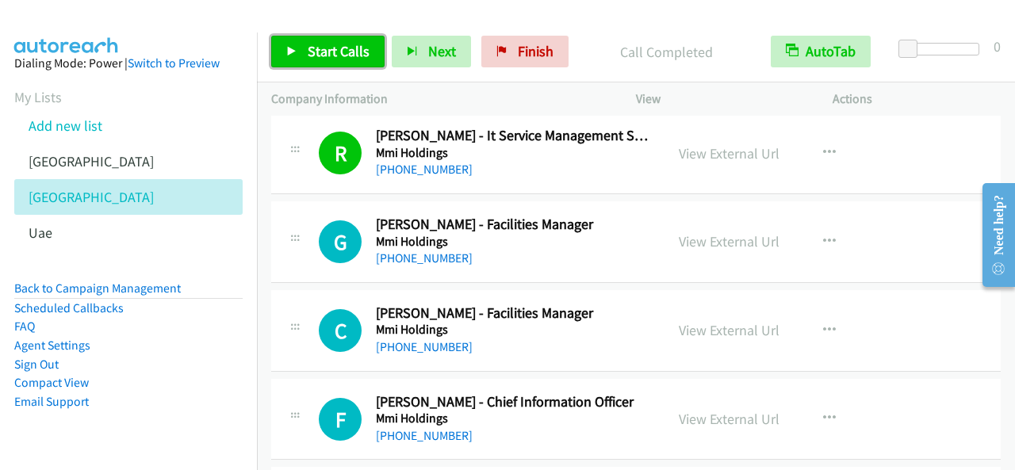
click at [317, 36] on link "Start Calls" at bounding box center [327, 52] width 113 height 32
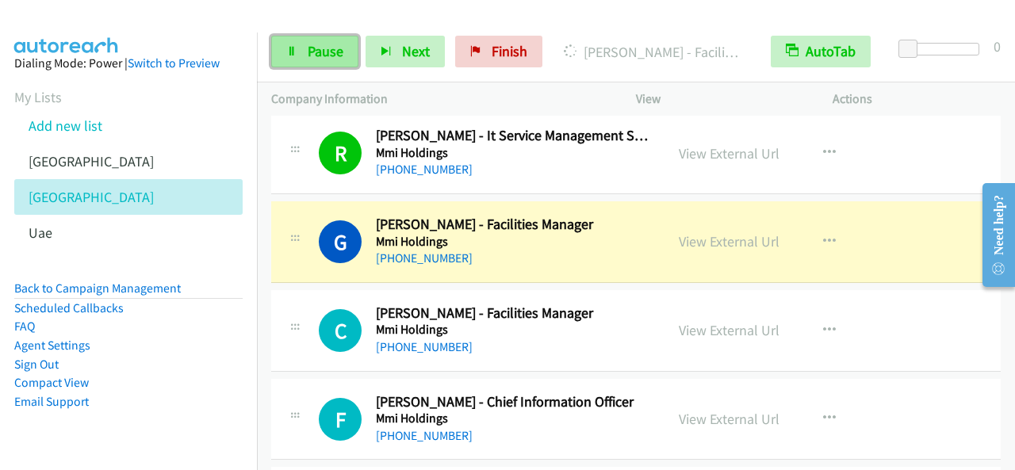
click at [320, 59] on span "Pause" at bounding box center [326, 51] width 36 height 18
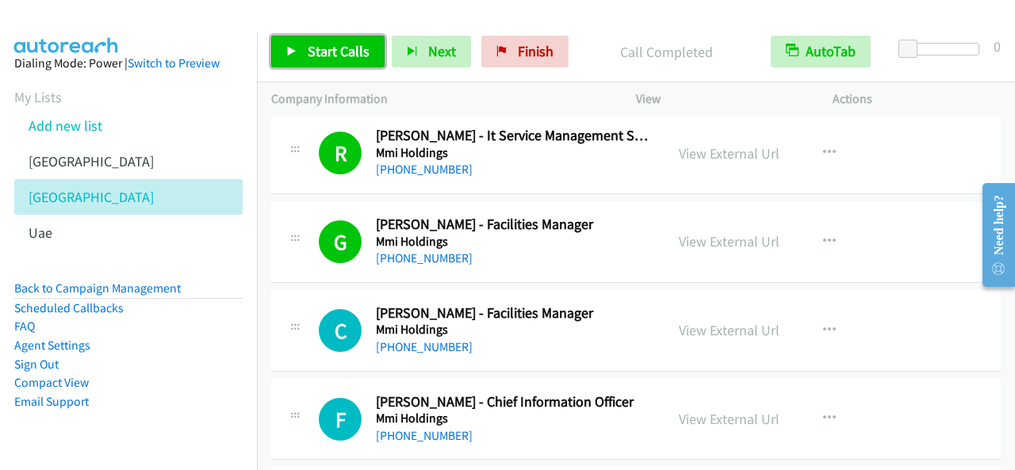
click at [334, 64] on link "Start Calls" at bounding box center [327, 52] width 113 height 32
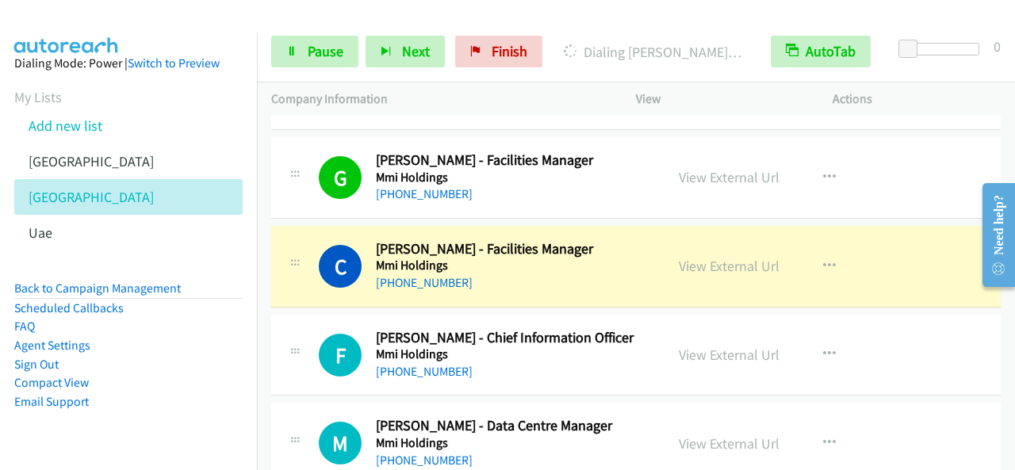
scroll to position [7849, 0]
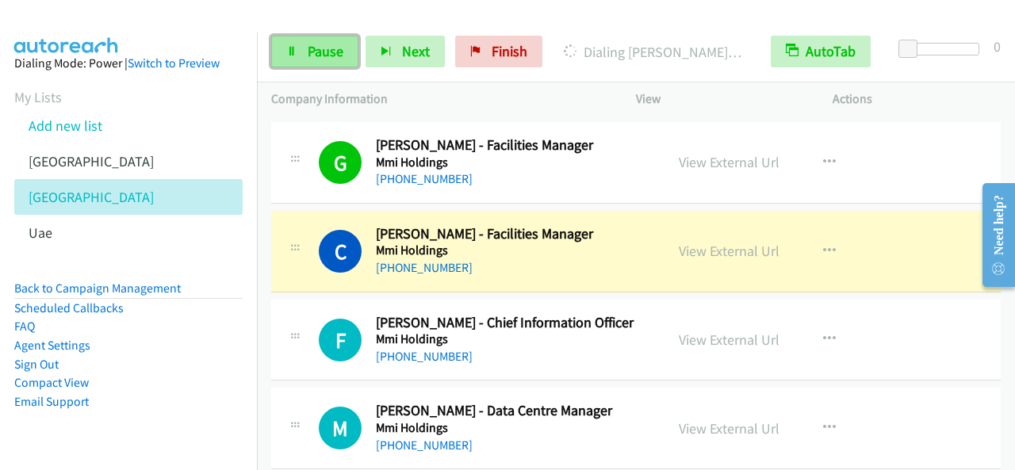
click at [328, 62] on link "Pause" at bounding box center [314, 52] width 87 height 32
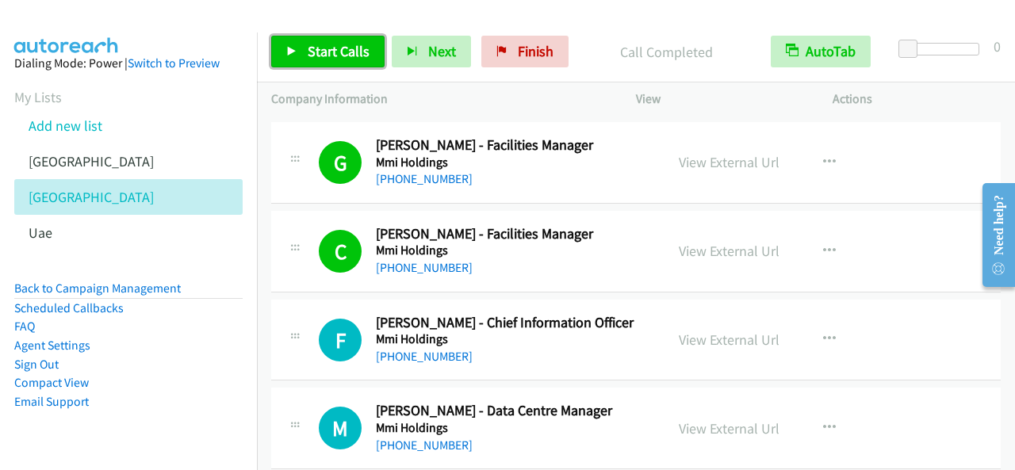
click at [333, 58] on span "Start Calls" at bounding box center [339, 51] width 62 height 18
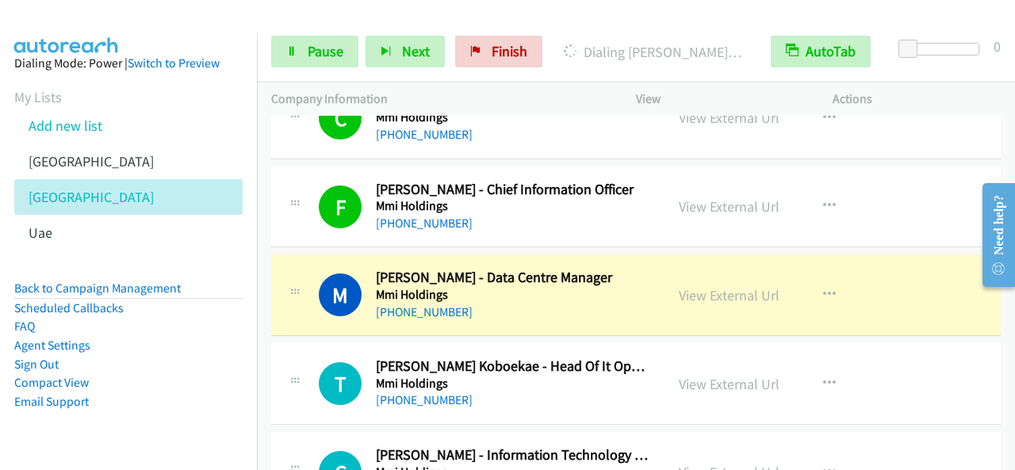
scroll to position [8008, 0]
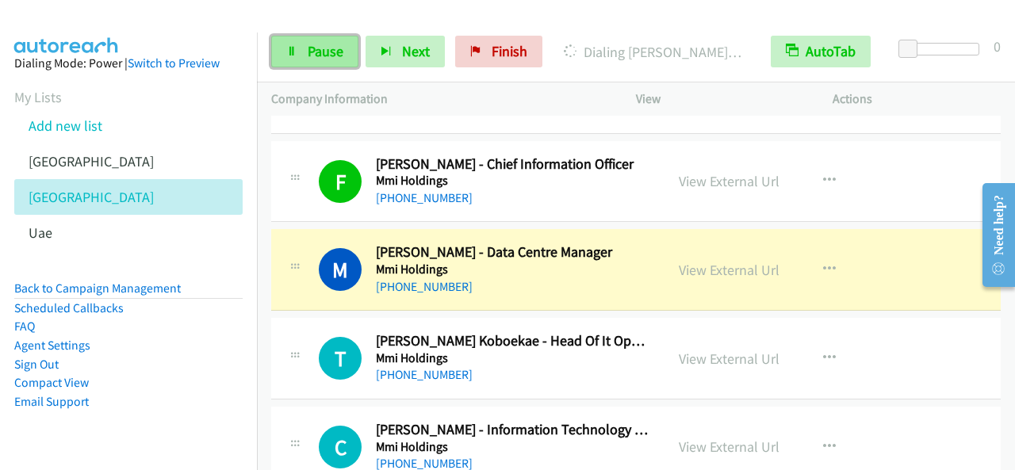
drag, startPoint x: 347, startPoint y: 52, endPoint x: 343, endPoint y: 66, distance: 14.3
click at [346, 52] on link "Pause" at bounding box center [314, 52] width 87 height 32
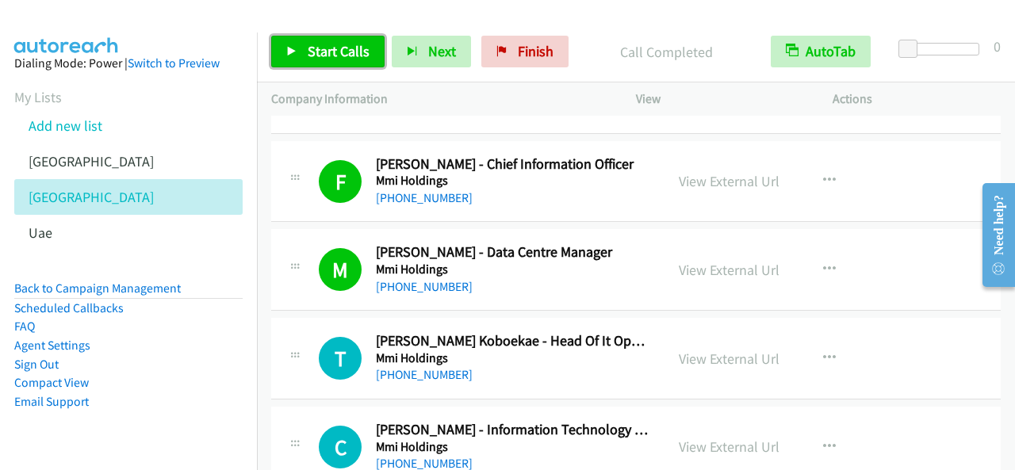
click at [358, 57] on span "Start Calls" at bounding box center [339, 51] width 62 height 18
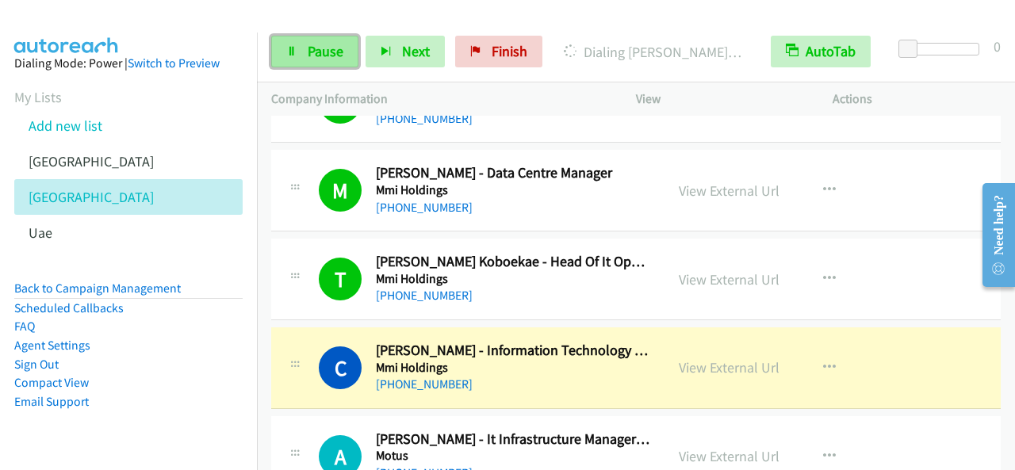
click at [306, 50] on link "Pause" at bounding box center [314, 52] width 87 height 32
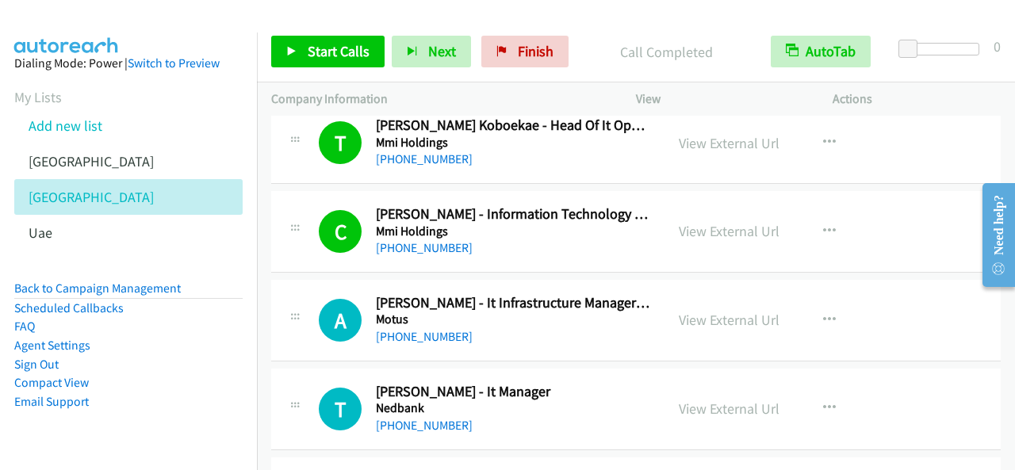
scroll to position [8246, 0]
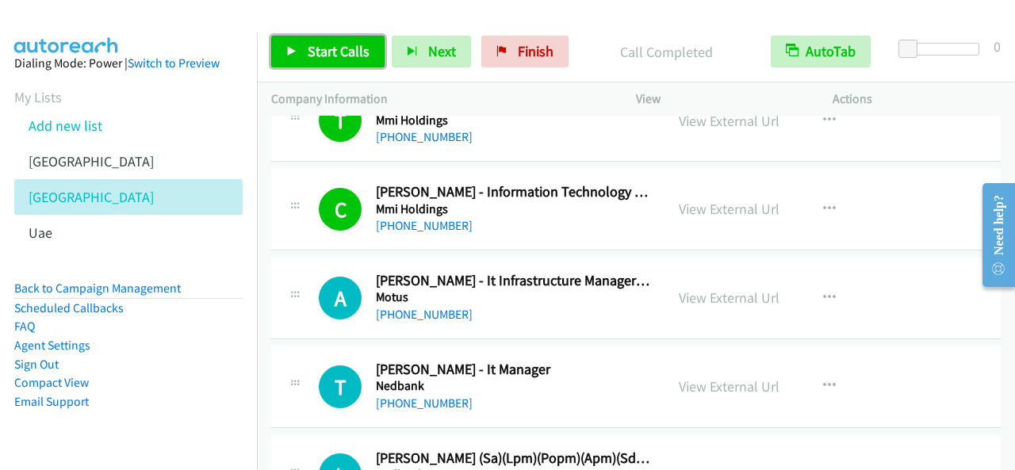
click at [327, 63] on link "Start Calls" at bounding box center [327, 52] width 113 height 32
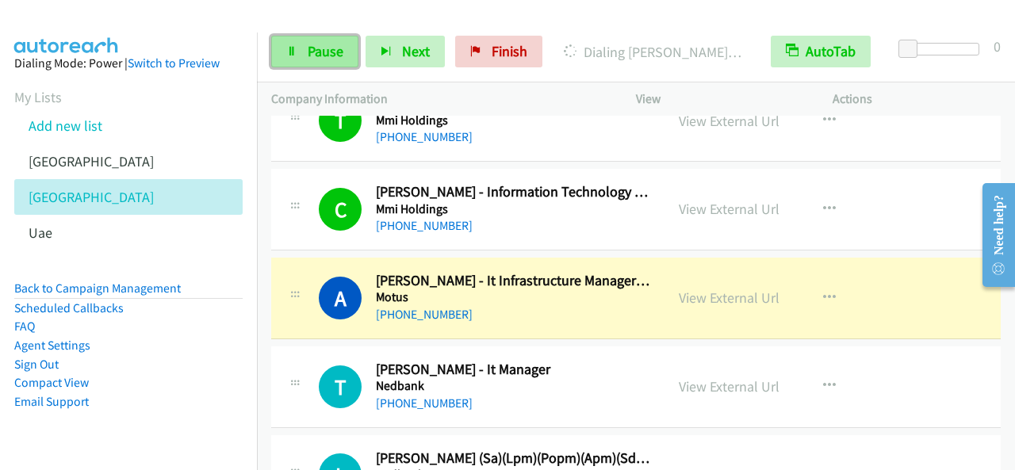
click at [321, 57] on span "Pause" at bounding box center [326, 51] width 36 height 18
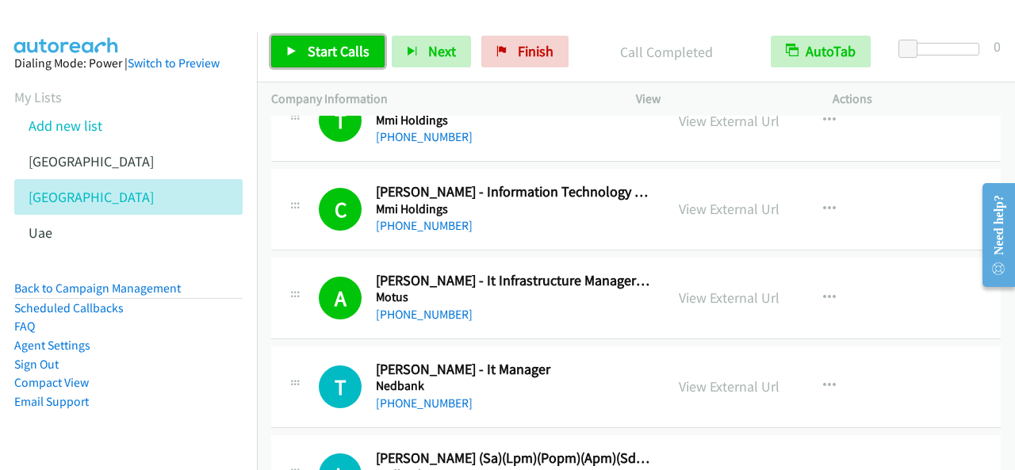
click at [361, 65] on link "Start Calls" at bounding box center [327, 52] width 113 height 32
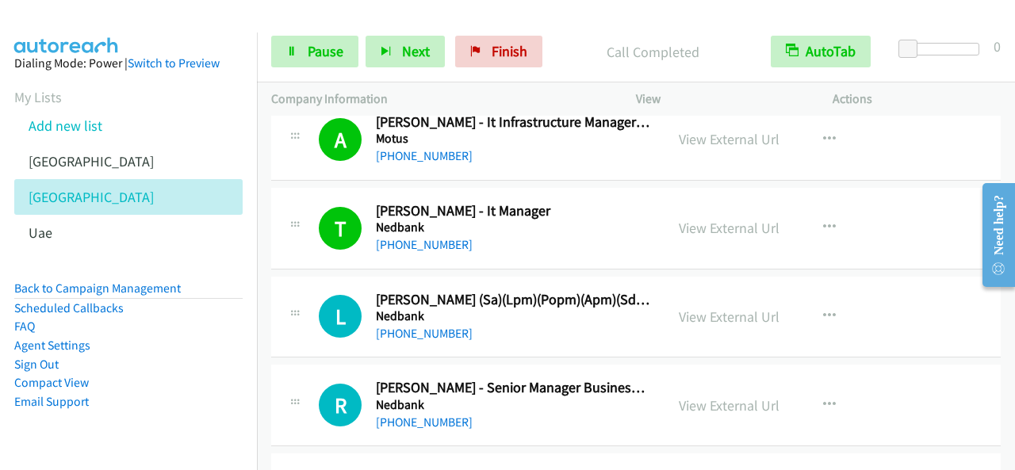
scroll to position [8484, 0]
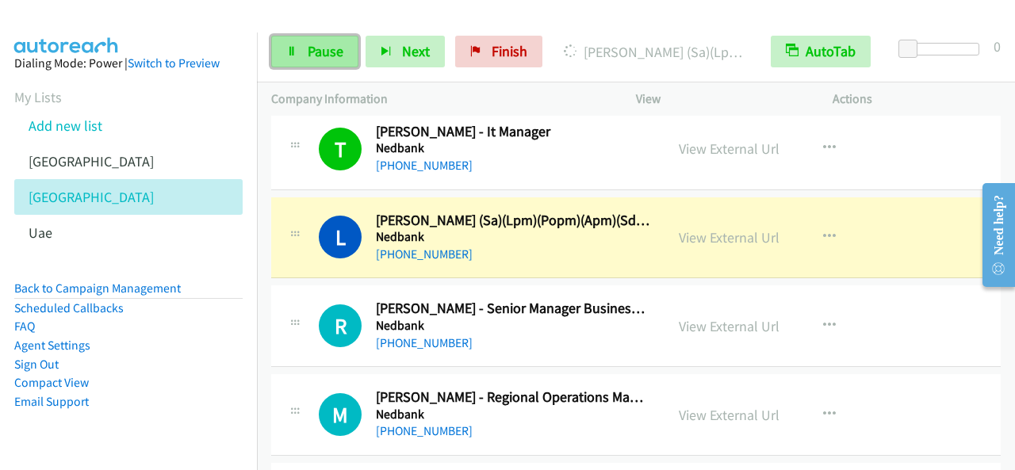
click at [314, 55] on span "Pause" at bounding box center [326, 51] width 36 height 18
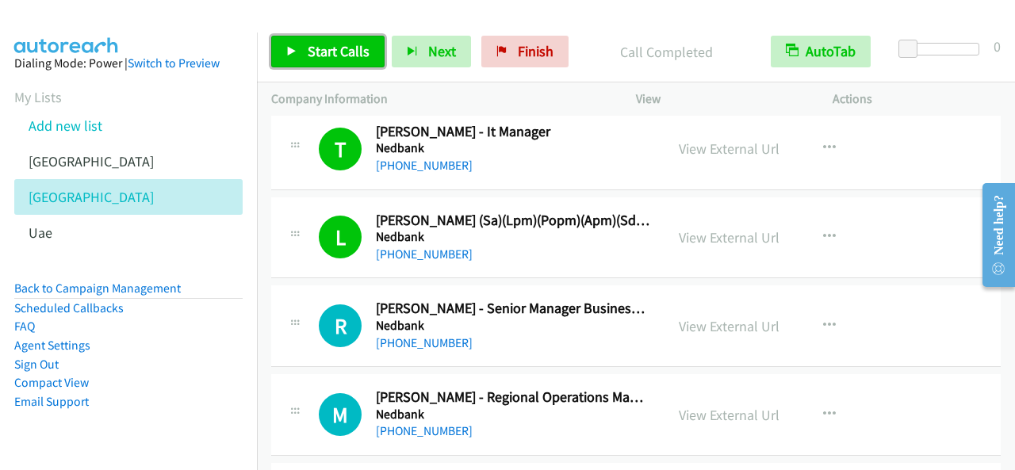
click at [323, 45] on span "Start Calls" at bounding box center [339, 51] width 62 height 18
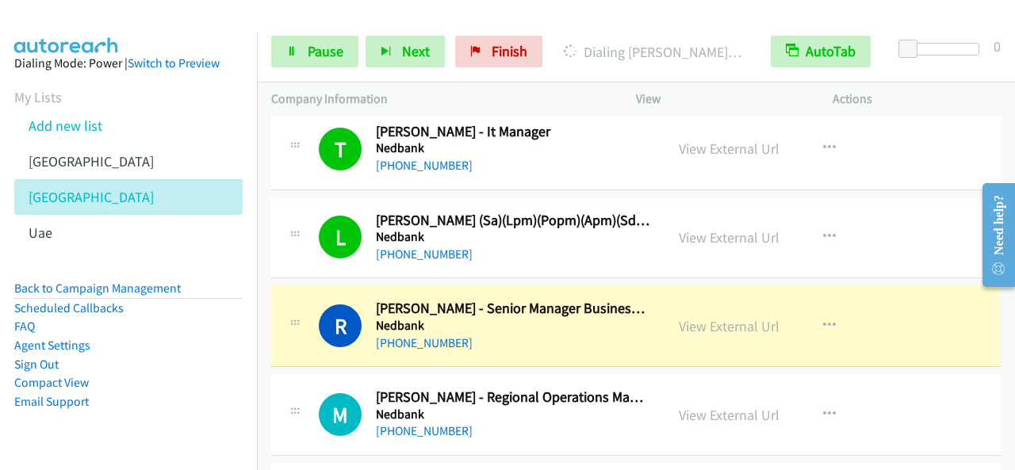
scroll to position [8563, 0]
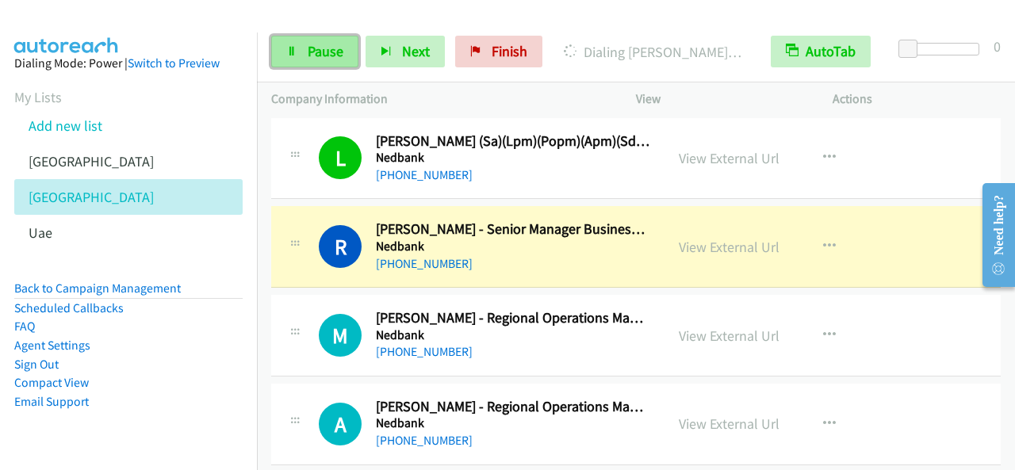
click at [300, 55] on link "Pause" at bounding box center [314, 52] width 87 height 32
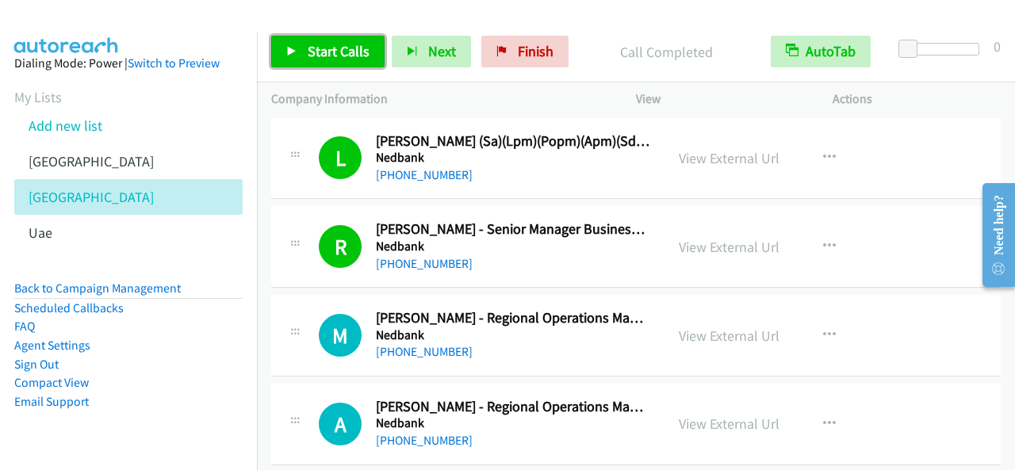
click at [349, 52] on span "Start Calls" at bounding box center [339, 51] width 62 height 18
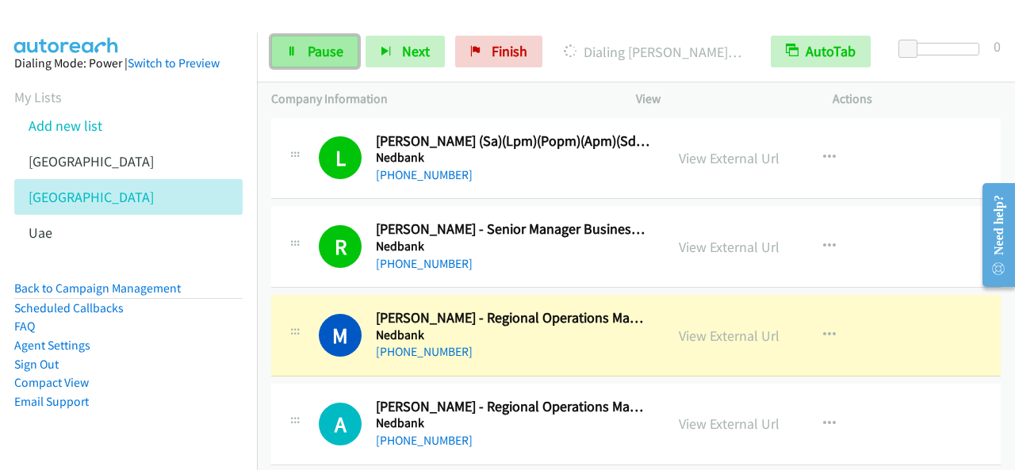
click at [343, 49] on link "Pause" at bounding box center [314, 52] width 87 height 32
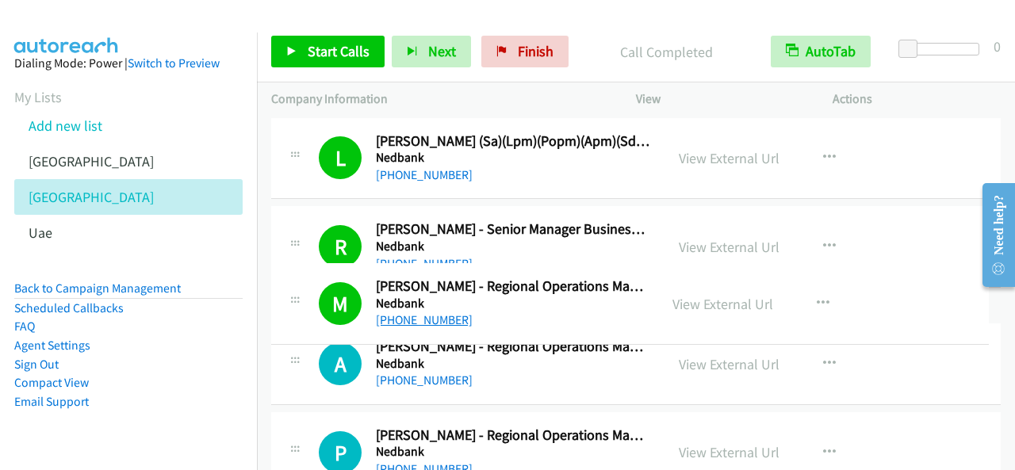
drag, startPoint x: 462, startPoint y: 329, endPoint x: 381, endPoint y: 323, distance: 81.1
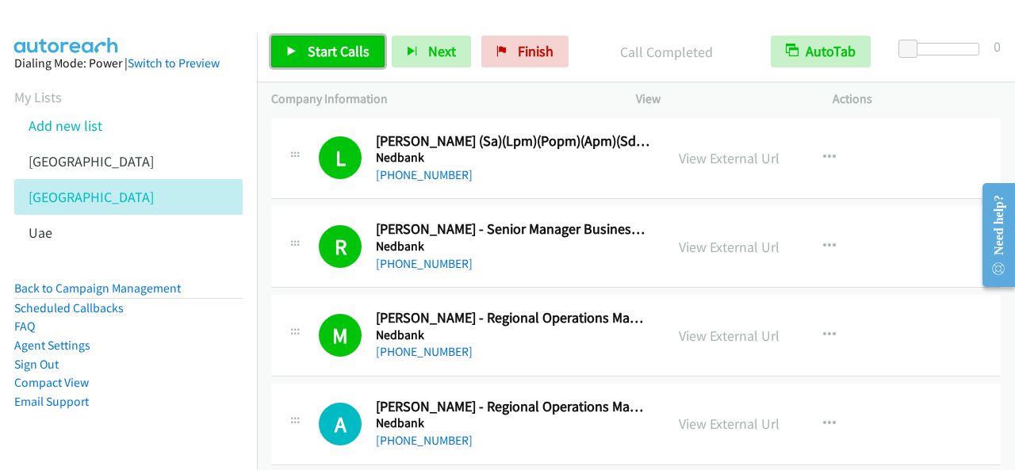
click at [338, 44] on span "Start Calls" at bounding box center [339, 51] width 62 height 18
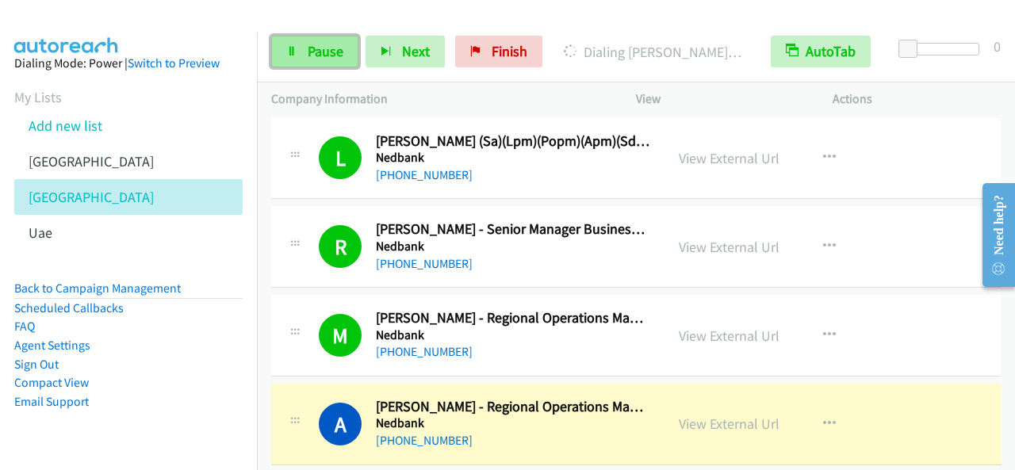
click at [335, 52] on span "Pause" at bounding box center [326, 51] width 36 height 18
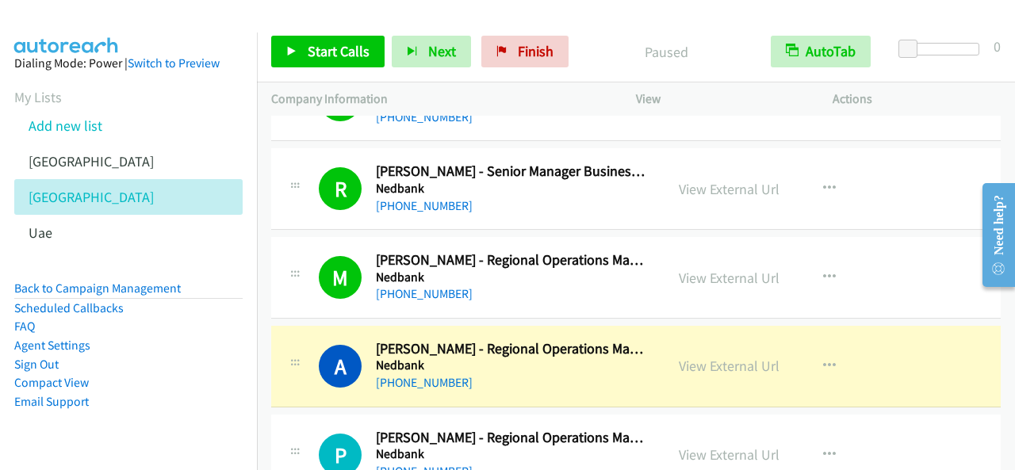
scroll to position [8642, 0]
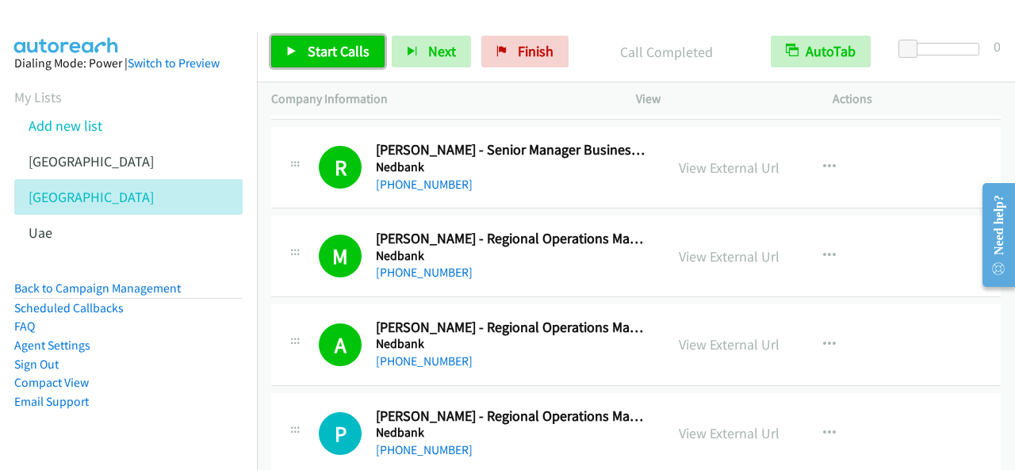
drag, startPoint x: 339, startPoint y: 60, endPoint x: 394, endPoint y: 113, distance: 75.7
click at [339, 59] on link "Start Calls" at bounding box center [327, 52] width 113 height 32
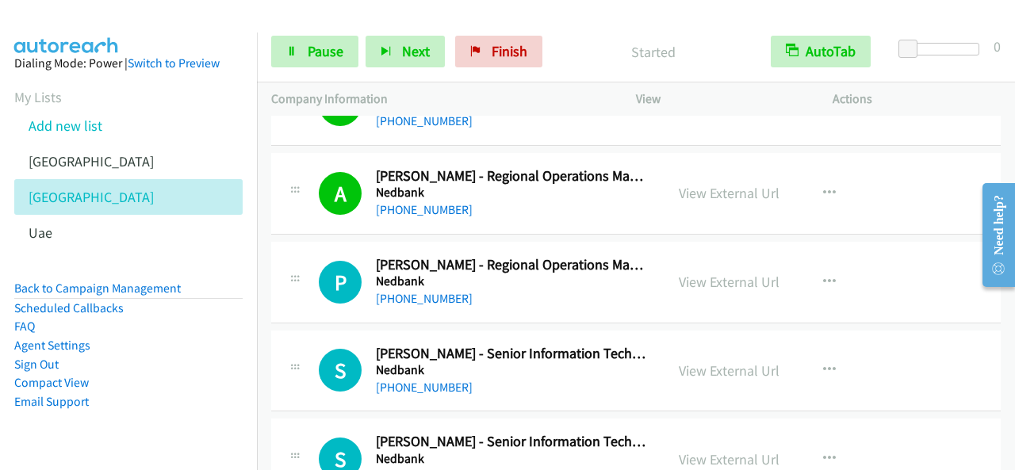
scroll to position [8801, 0]
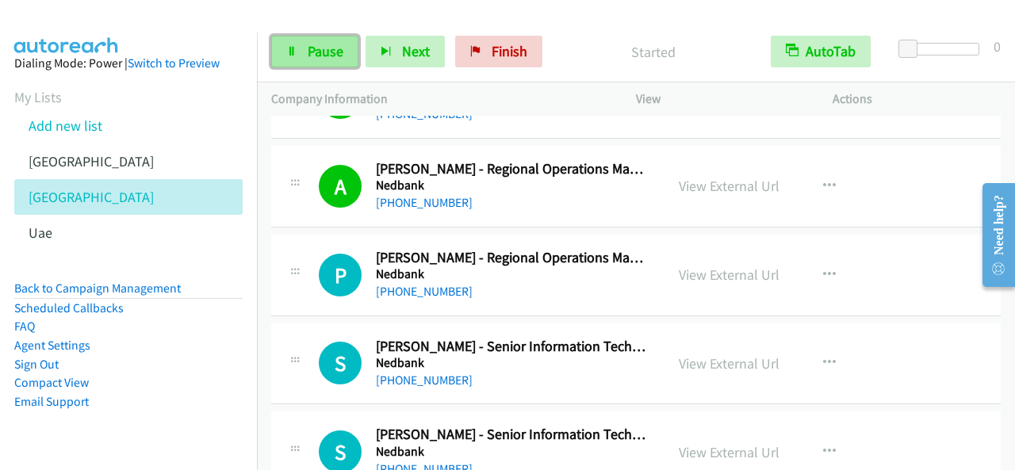
click at [316, 47] on span "Pause" at bounding box center [326, 51] width 36 height 18
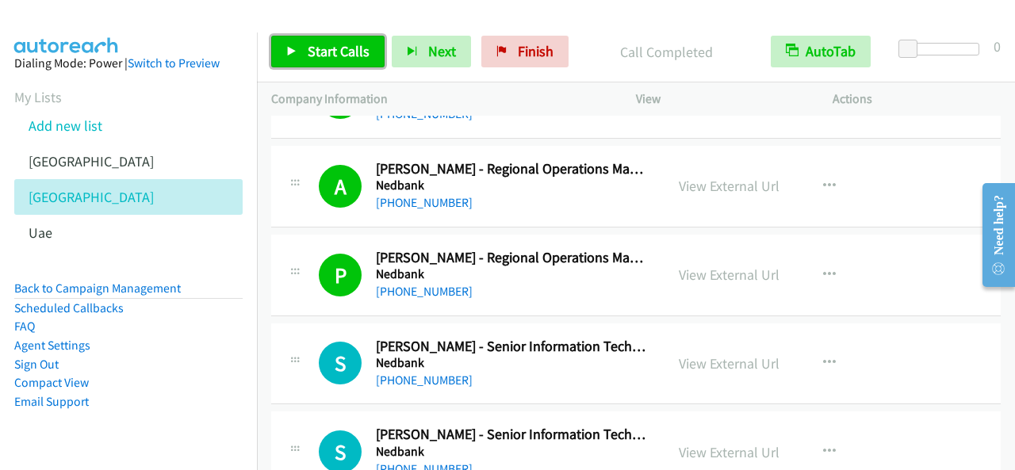
drag, startPoint x: 309, startPoint y: 38, endPoint x: 423, endPoint y: 111, distance: 135.5
click at [311, 39] on link "Start Calls" at bounding box center [327, 52] width 113 height 32
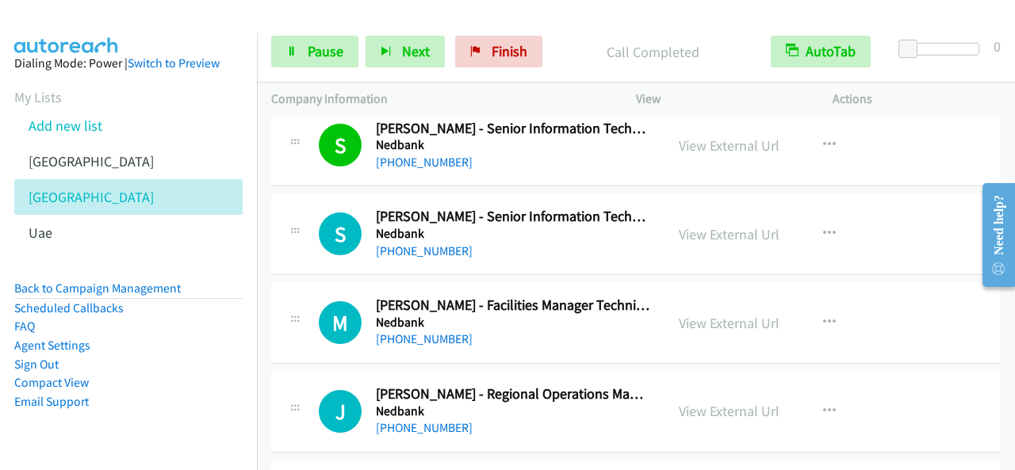
scroll to position [9039, 0]
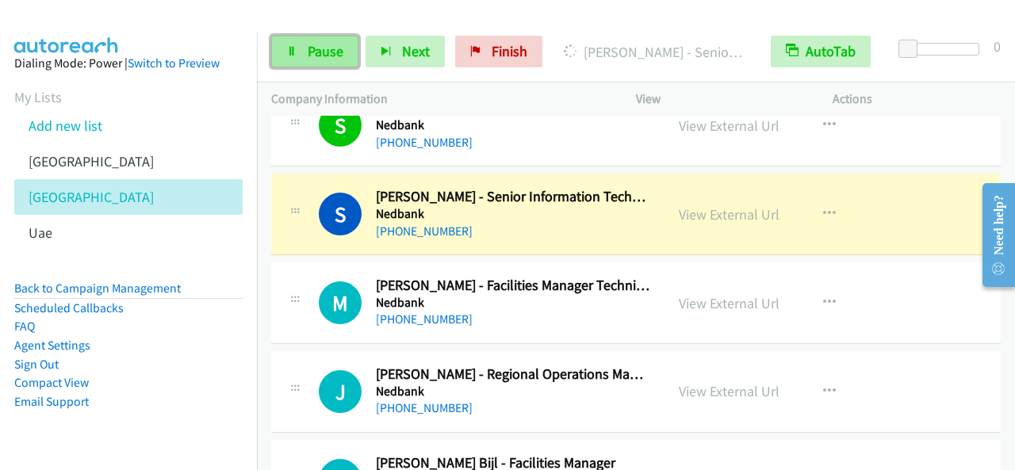
click at [330, 43] on span "Pause" at bounding box center [326, 51] width 36 height 18
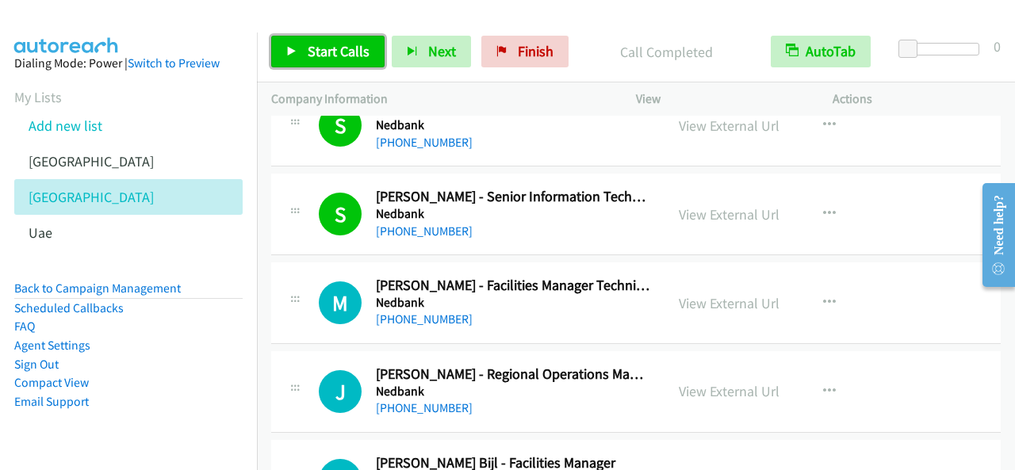
click at [312, 48] on span "Start Calls" at bounding box center [339, 51] width 62 height 18
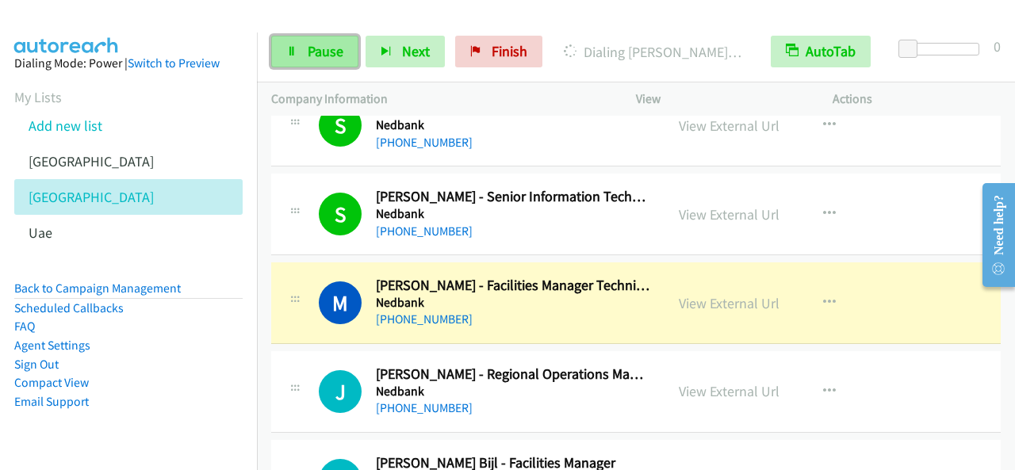
click at [293, 48] on icon at bounding box center [291, 52] width 11 height 11
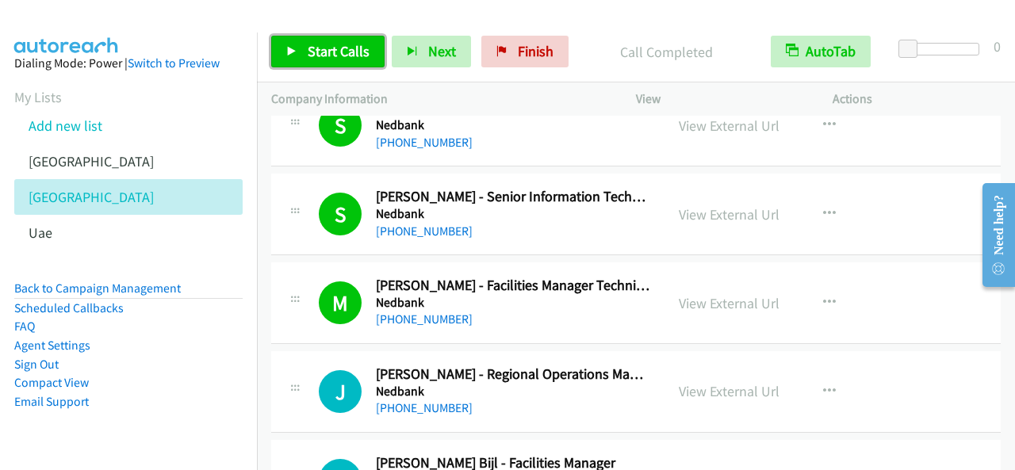
click at [357, 42] on span "Start Calls" at bounding box center [339, 51] width 62 height 18
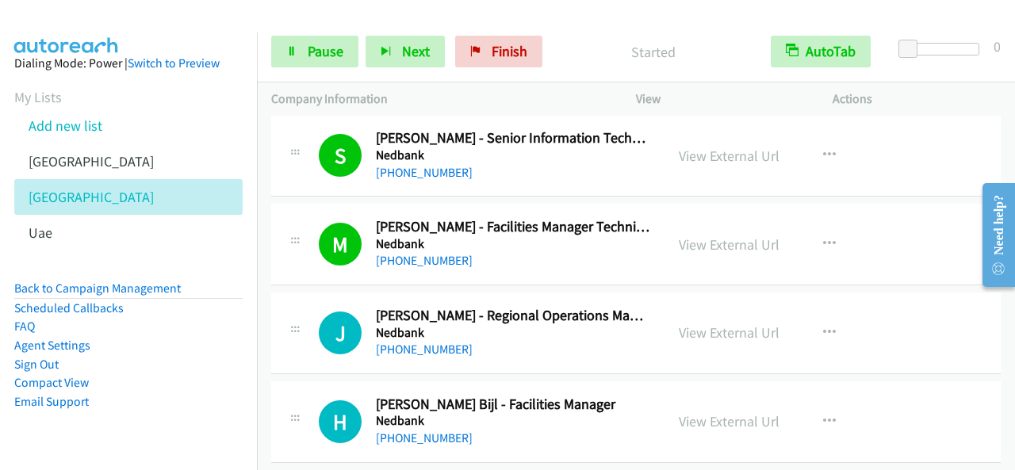
scroll to position [9118, 0]
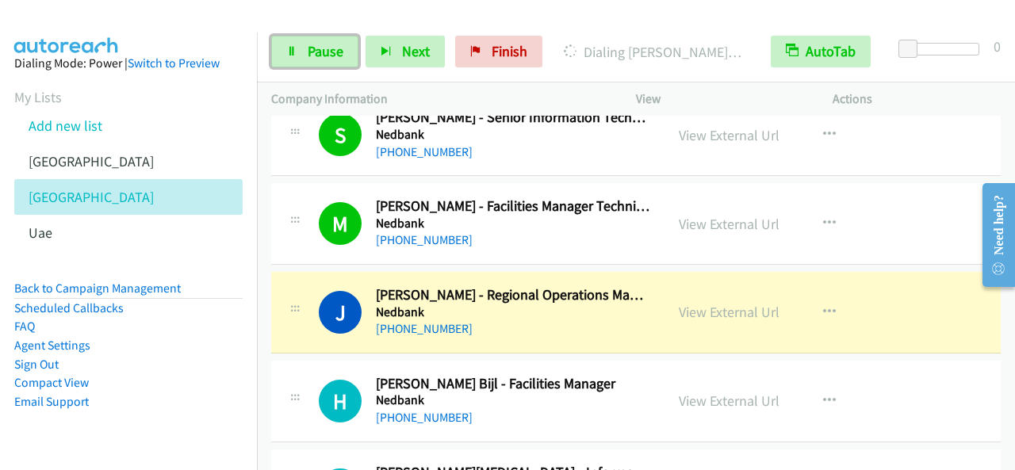
drag, startPoint x: 290, startPoint y: 46, endPoint x: 499, endPoint y: 323, distance: 347.0
click at [292, 47] on icon at bounding box center [291, 52] width 11 height 11
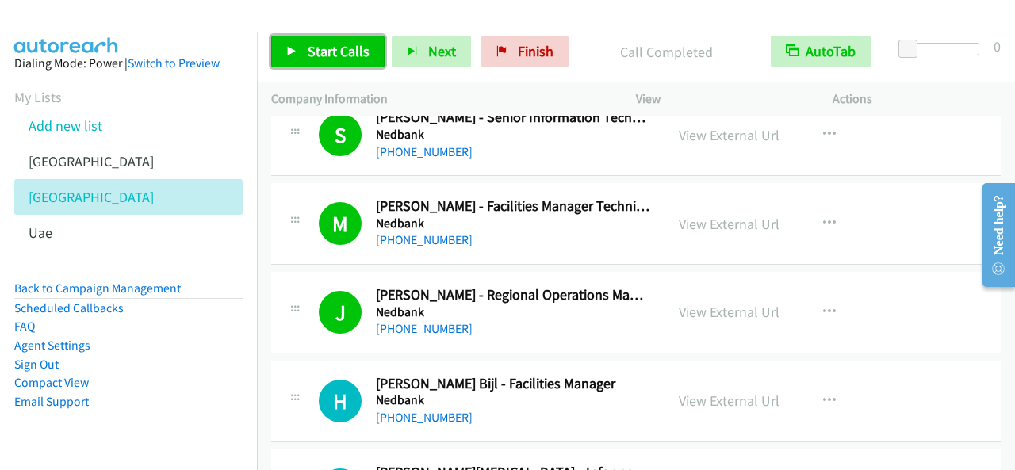
click at [347, 57] on span "Start Calls" at bounding box center [339, 51] width 62 height 18
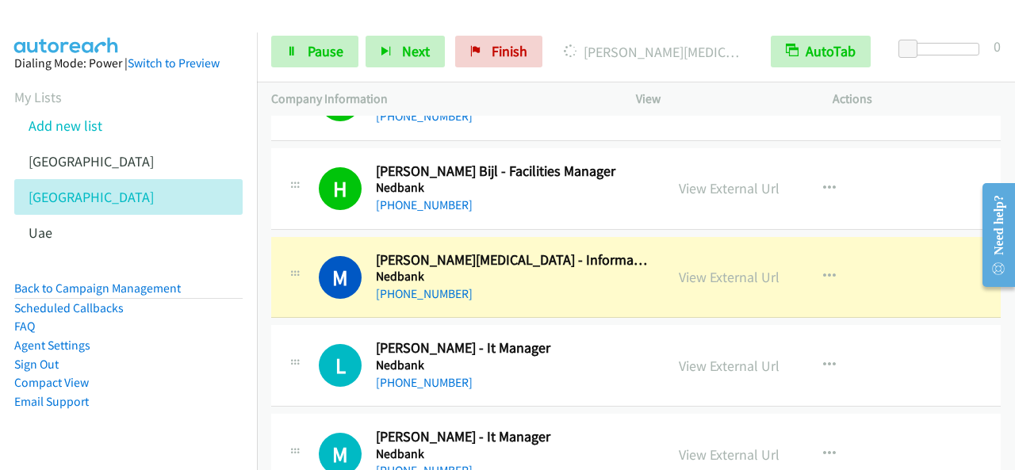
scroll to position [9356, 0]
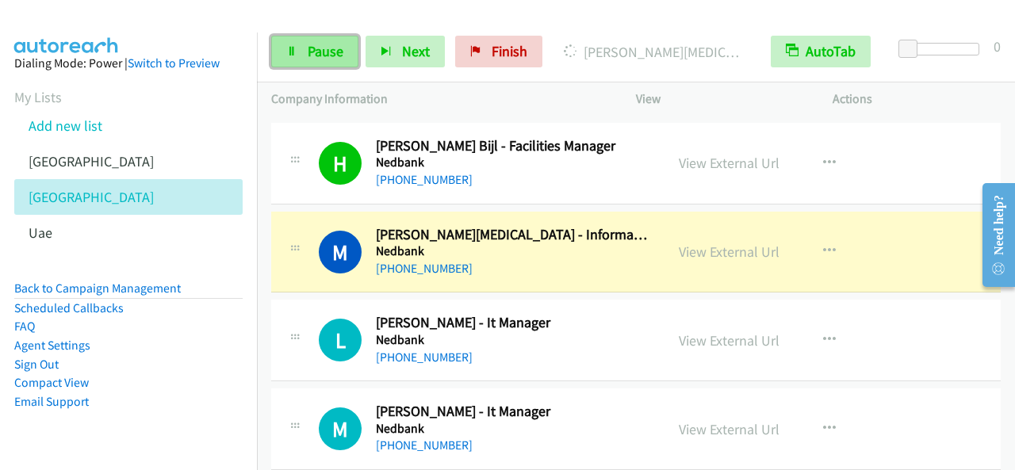
click at [335, 58] on span "Pause" at bounding box center [326, 51] width 36 height 18
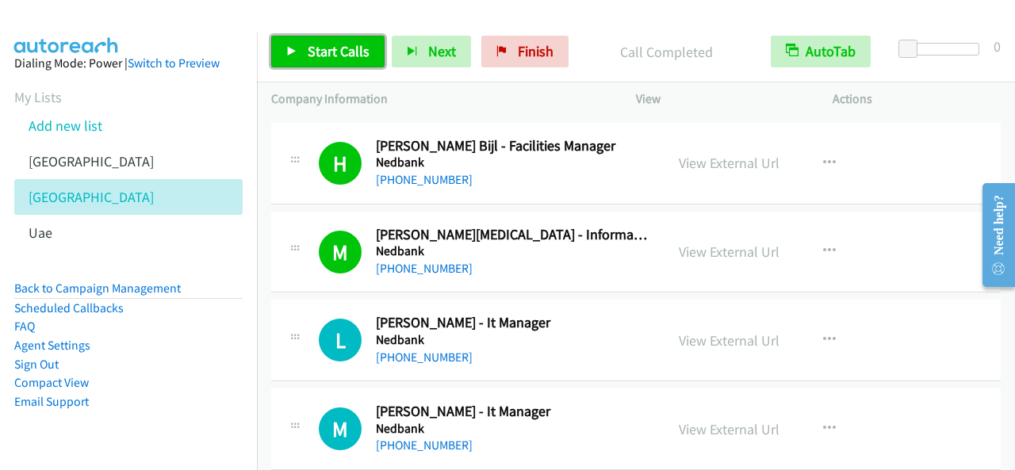
click at [369, 59] on link "Start Calls" at bounding box center [327, 52] width 113 height 32
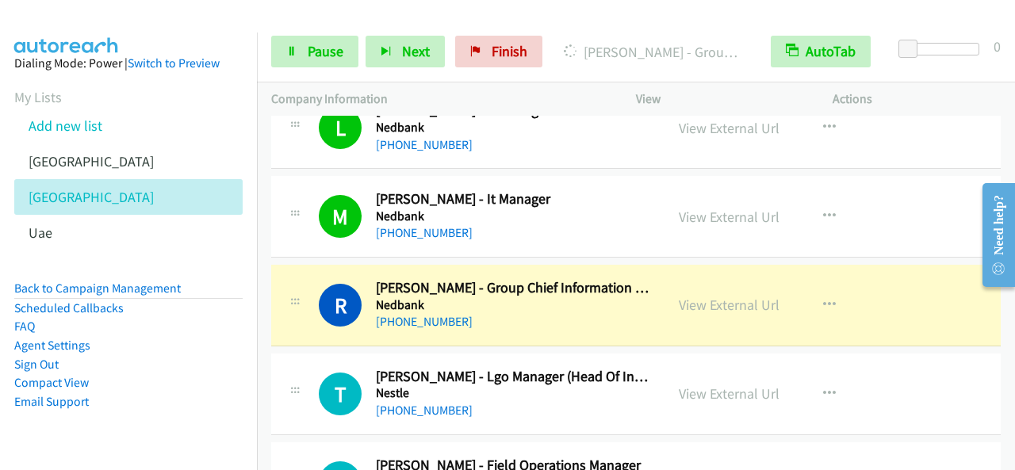
scroll to position [9594, 0]
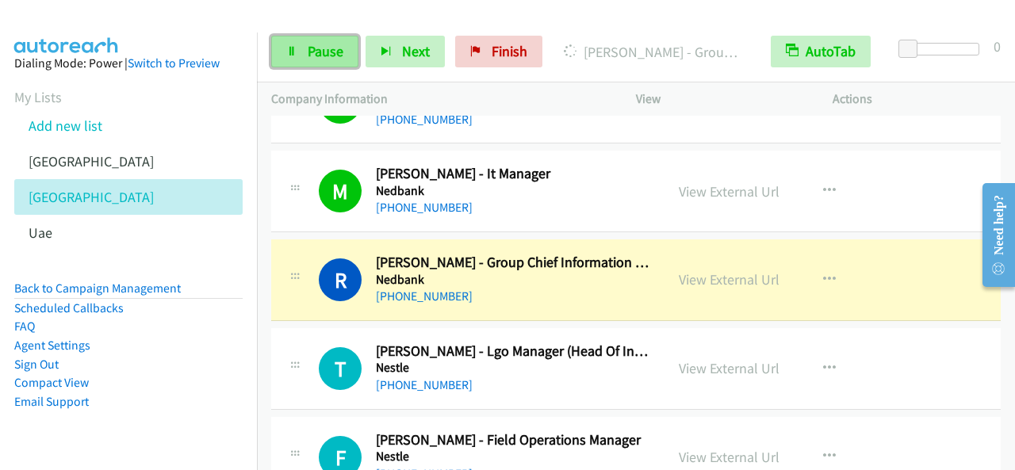
click at [327, 52] on span "Pause" at bounding box center [326, 51] width 36 height 18
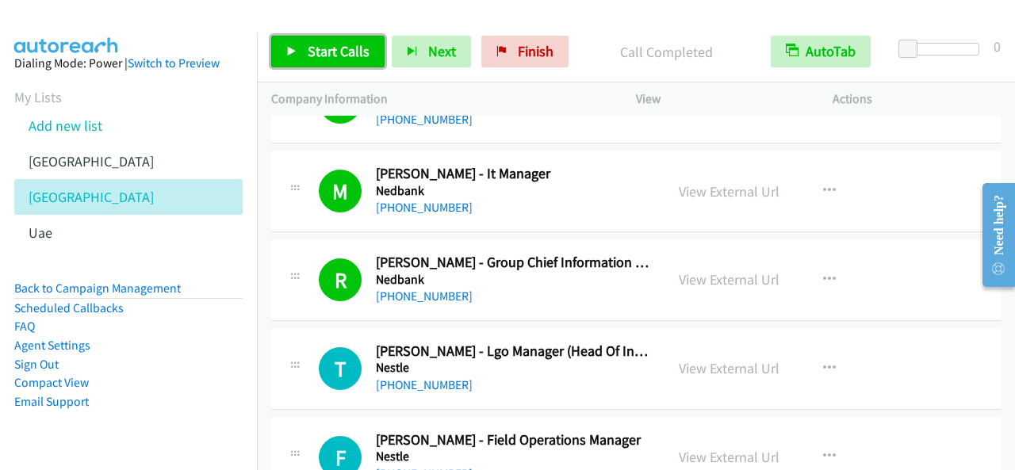
click at [360, 61] on link "Start Calls" at bounding box center [327, 52] width 113 height 32
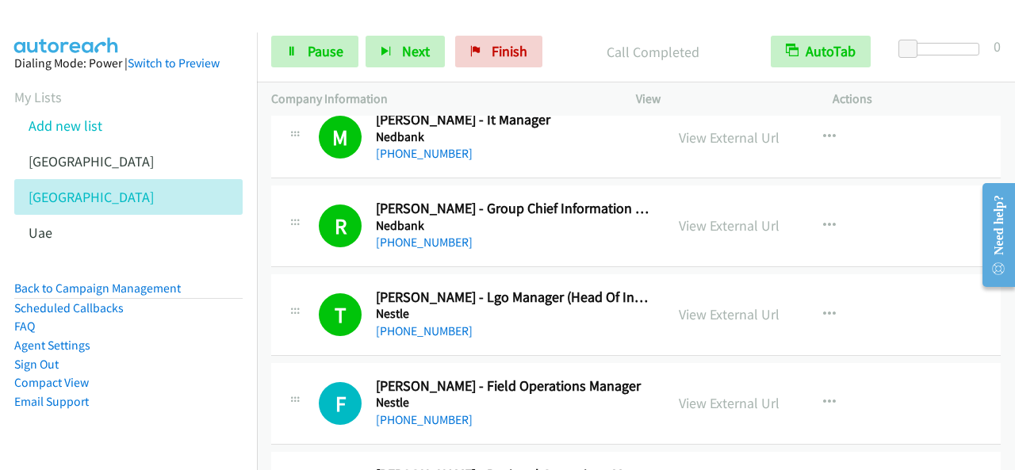
scroll to position [9673, 0]
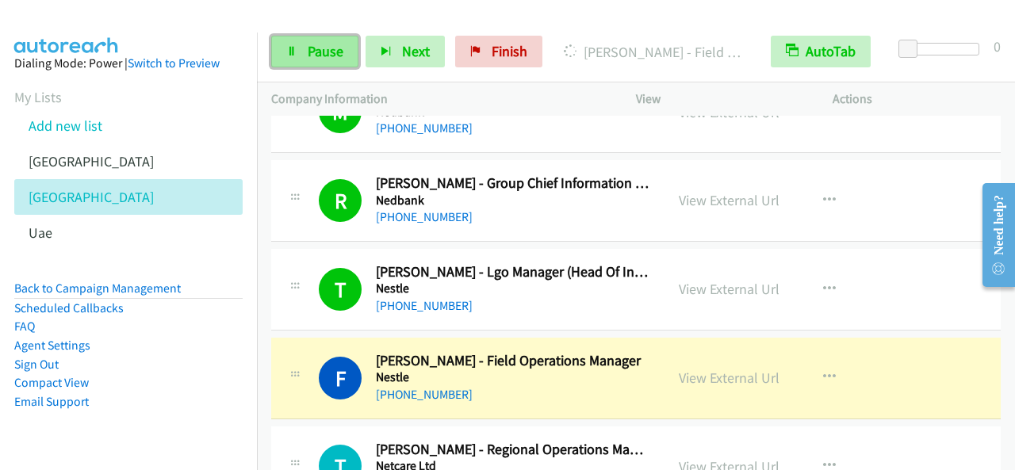
click at [280, 50] on link "Pause" at bounding box center [314, 52] width 87 height 32
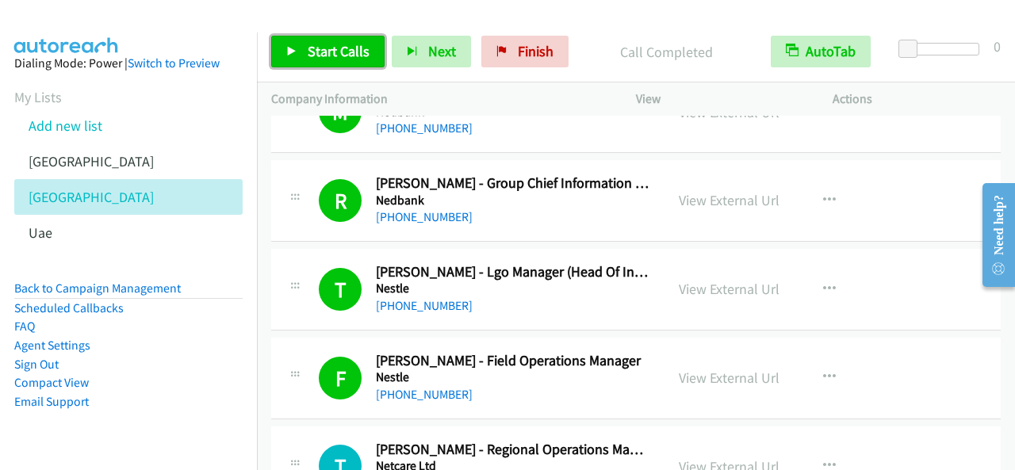
click at [368, 58] on link "Start Calls" at bounding box center [327, 52] width 113 height 32
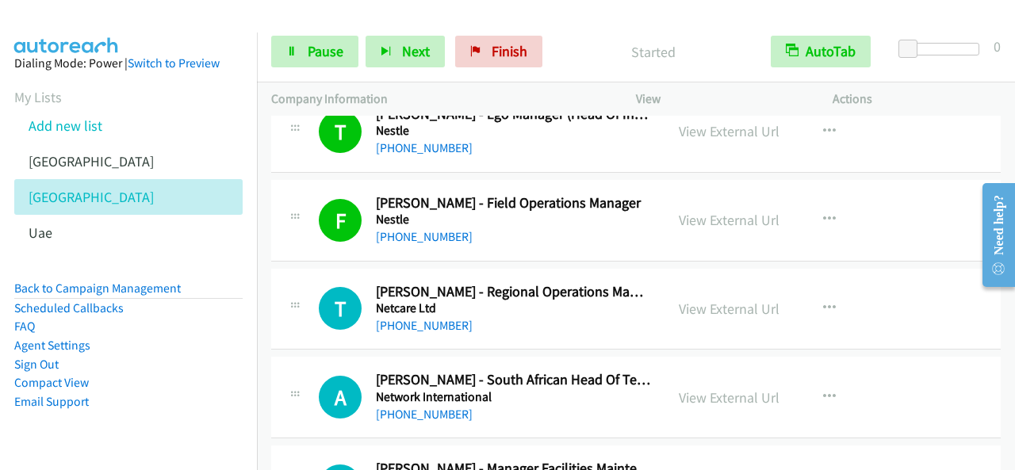
scroll to position [9831, 0]
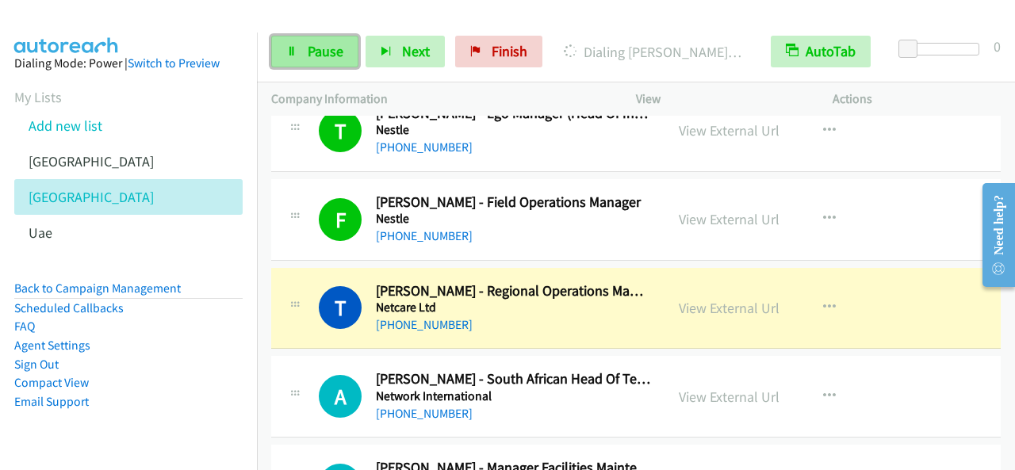
click at [290, 55] on icon at bounding box center [291, 52] width 11 height 11
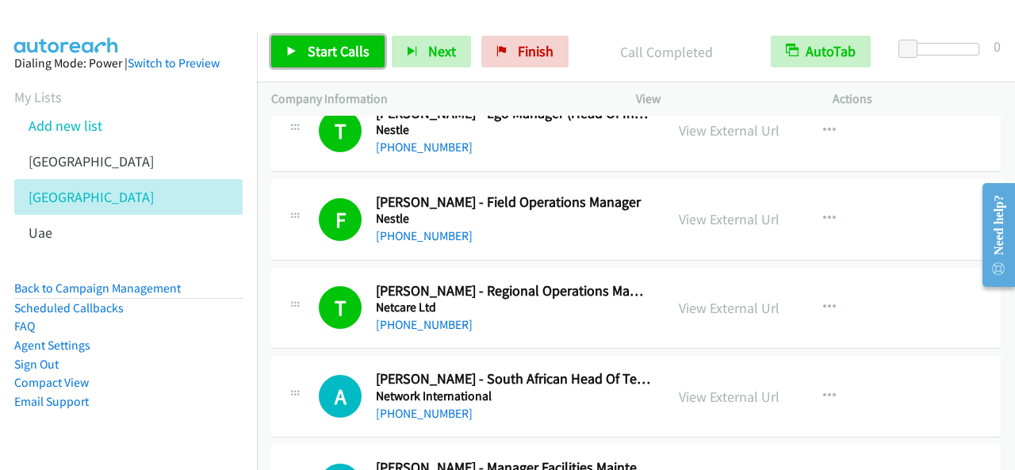
click at [327, 46] on span "Start Calls" at bounding box center [339, 51] width 62 height 18
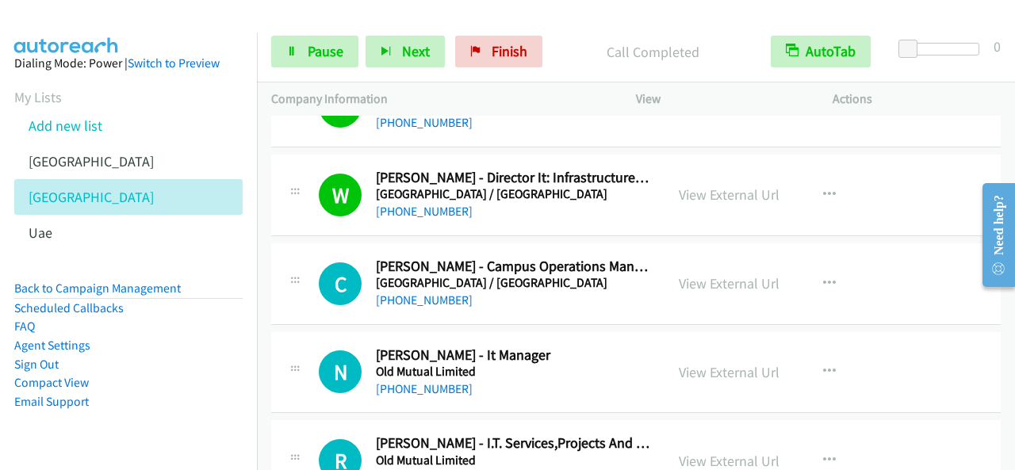
scroll to position [10307, 0]
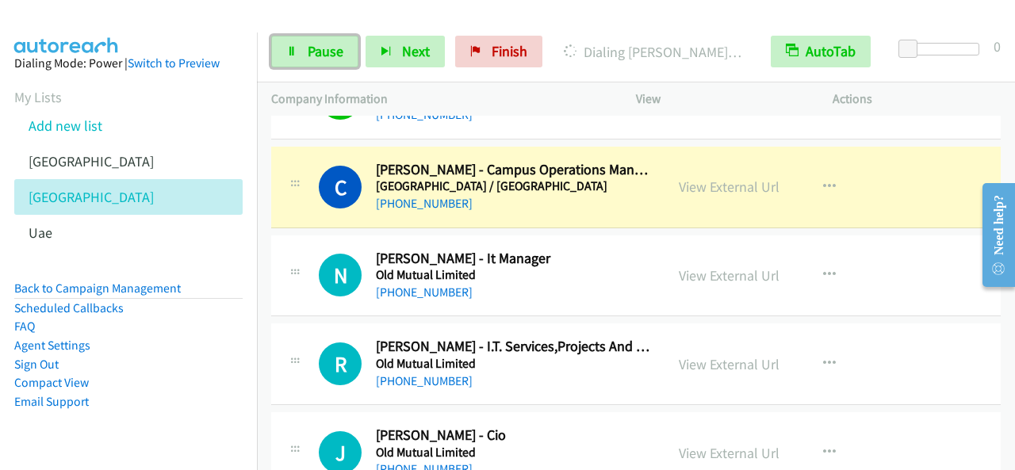
drag, startPoint x: 315, startPoint y: 47, endPoint x: 338, endPoint y: 70, distance: 32.5
click at [315, 47] on span "Pause" at bounding box center [326, 51] width 36 height 18
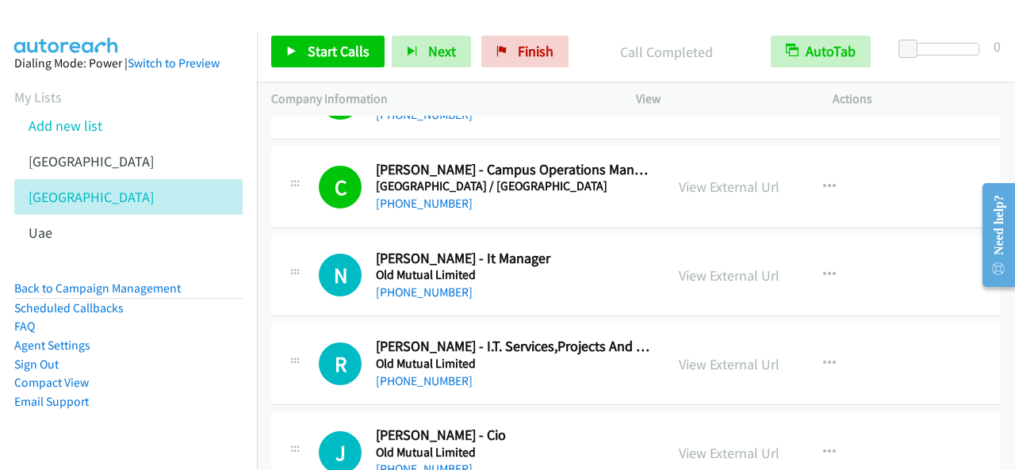
click at [297, 409] on td "J Callback Scheduled [PERSON_NAME] - Cio Old Mutual Limited [GEOGRAPHIC_DATA]/[…" at bounding box center [636, 453] width 758 height 89
click at [311, 39] on link "Start Calls" at bounding box center [327, 52] width 113 height 32
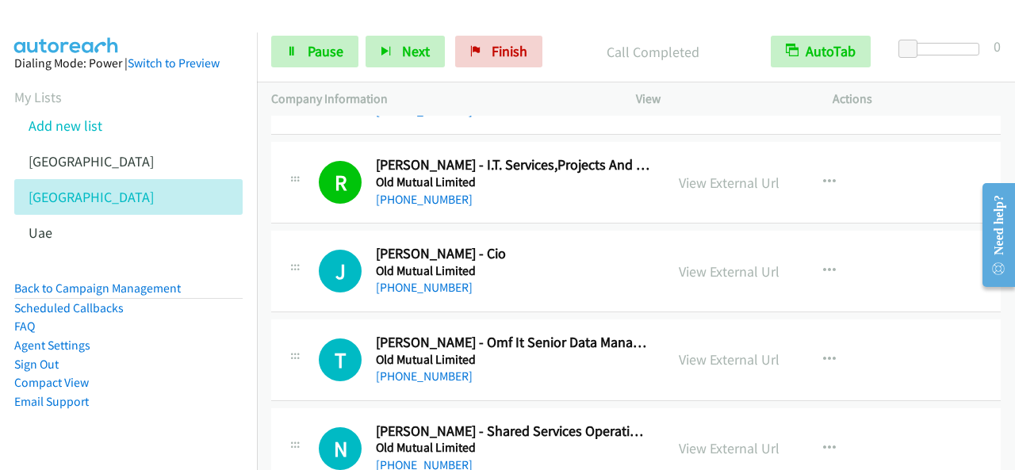
scroll to position [10466, 0]
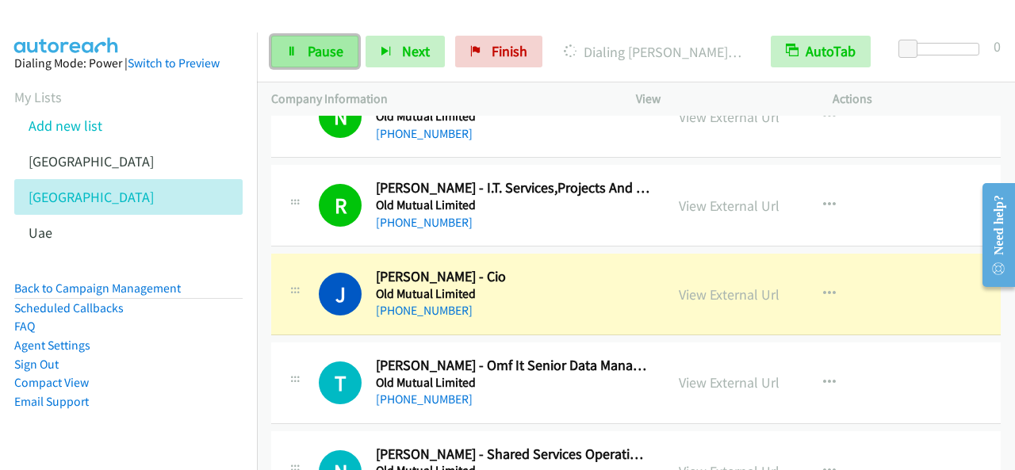
click at [289, 44] on link "Pause" at bounding box center [314, 52] width 87 height 32
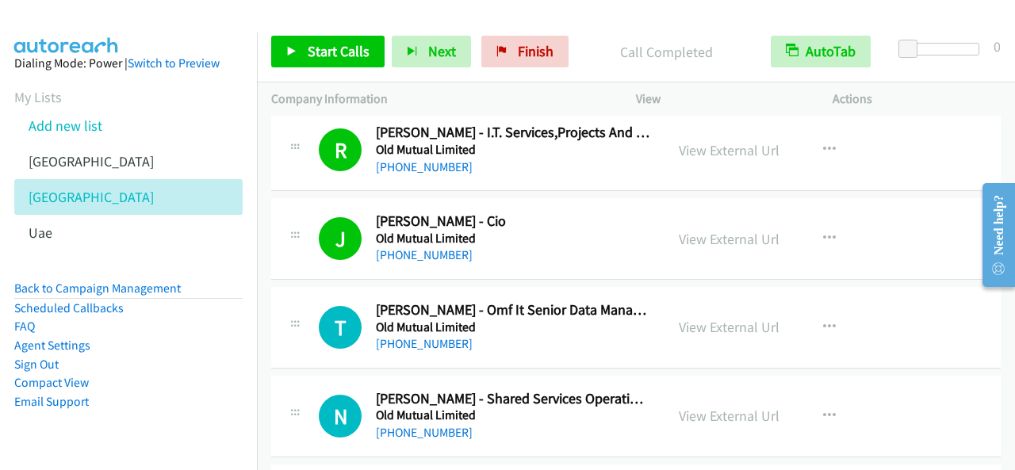
scroll to position [10545, 0]
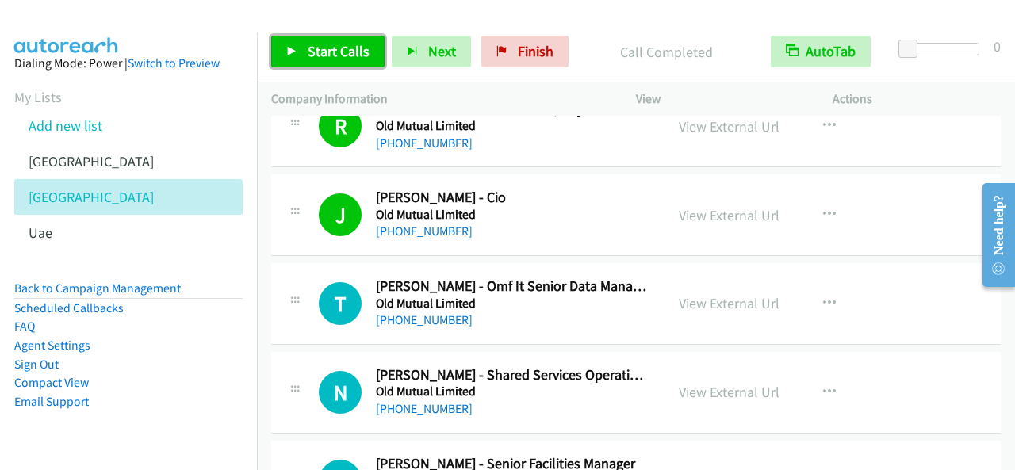
click at [321, 53] on span "Start Calls" at bounding box center [339, 51] width 62 height 18
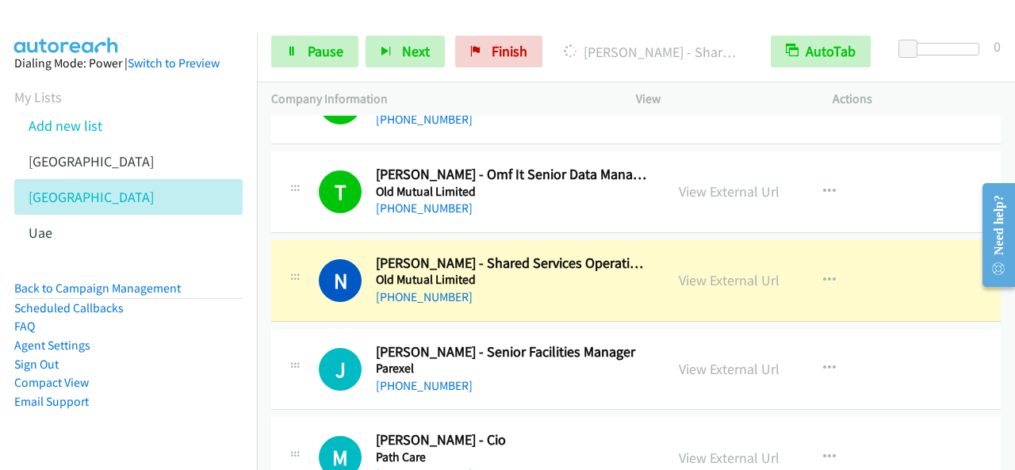
scroll to position [10704, 0]
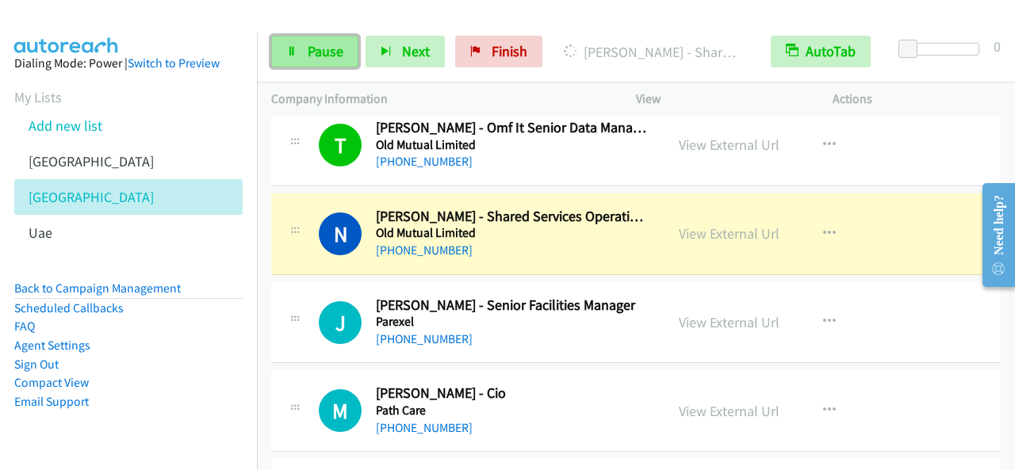
click at [301, 44] on link "Pause" at bounding box center [314, 52] width 87 height 32
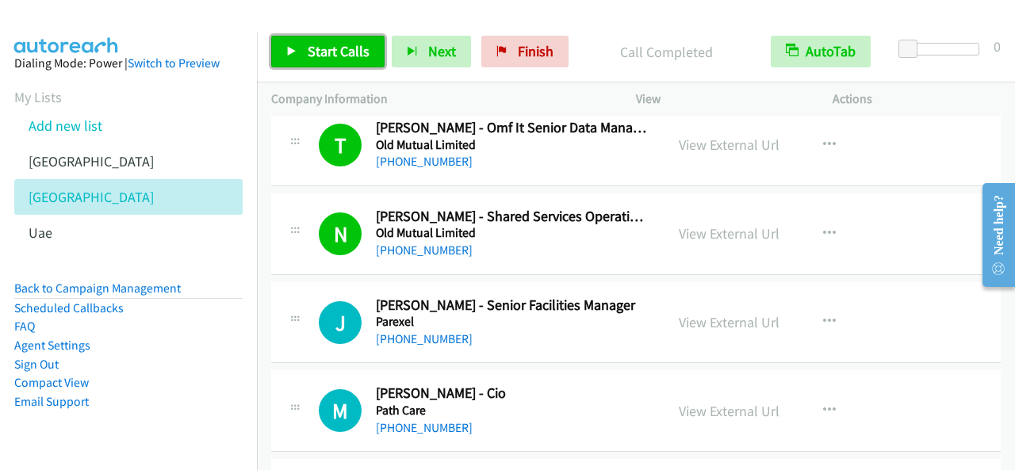
click at [332, 43] on span "Start Calls" at bounding box center [339, 51] width 62 height 18
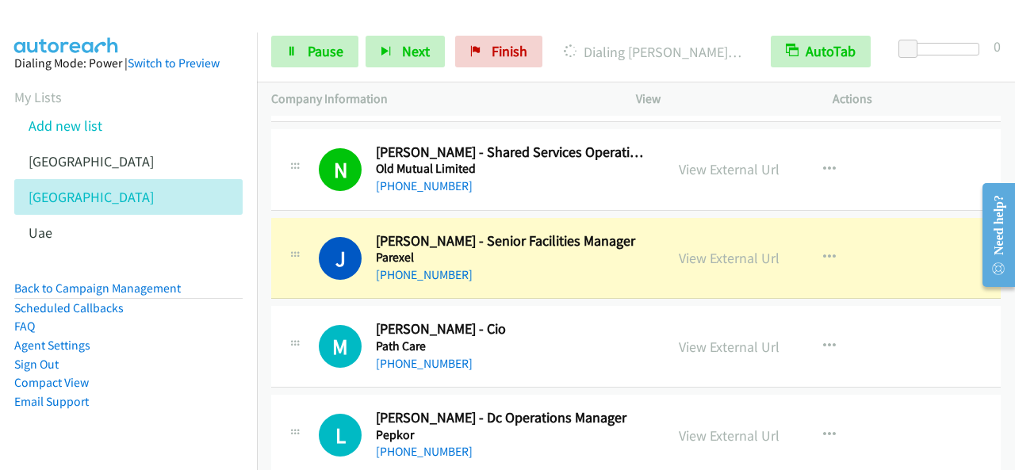
scroll to position [10783, 0]
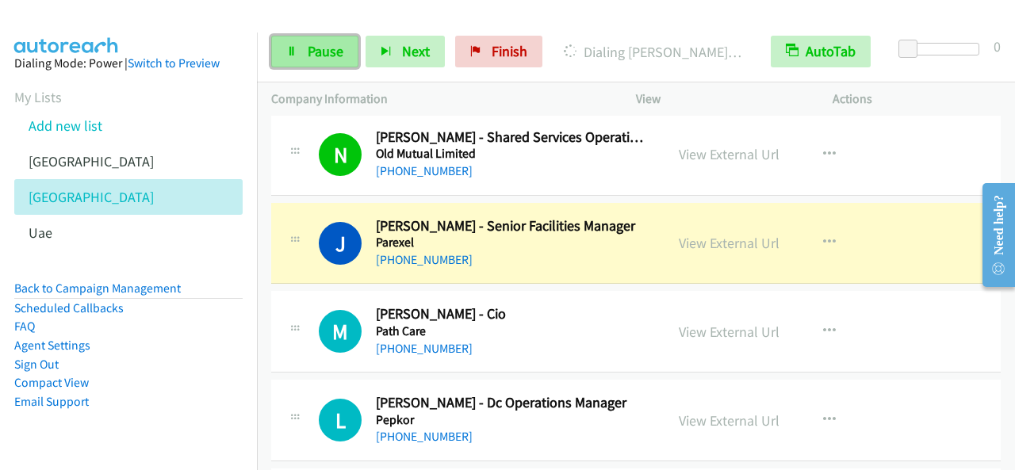
click at [308, 58] on span "Pause" at bounding box center [326, 51] width 36 height 18
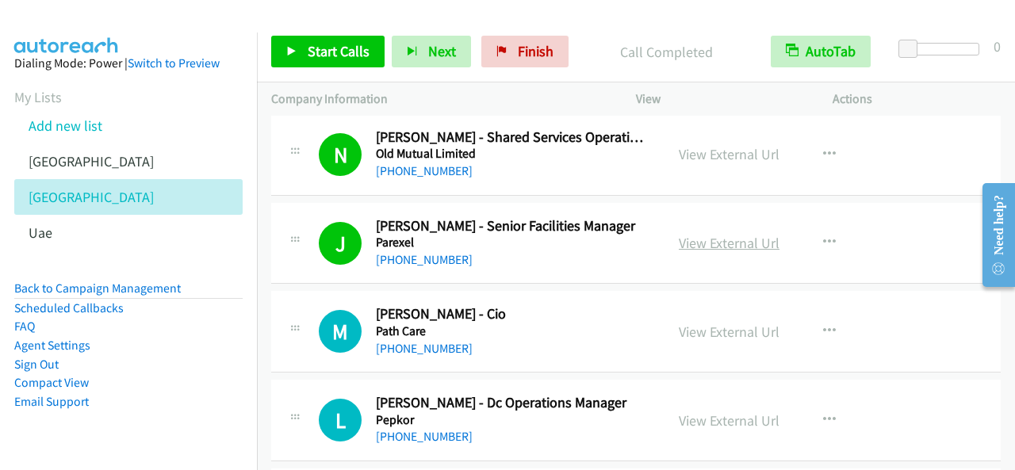
click at [754, 234] on link "View External Url" at bounding box center [729, 243] width 101 height 18
click at [333, 52] on span "Start Calls" at bounding box center [339, 51] width 62 height 18
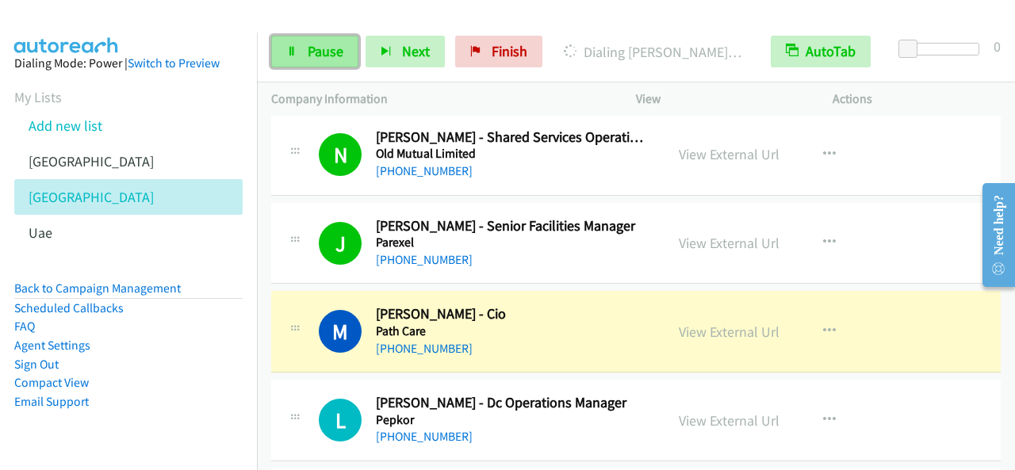
drag, startPoint x: 330, startPoint y: 48, endPoint x: 337, endPoint y: 37, distance: 13.2
click at [330, 50] on span "Pause" at bounding box center [326, 51] width 36 height 18
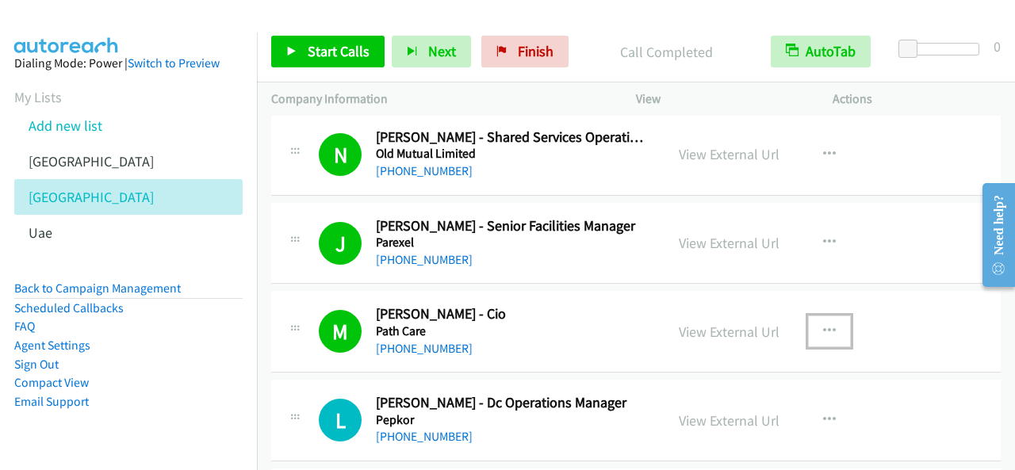
click at [823, 325] on icon "button" at bounding box center [829, 331] width 13 height 13
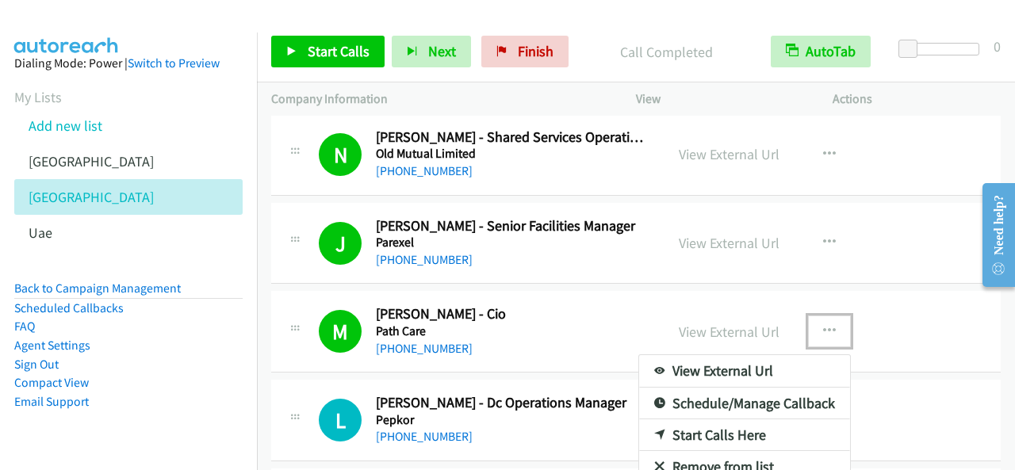
click at [664, 266] on div at bounding box center [507, 235] width 1015 height 470
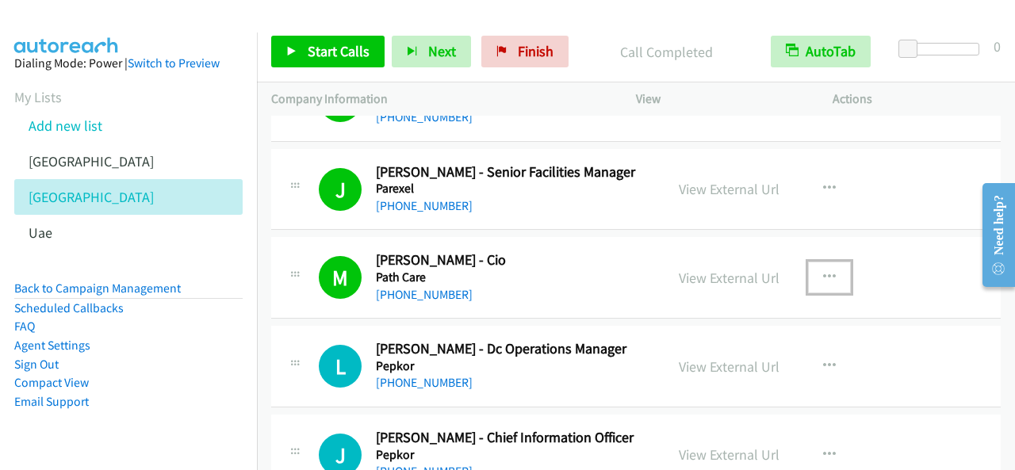
scroll to position [10862, 0]
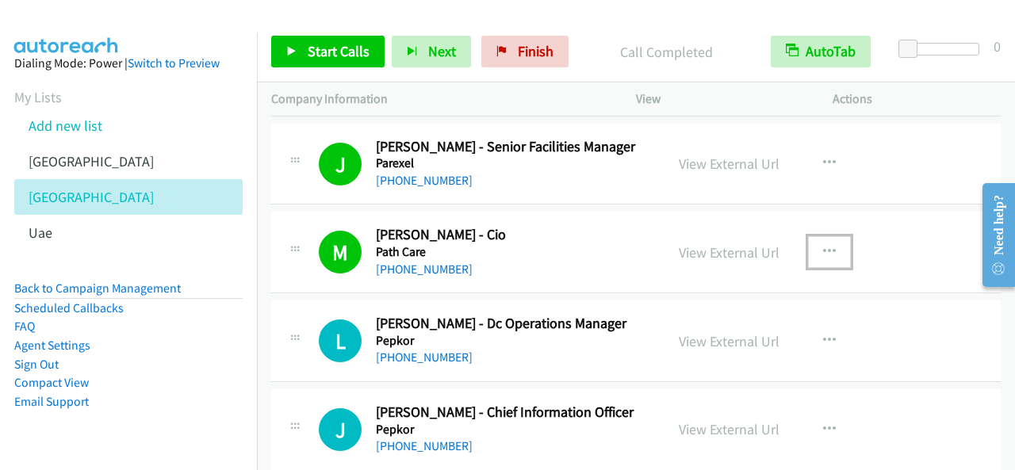
click at [831, 236] on button "button" at bounding box center [829, 252] width 43 height 32
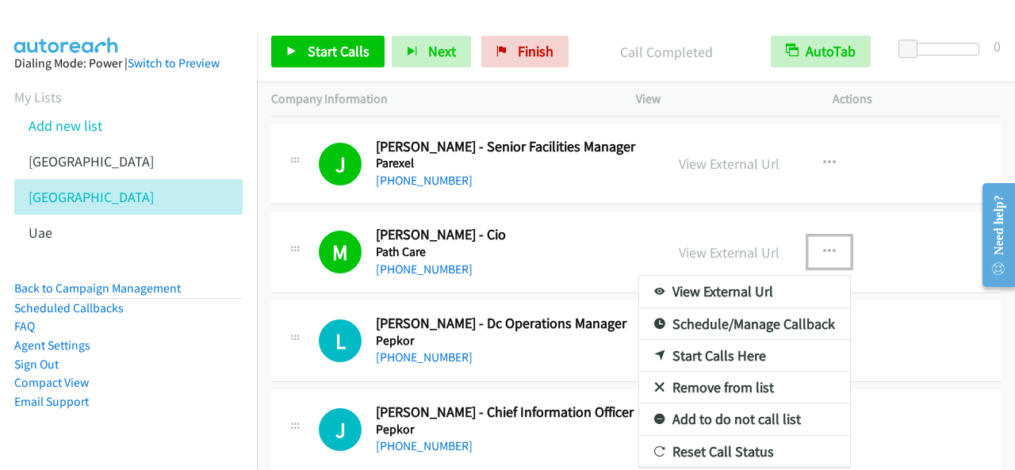
click at [742, 404] on link "Add to do not call list" at bounding box center [744, 420] width 211 height 32
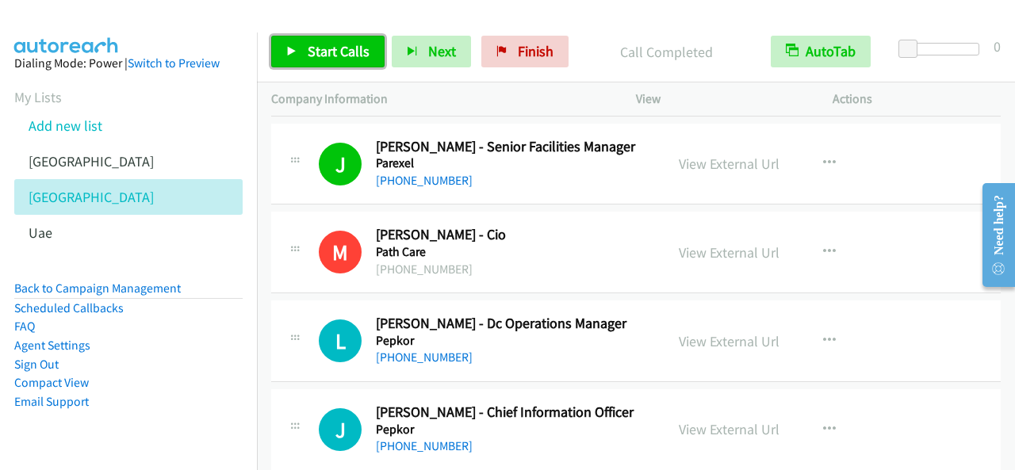
click at [362, 59] on span "Start Calls" at bounding box center [339, 51] width 62 height 18
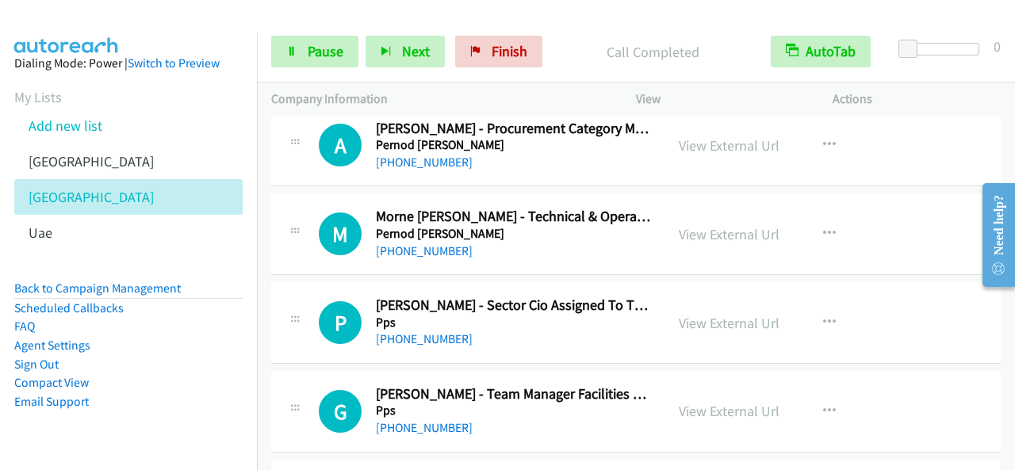
scroll to position [11417, 0]
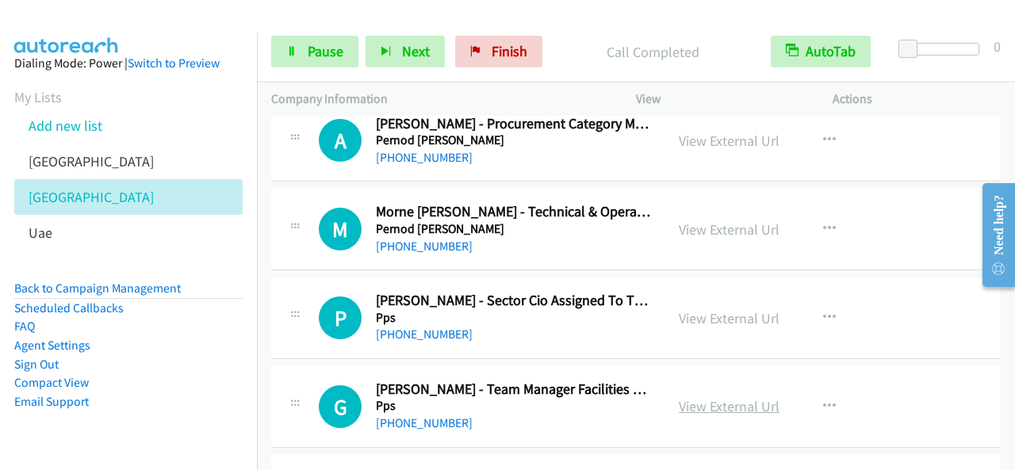
click at [739, 397] on link "View External Url" at bounding box center [729, 406] width 101 height 18
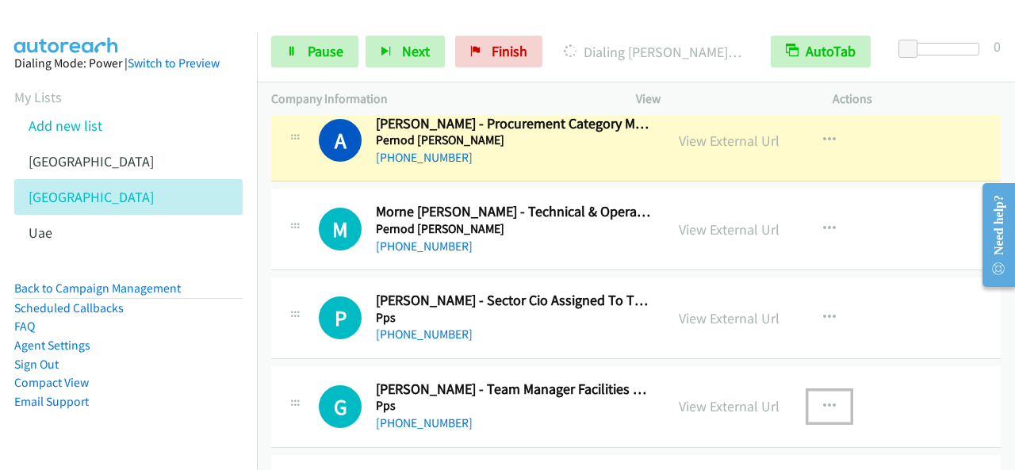
click at [814, 391] on button "button" at bounding box center [829, 407] width 43 height 32
drag, startPoint x: 696, startPoint y: 304, endPoint x: 695, endPoint y: 325, distance: 21.5
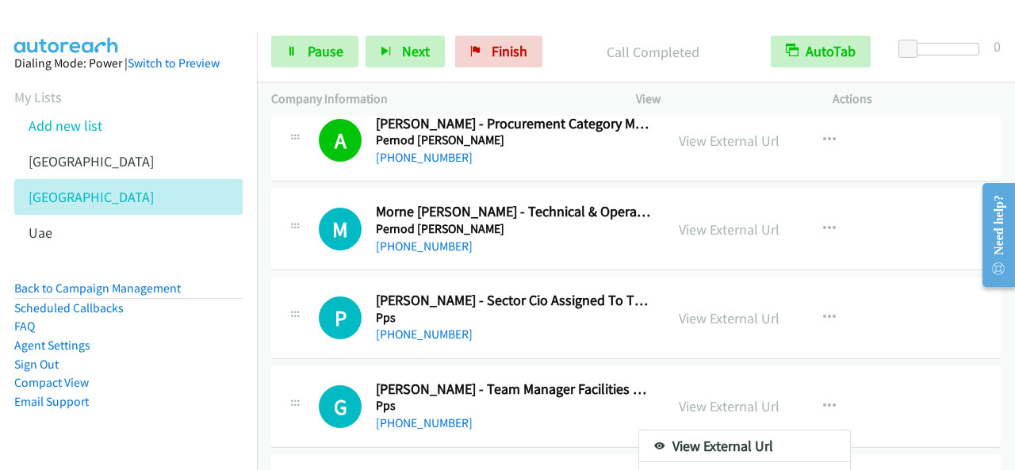
click at [803, 316] on div at bounding box center [507, 235] width 1015 height 470
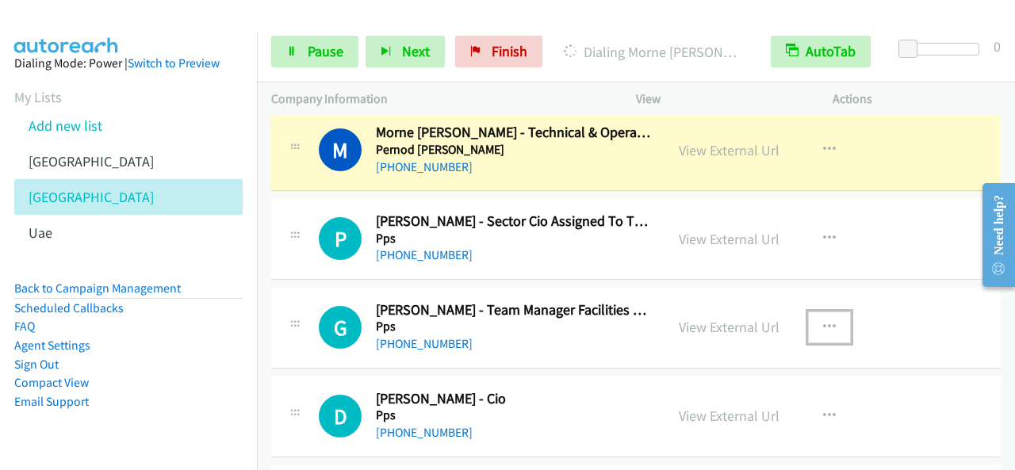
click at [823, 321] on icon "button" at bounding box center [829, 327] width 13 height 13
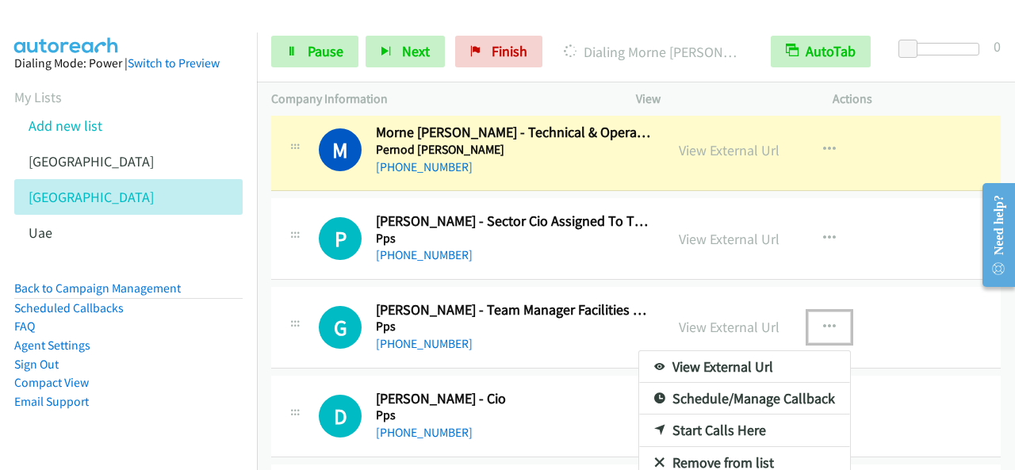
click at [709, 415] on link "Start Calls Here" at bounding box center [744, 431] width 211 height 32
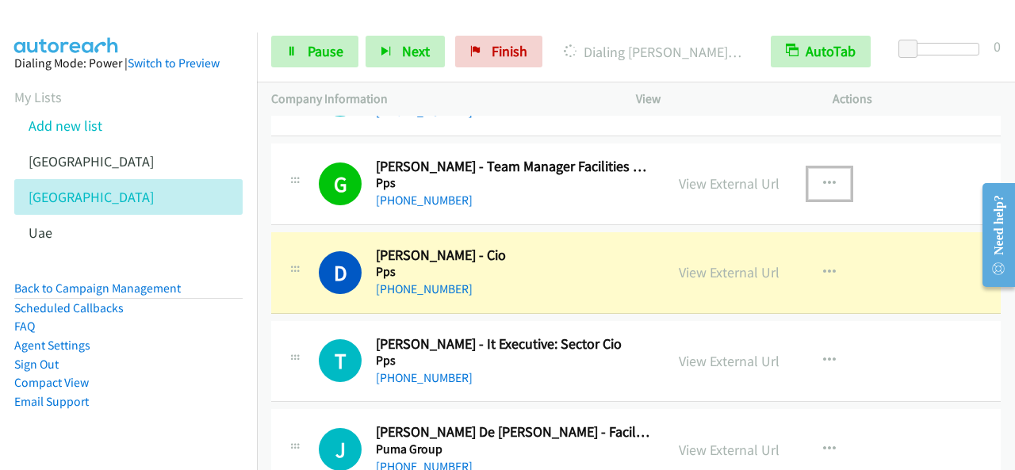
scroll to position [11655, 0]
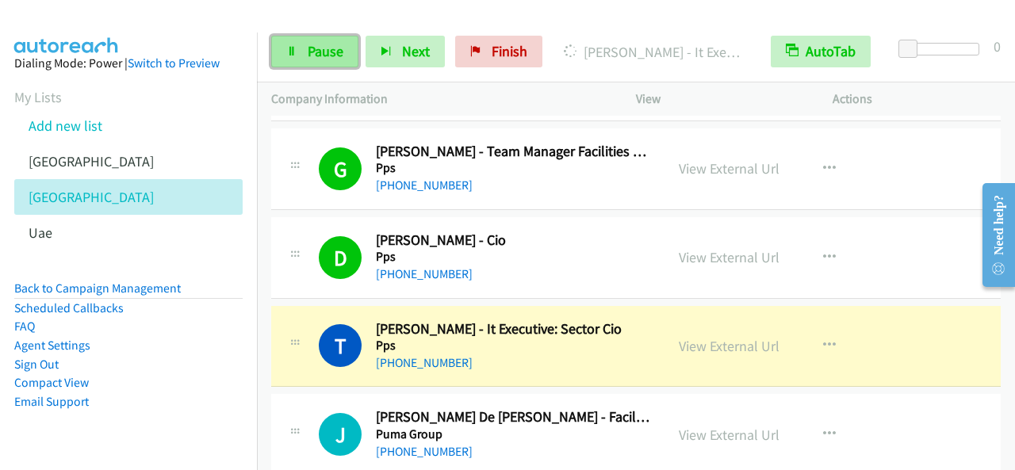
click at [312, 52] on span "Pause" at bounding box center [326, 51] width 36 height 18
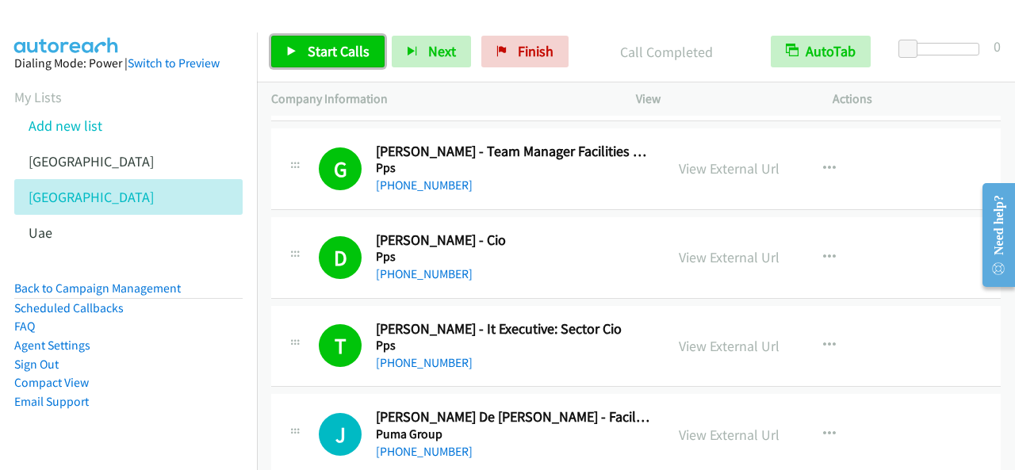
click at [349, 44] on span "Start Calls" at bounding box center [339, 51] width 62 height 18
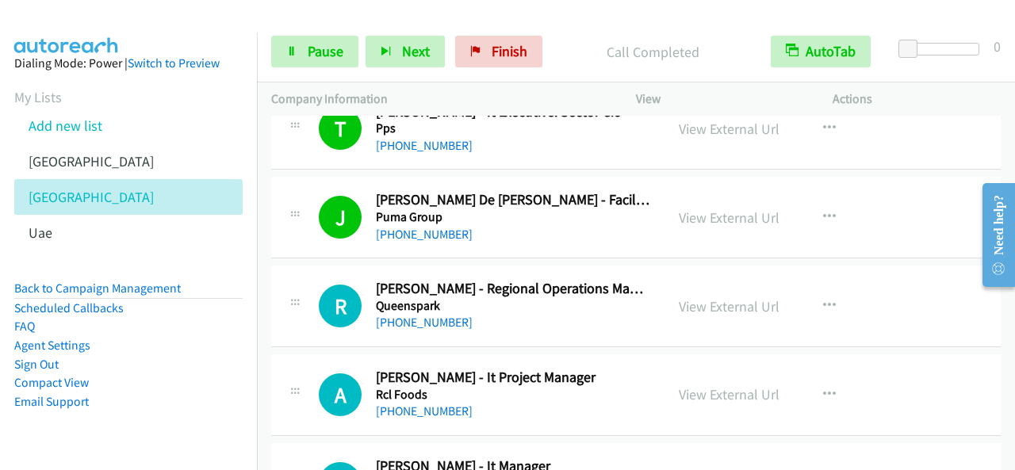
scroll to position [11893, 0]
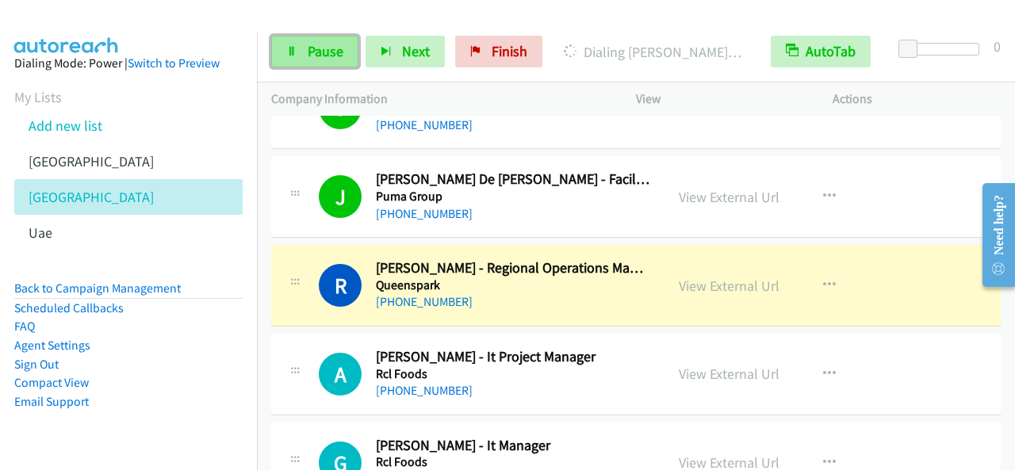
click at [348, 61] on link "Pause" at bounding box center [314, 52] width 87 height 32
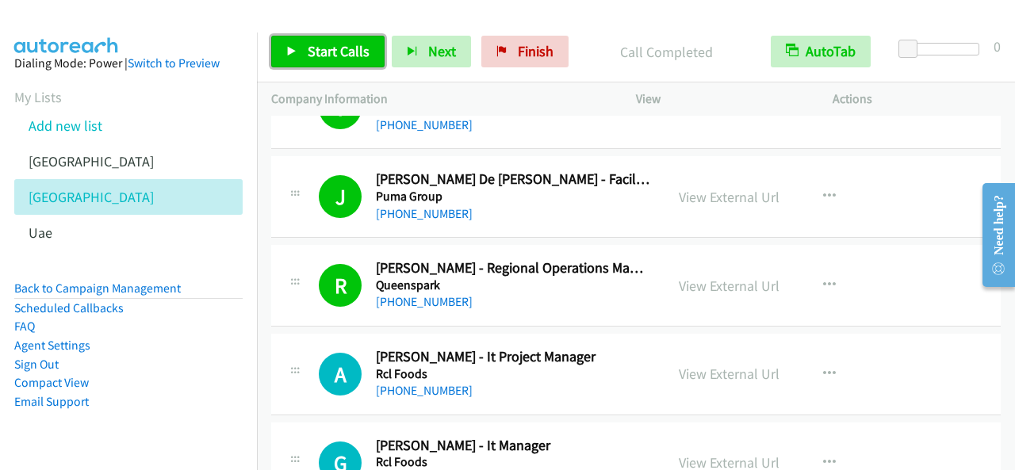
click at [326, 37] on link "Start Calls" at bounding box center [327, 52] width 113 height 32
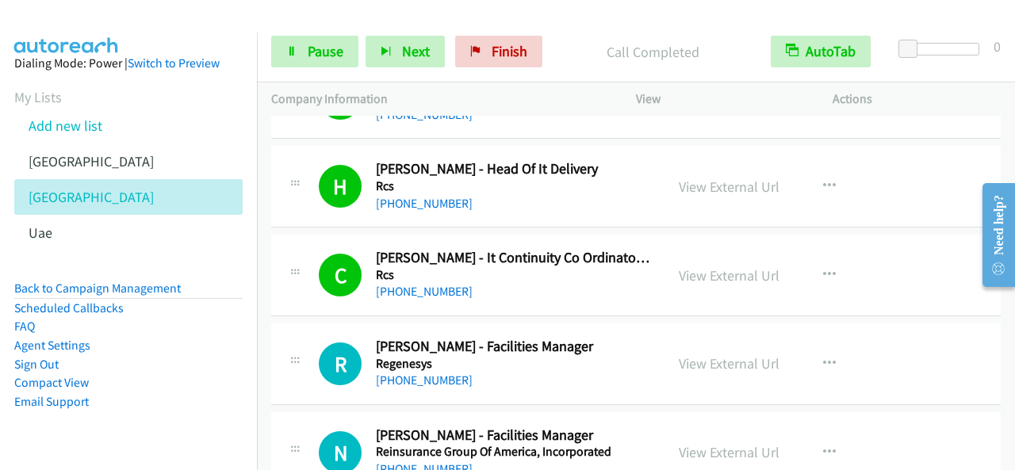
scroll to position [12368, 0]
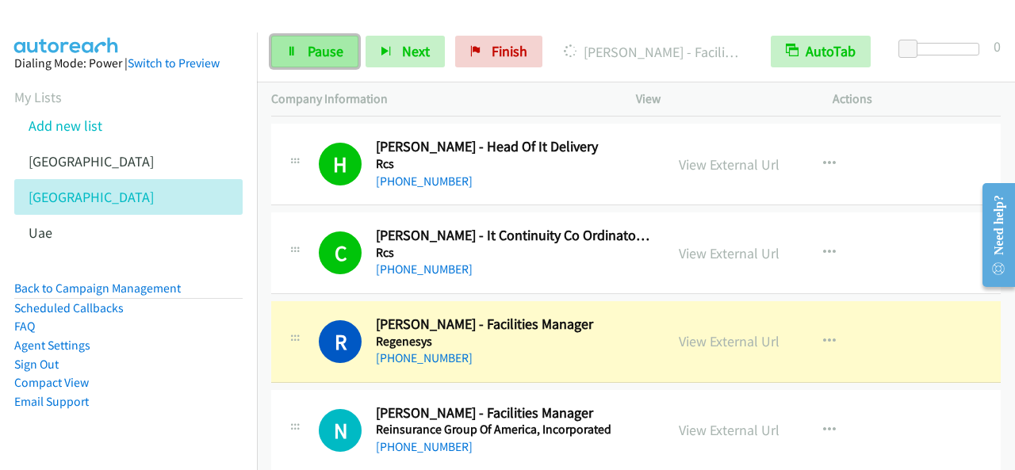
click at [343, 44] on link "Pause" at bounding box center [314, 52] width 87 height 32
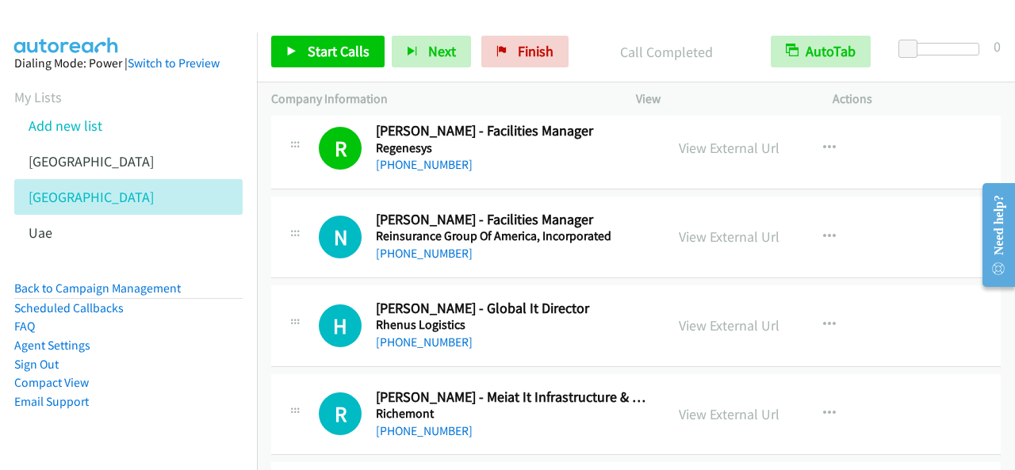
scroll to position [12527, 0]
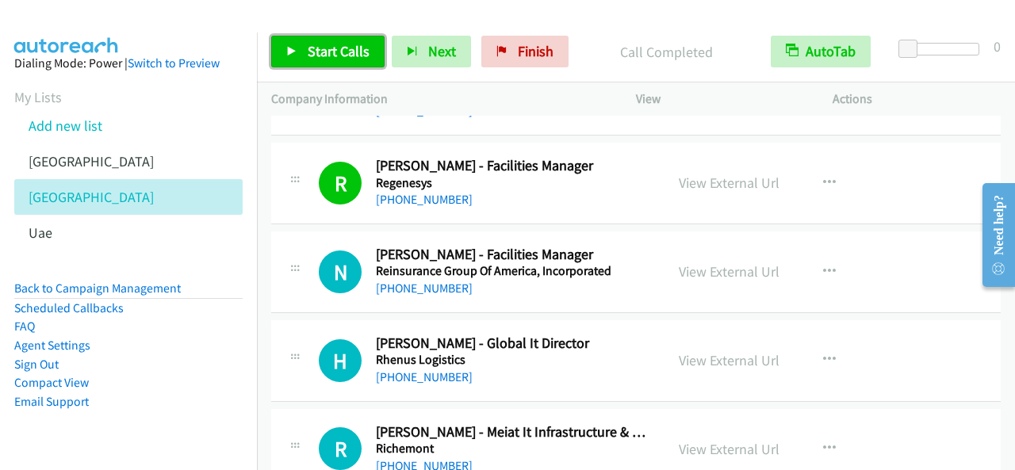
click at [334, 47] on span "Start Calls" at bounding box center [339, 51] width 62 height 18
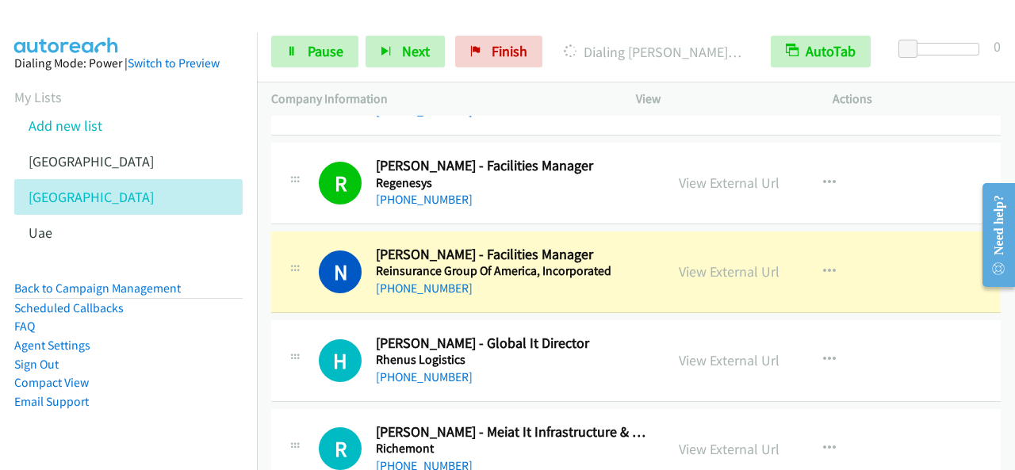
click at [310, 35] on div "Start Calls Pause Next Finish Dialing [PERSON_NAME] - Facilities Manager AutoTa…" at bounding box center [636, 51] width 758 height 61
click at [316, 55] on span "Pause" at bounding box center [326, 51] width 36 height 18
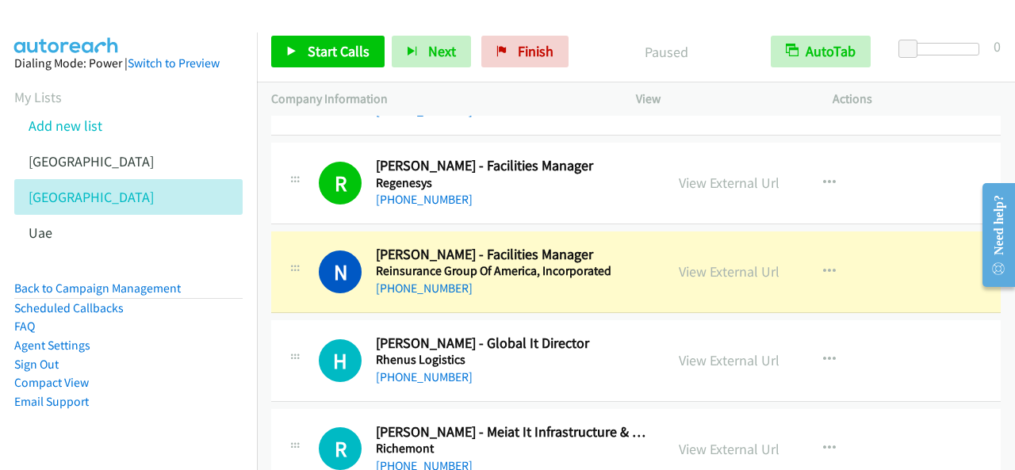
scroll to position [12606, 0]
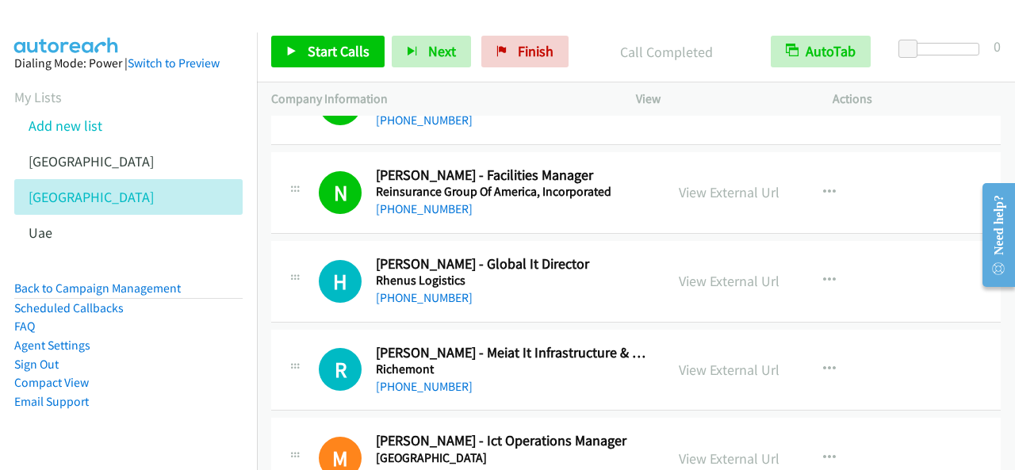
click at [324, 33] on div "Start Calls Pause Next Finish Call Completed AutoTab AutoTab 0" at bounding box center [636, 51] width 758 height 61
click at [327, 40] on link "Start Calls" at bounding box center [327, 52] width 113 height 32
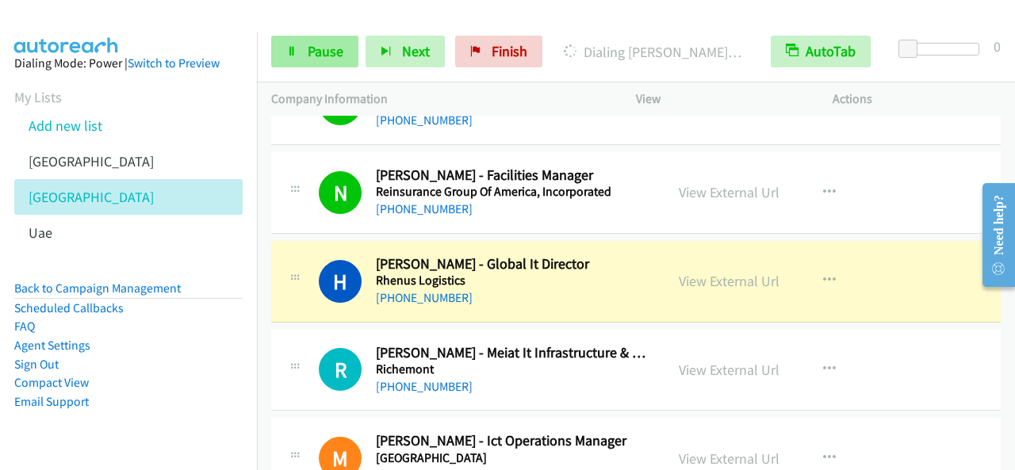
click at [381, 67] on div "Start Calls Pause Next Finish [PERSON_NAME] - Global It Director AutoTab AutoTa…" at bounding box center [636, 51] width 758 height 61
click at [344, 54] on link "Pause" at bounding box center [314, 52] width 87 height 32
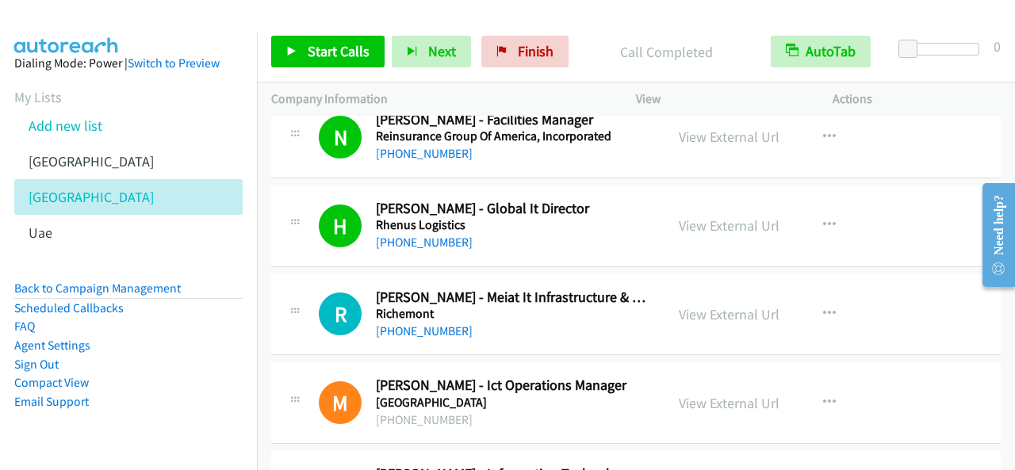
scroll to position [12686, 0]
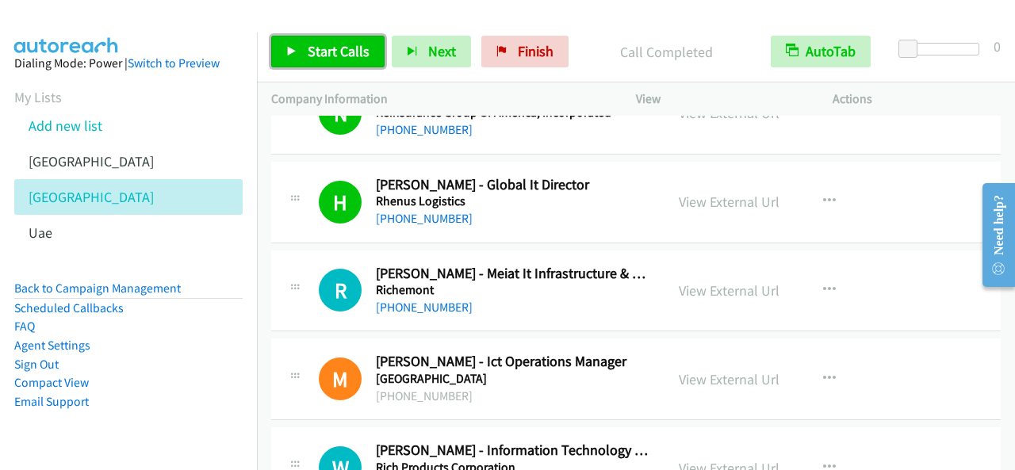
click at [368, 50] on link "Start Calls" at bounding box center [327, 52] width 113 height 32
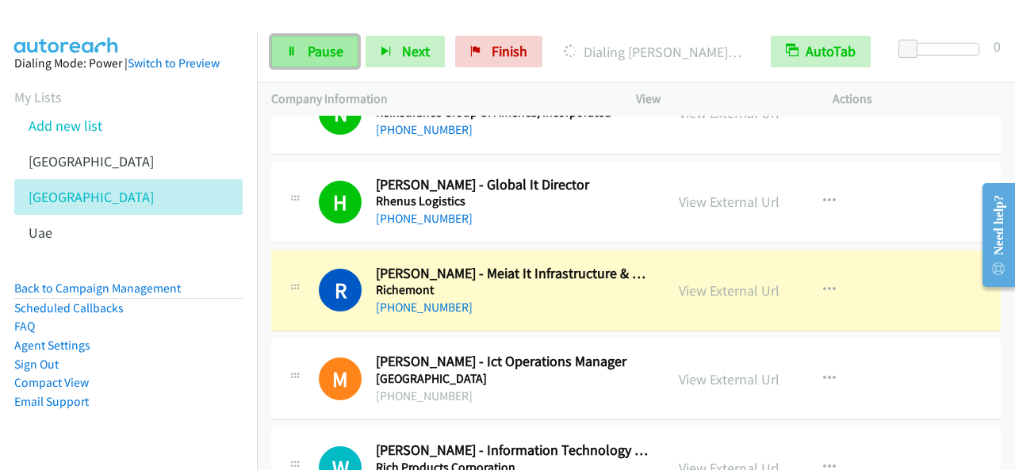
click at [295, 50] on icon at bounding box center [291, 52] width 11 height 11
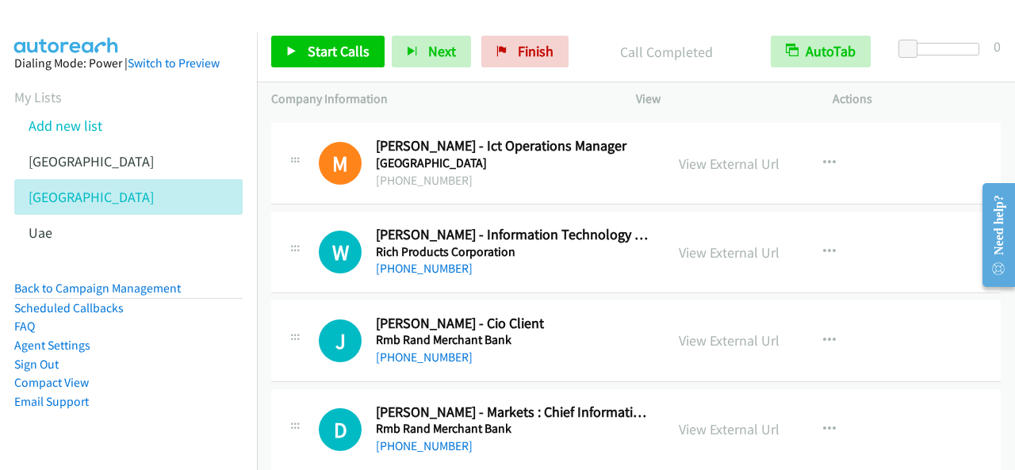
scroll to position [12923, 0]
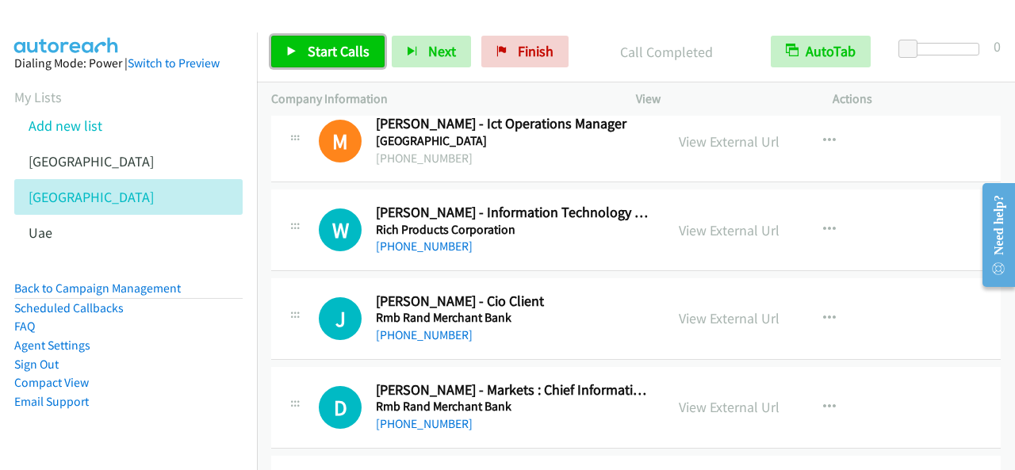
click at [352, 48] on span "Start Calls" at bounding box center [339, 51] width 62 height 18
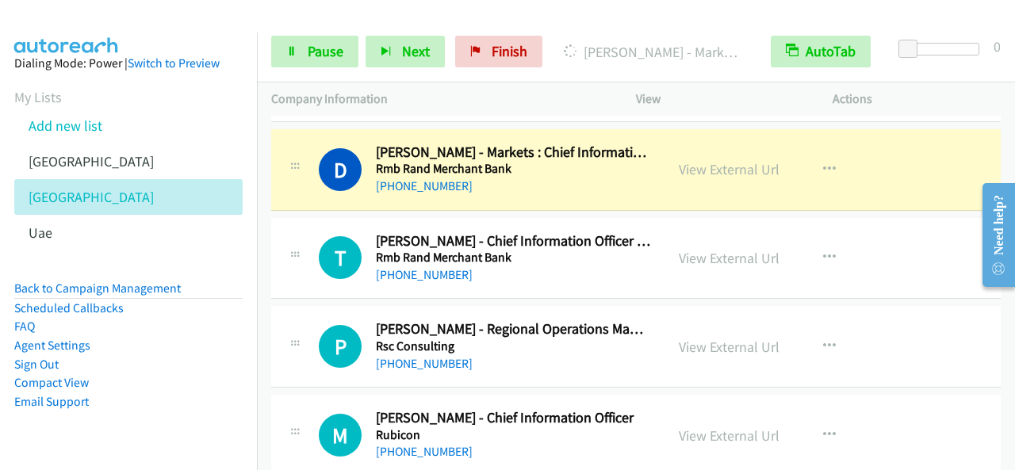
scroll to position [13082, 0]
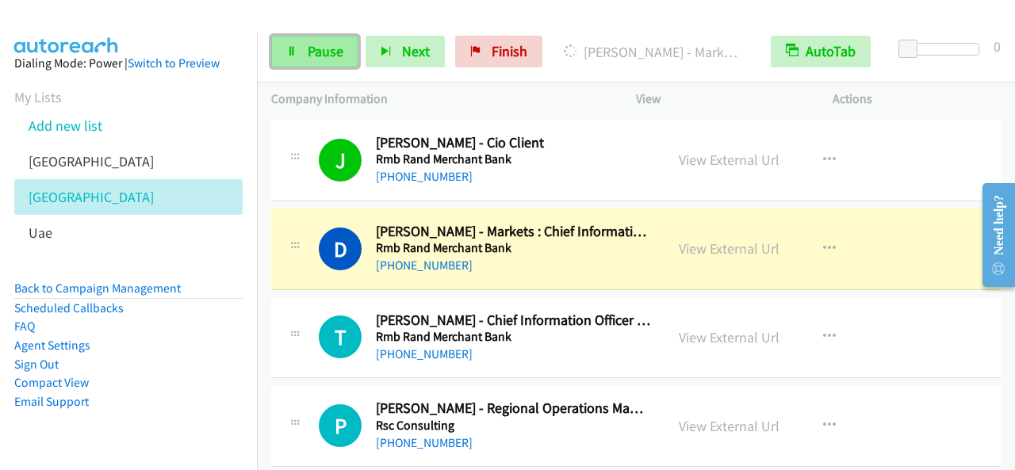
click at [312, 44] on span "Pause" at bounding box center [326, 51] width 36 height 18
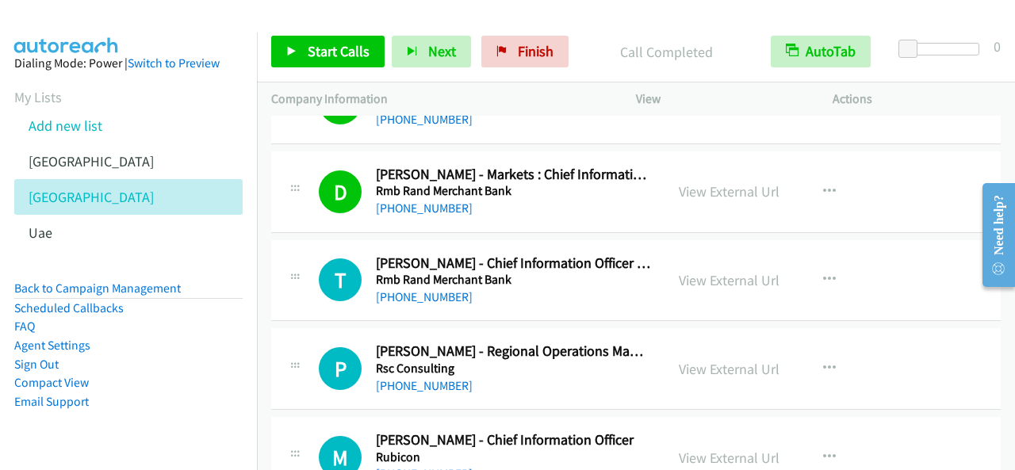
scroll to position [13161, 0]
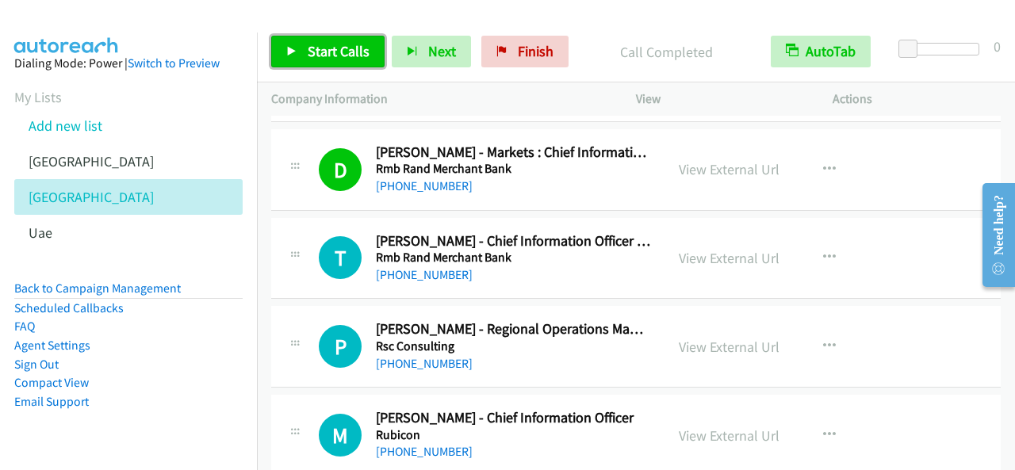
click at [331, 38] on link "Start Calls" at bounding box center [327, 52] width 113 height 32
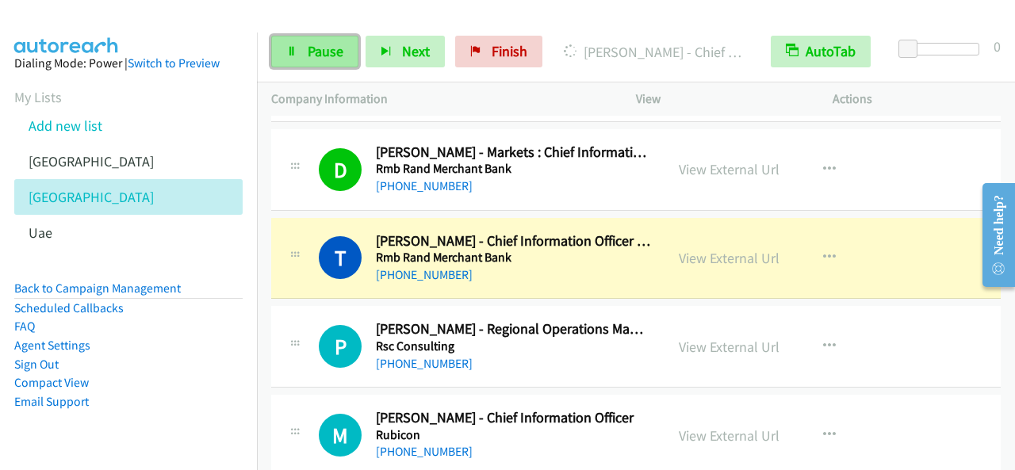
click at [329, 44] on span "Pause" at bounding box center [326, 51] width 36 height 18
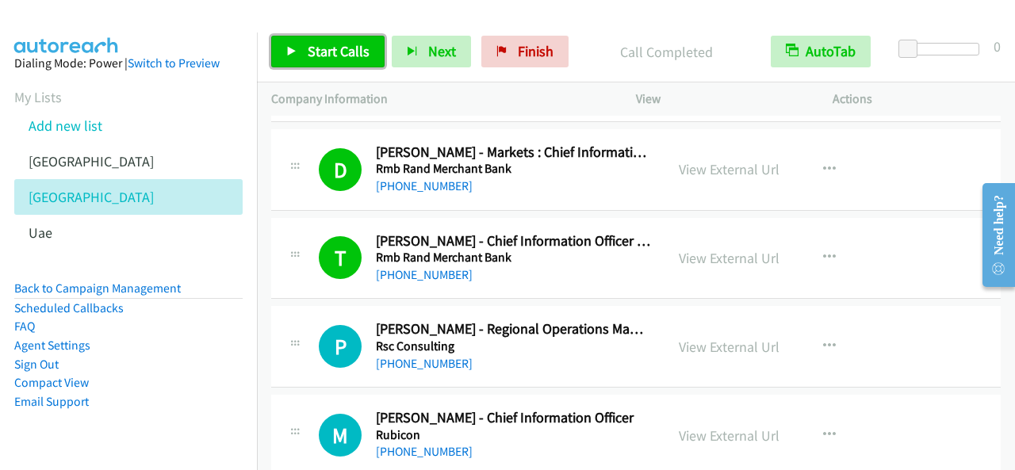
click at [328, 46] on span "Start Calls" at bounding box center [339, 51] width 62 height 18
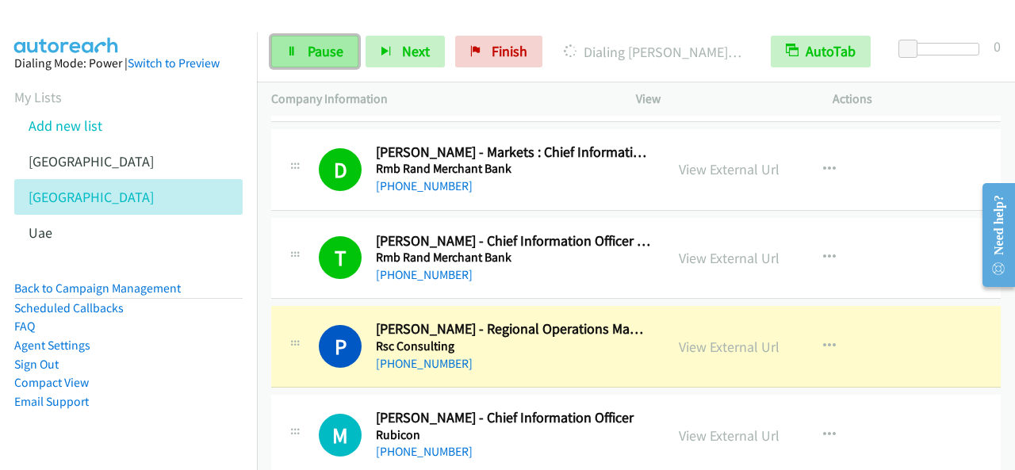
click at [322, 37] on link "Pause" at bounding box center [314, 52] width 87 height 32
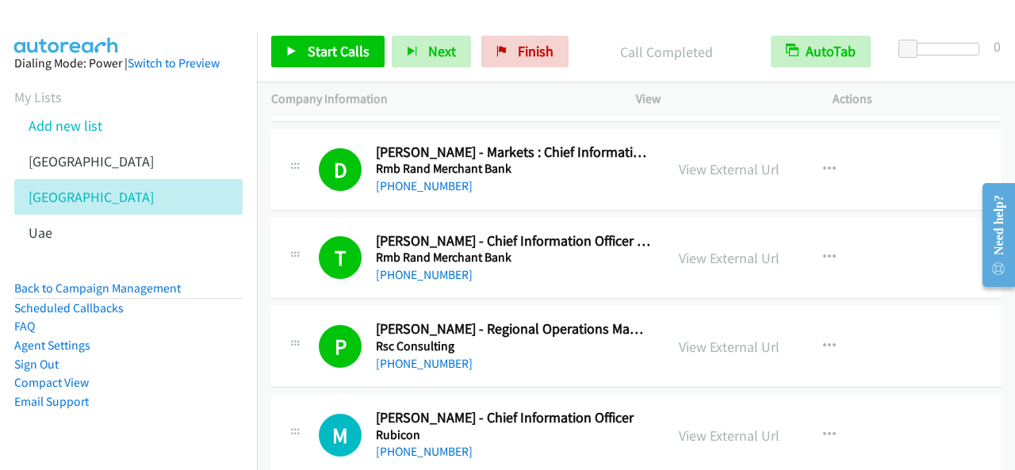
click at [326, 90] on p "Company Information" at bounding box center [439, 99] width 336 height 19
click at [333, 59] on span "Start Calls" at bounding box center [339, 51] width 62 height 18
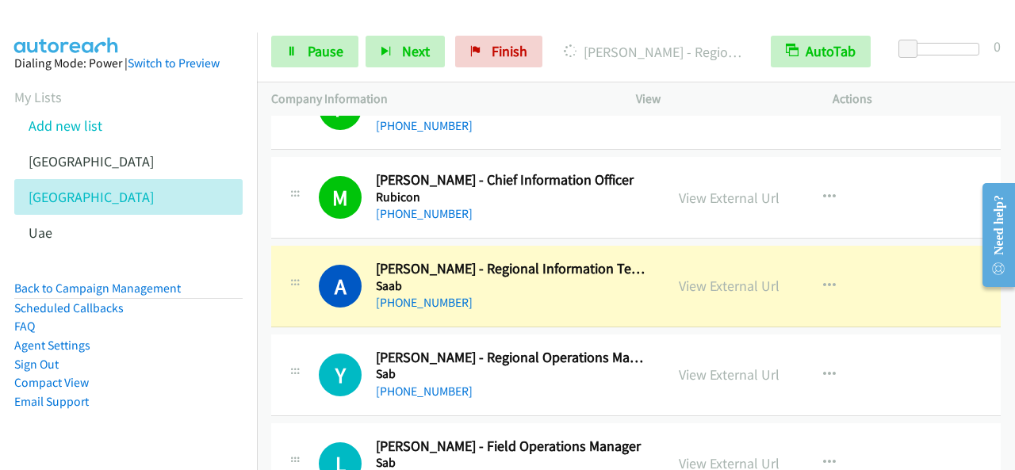
scroll to position [13478, 0]
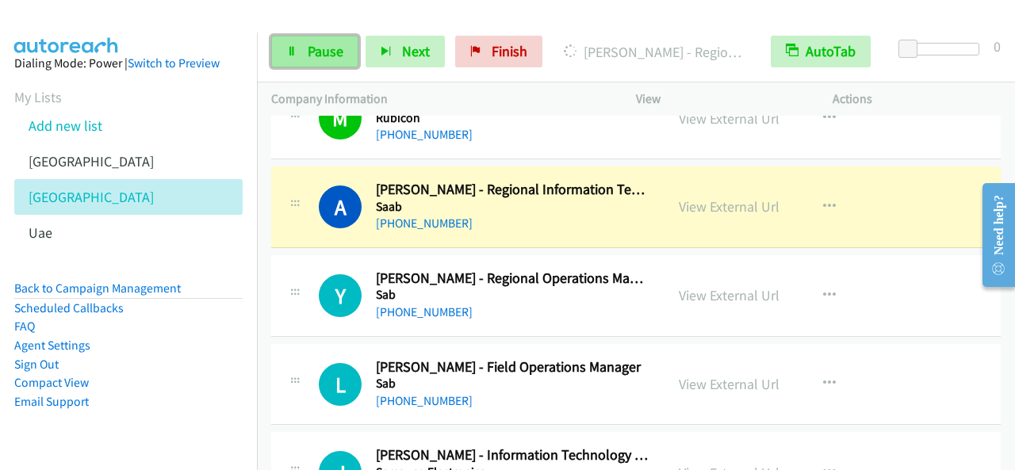
click at [305, 62] on link "Pause" at bounding box center [314, 52] width 87 height 32
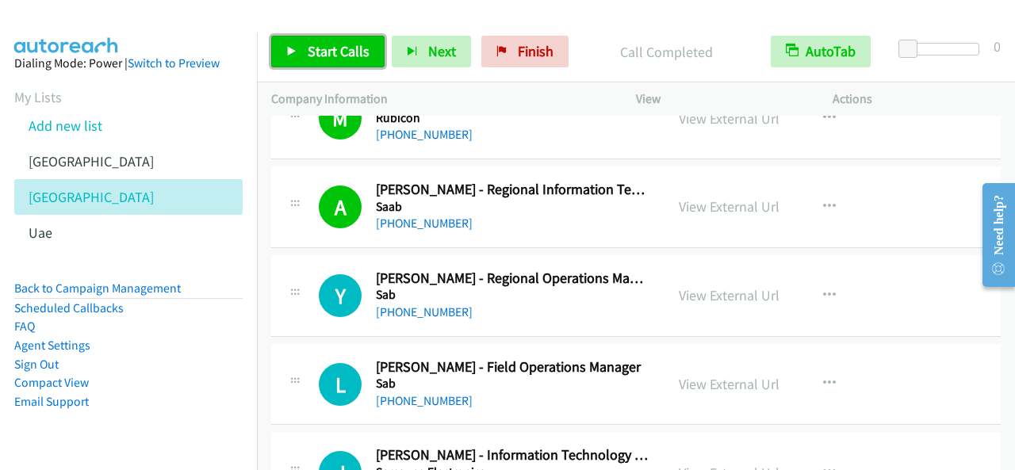
click at [343, 40] on link "Start Calls" at bounding box center [327, 52] width 113 height 32
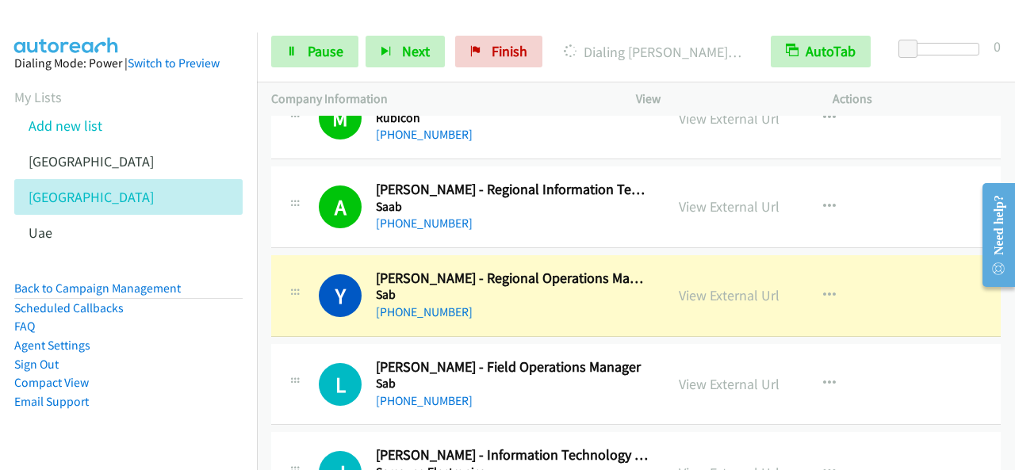
click at [417, 17] on div at bounding box center [500, 30] width 1001 height 61
click at [330, 53] on span "Pause" at bounding box center [326, 51] width 36 height 18
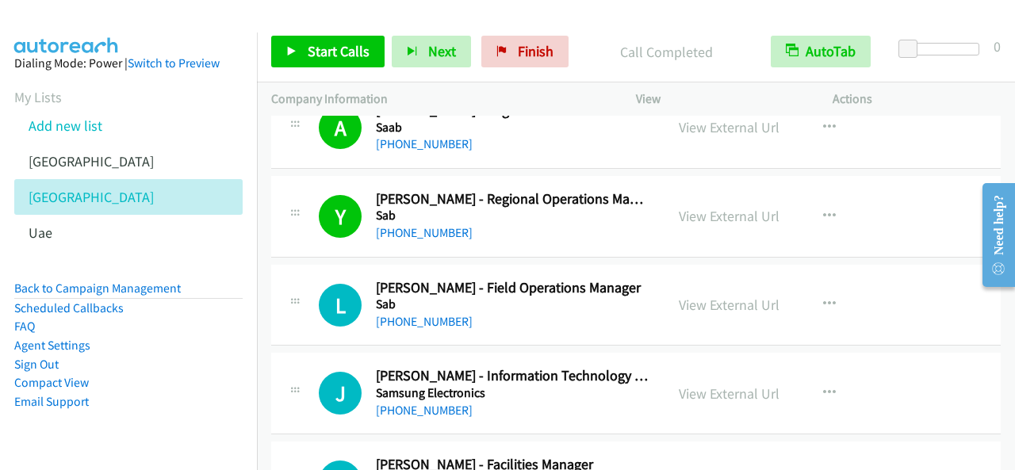
scroll to position [13637, 0]
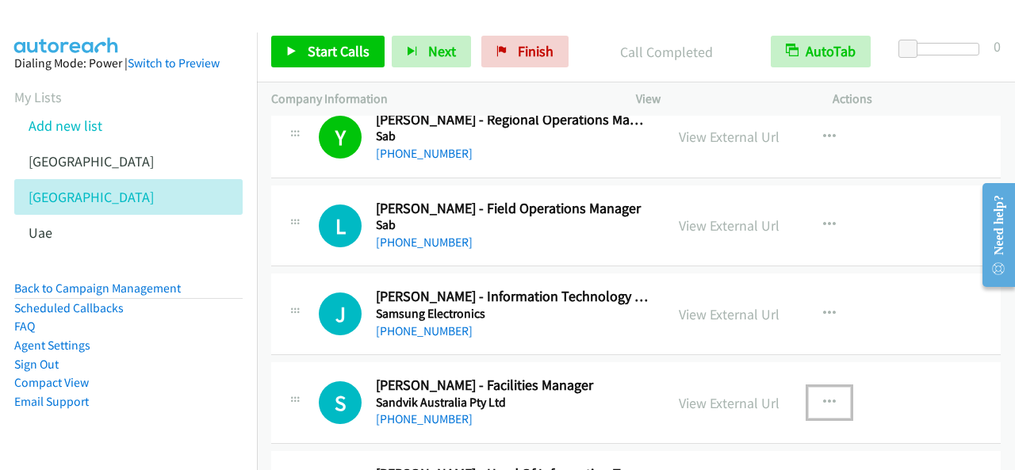
click at [823, 396] on icon "button" at bounding box center [829, 402] width 13 height 13
click at [702, 335] on div at bounding box center [507, 235] width 1015 height 470
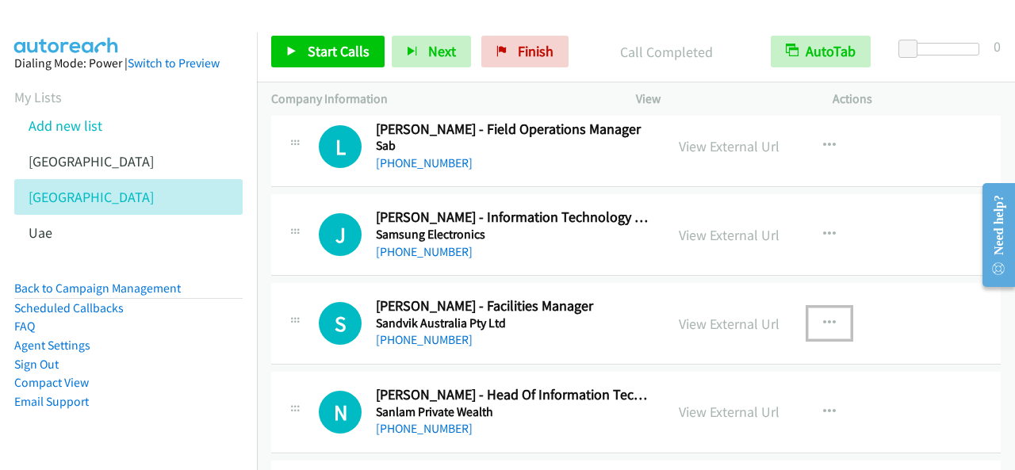
click at [825, 317] on icon "button" at bounding box center [829, 323] width 13 height 13
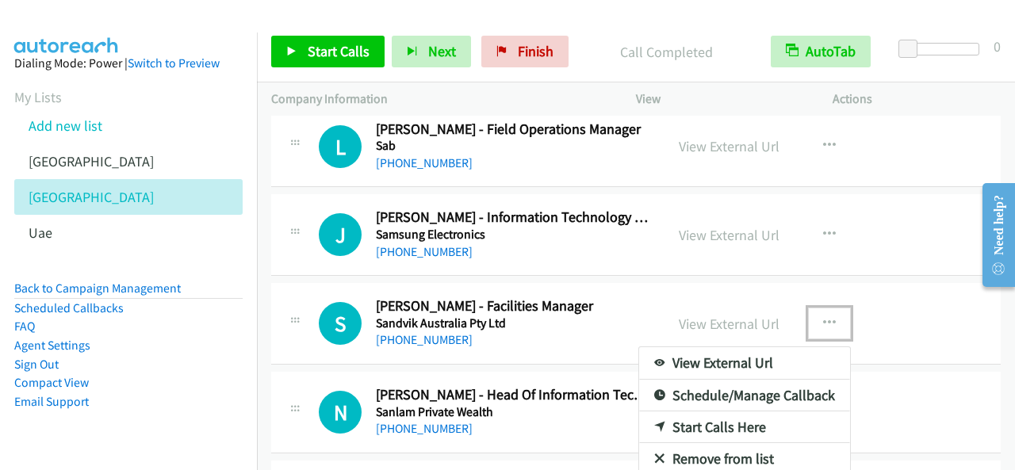
click at [698, 411] on link "Start Calls Here" at bounding box center [744, 427] width 211 height 32
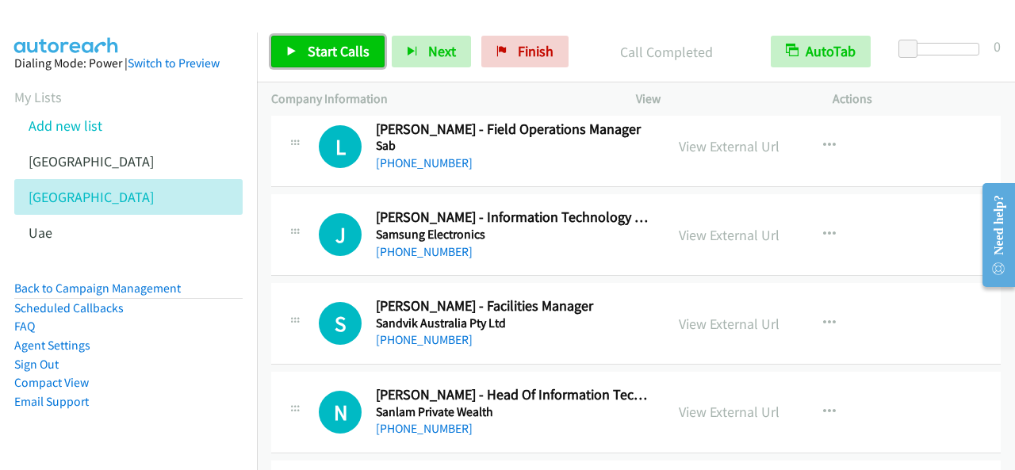
click at [346, 56] on span "Start Calls" at bounding box center [339, 51] width 62 height 18
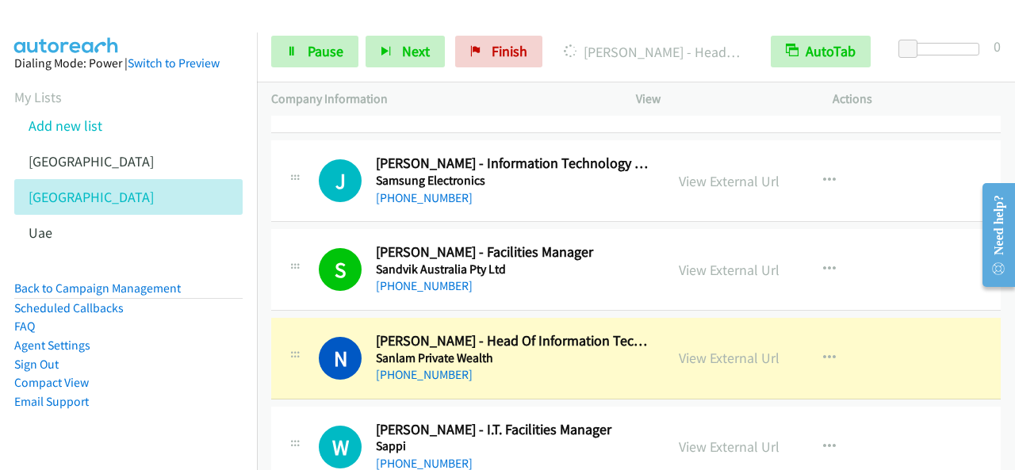
scroll to position [13796, 0]
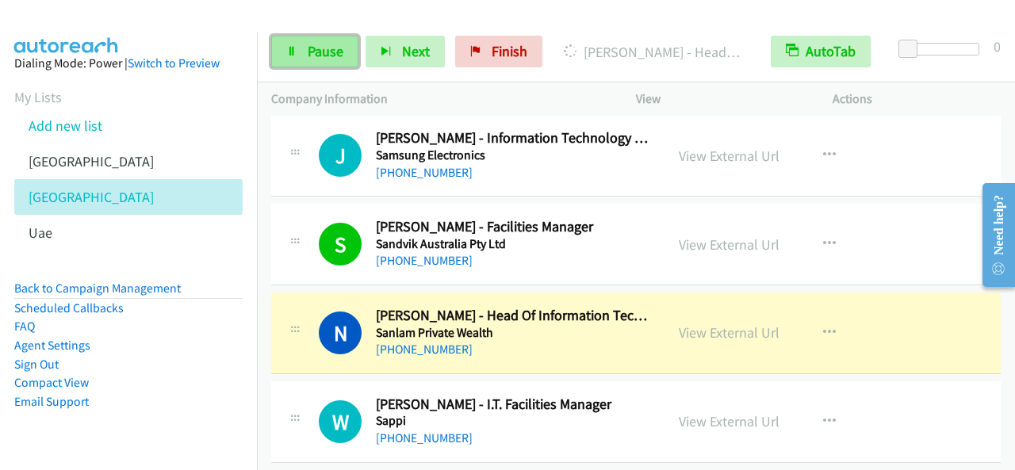
click at [310, 48] on span "Pause" at bounding box center [326, 51] width 36 height 18
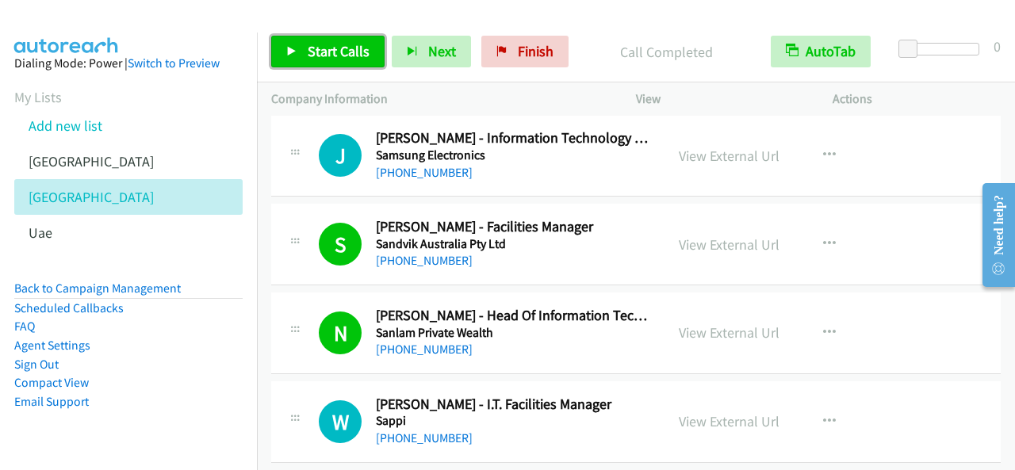
click at [330, 40] on link "Start Calls" at bounding box center [327, 52] width 113 height 32
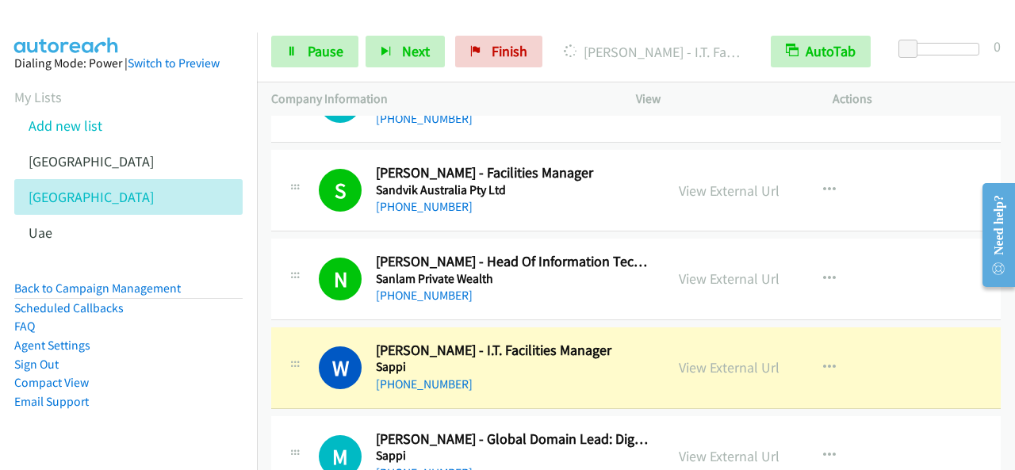
scroll to position [13875, 0]
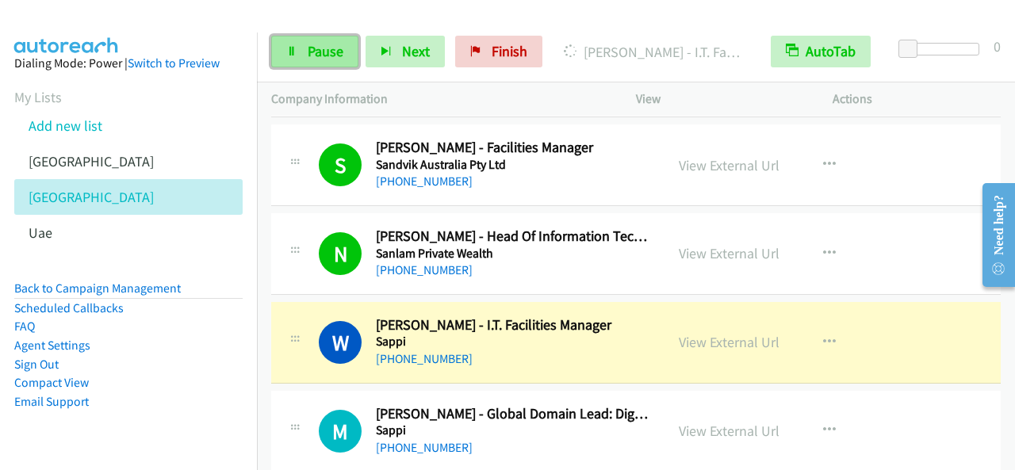
click at [329, 47] on span "Pause" at bounding box center [326, 51] width 36 height 18
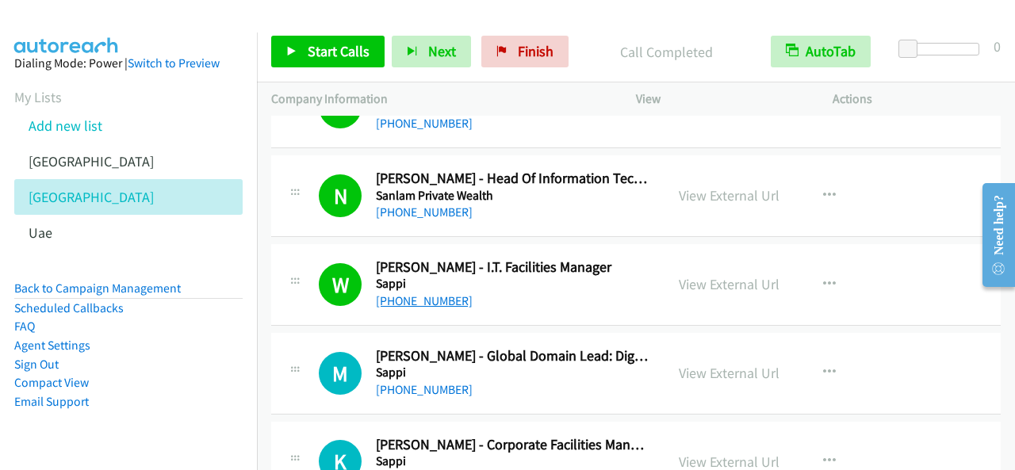
scroll to position [13954, 0]
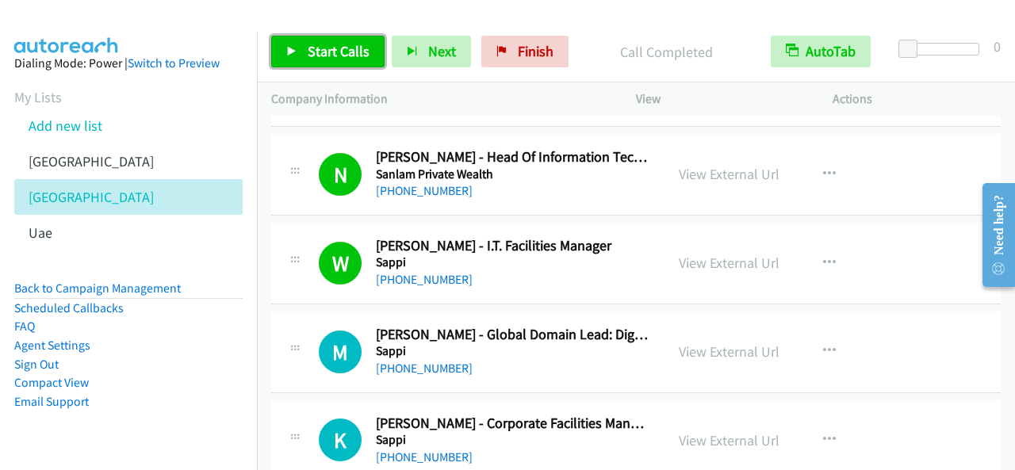
click at [354, 36] on link "Start Calls" at bounding box center [327, 52] width 113 height 32
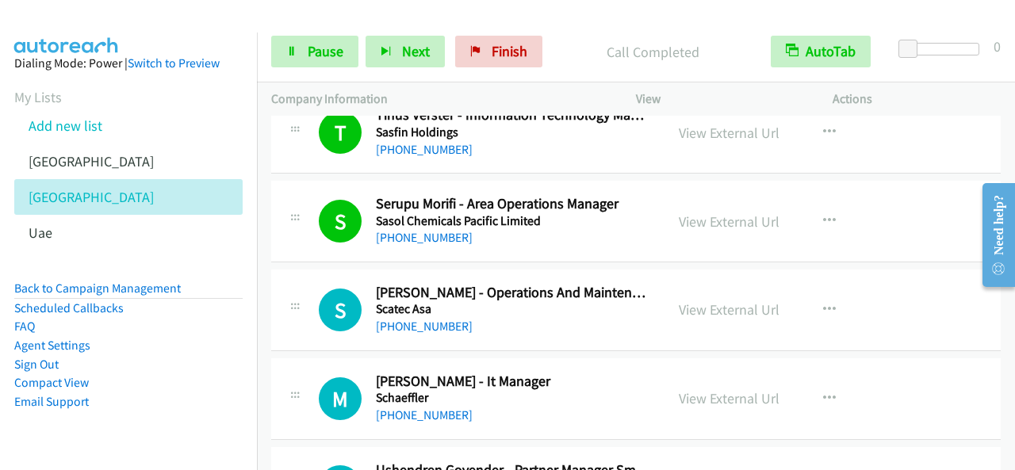
scroll to position [14430, 0]
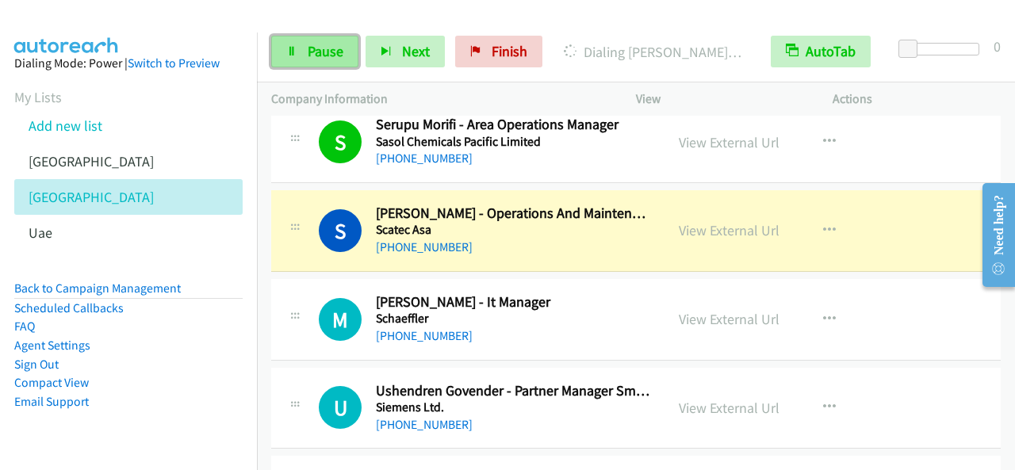
click at [320, 59] on span "Pause" at bounding box center [326, 51] width 36 height 18
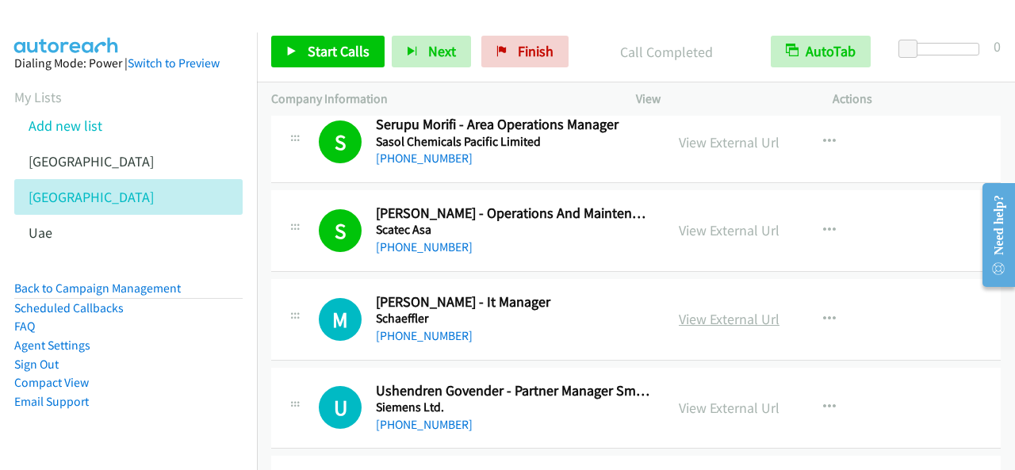
click at [726, 310] on link "View External Url" at bounding box center [729, 319] width 101 height 18
click at [352, 48] on span "Start Calls" at bounding box center [339, 51] width 62 height 18
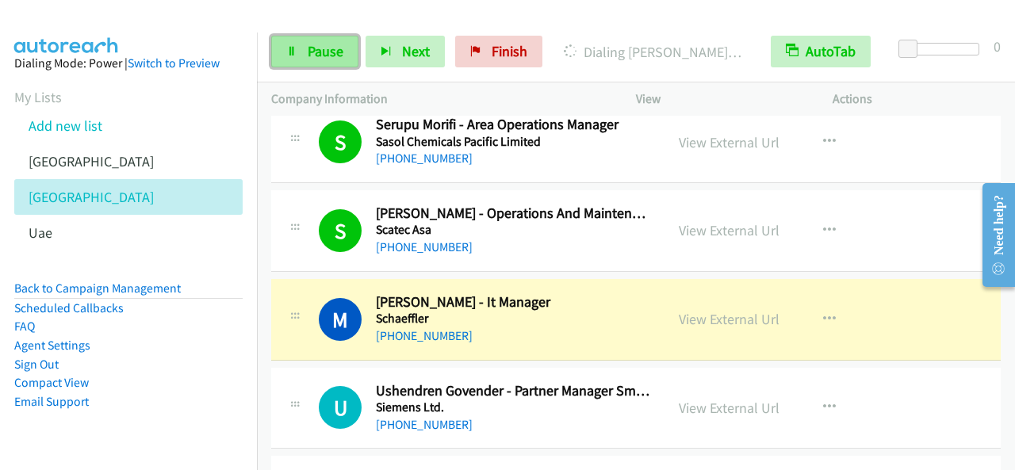
click at [314, 59] on span "Pause" at bounding box center [326, 51] width 36 height 18
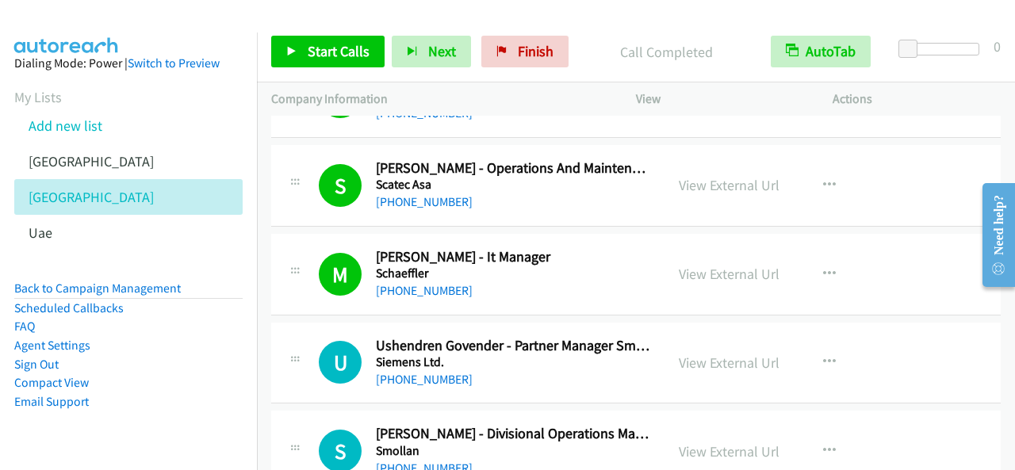
scroll to position [14509, 0]
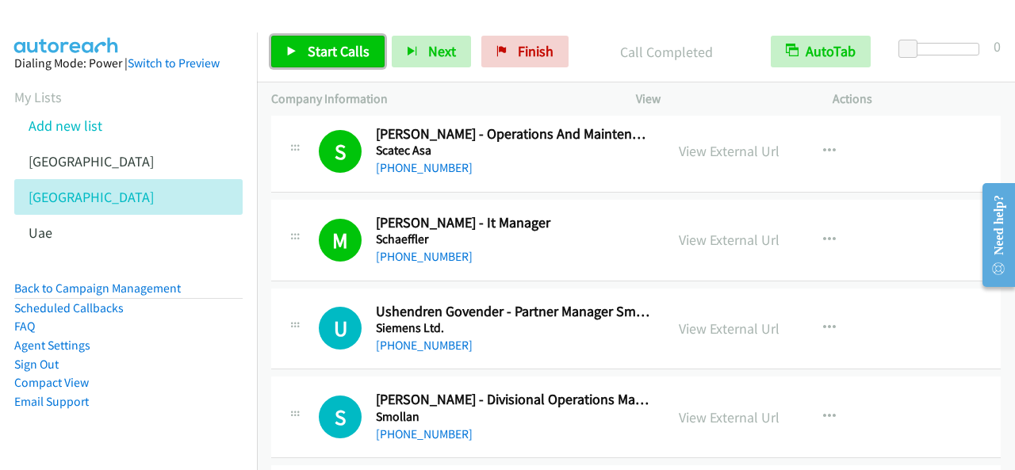
drag, startPoint x: 335, startPoint y: 39, endPoint x: 355, endPoint y: 42, distance: 20.1
click at [335, 40] on link "Start Calls" at bounding box center [327, 52] width 113 height 32
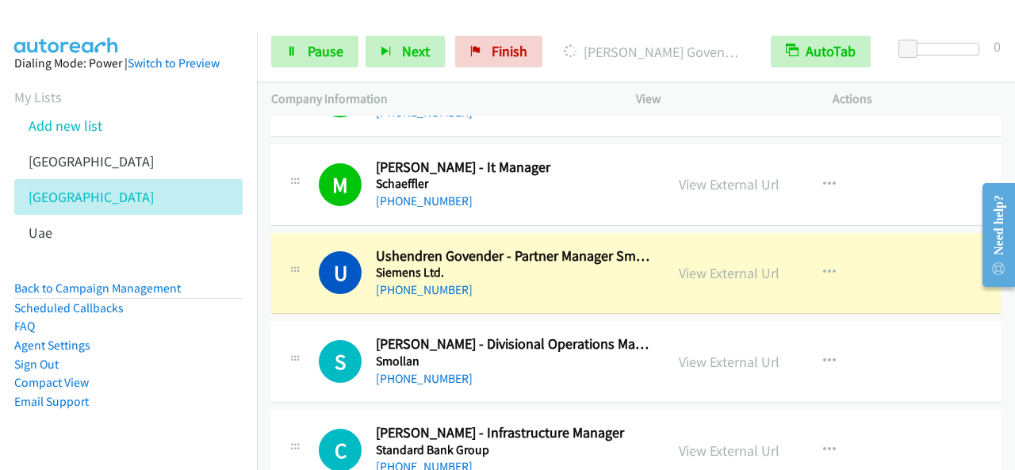
scroll to position [14588, 0]
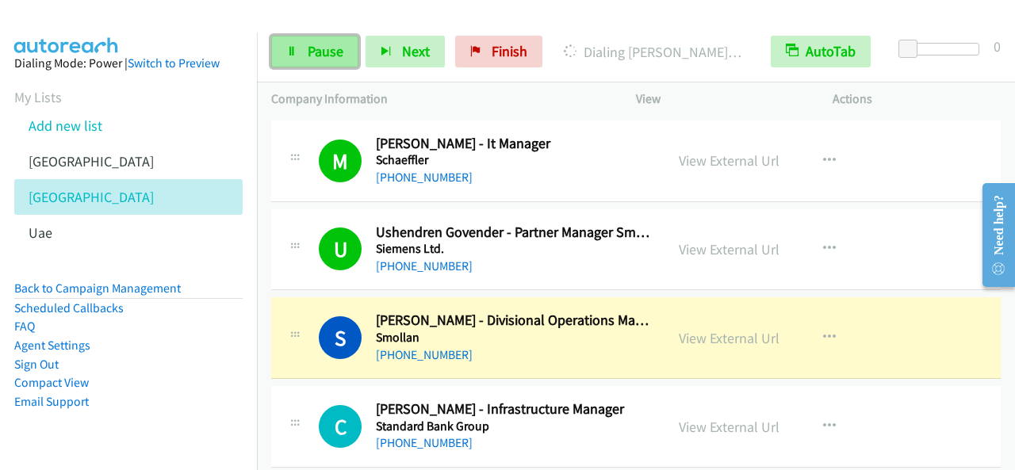
click at [319, 47] on span "Pause" at bounding box center [326, 51] width 36 height 18
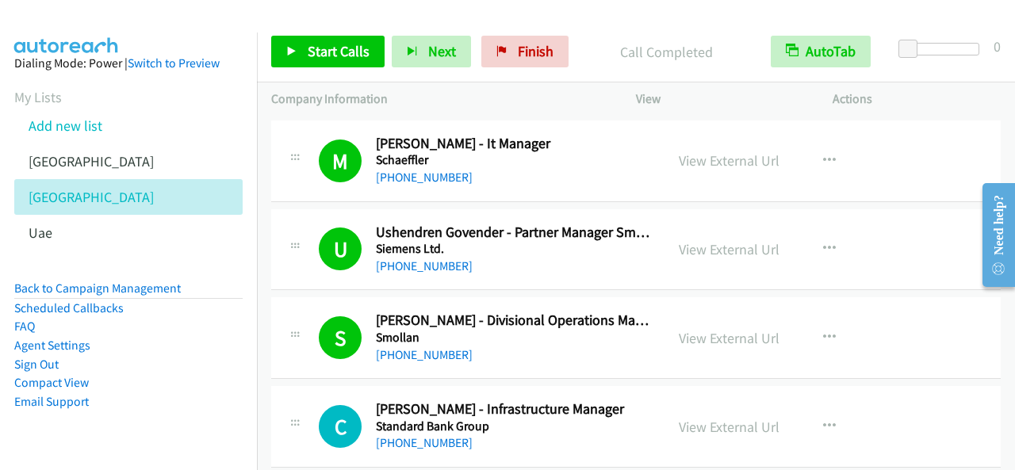
scroll to position [14668, 0]
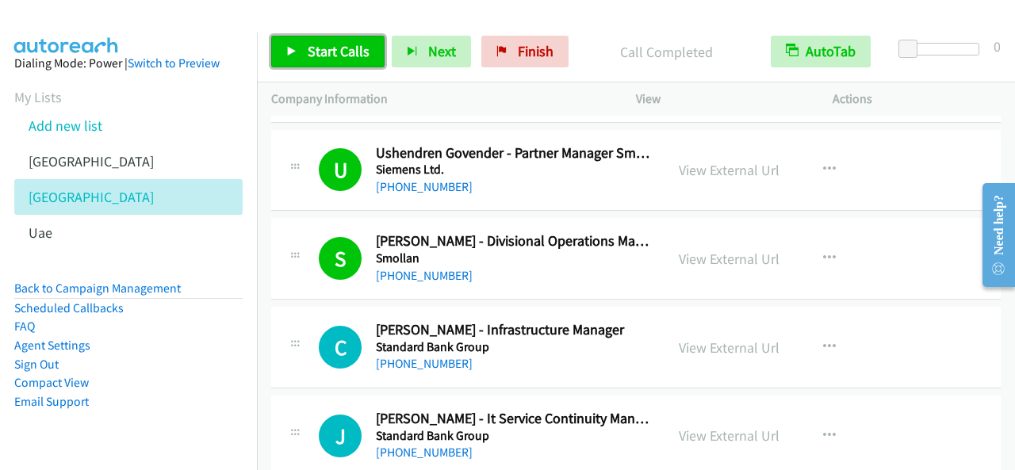
click at [322, 55] on span "Start Calls" at bounding box center [339, 51] width 62 height 18
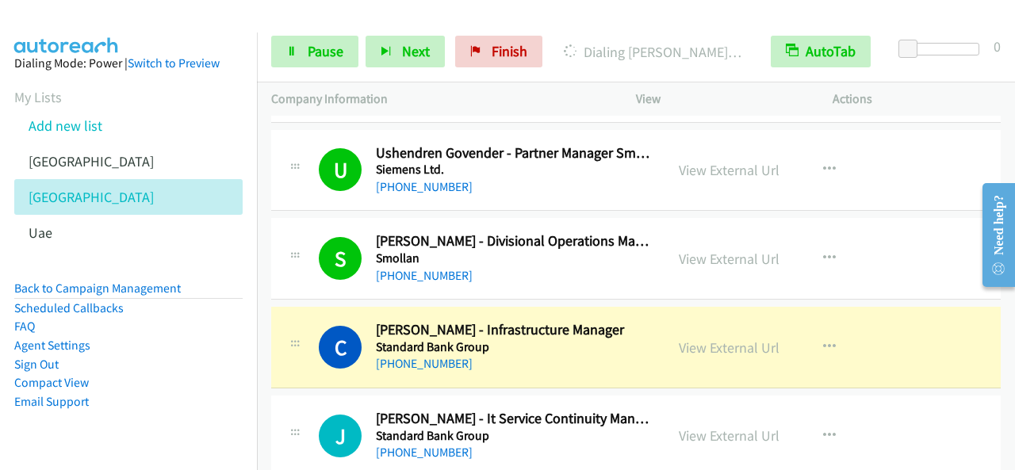
scroll to position [14747, 0]
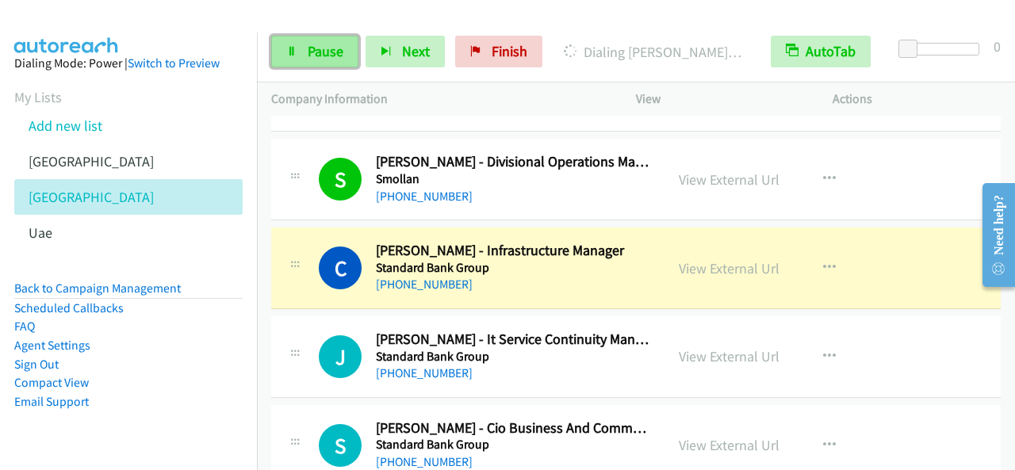
click at [321, 53] on span "Pause" at bounding box center [326, 51] width 36 height 18
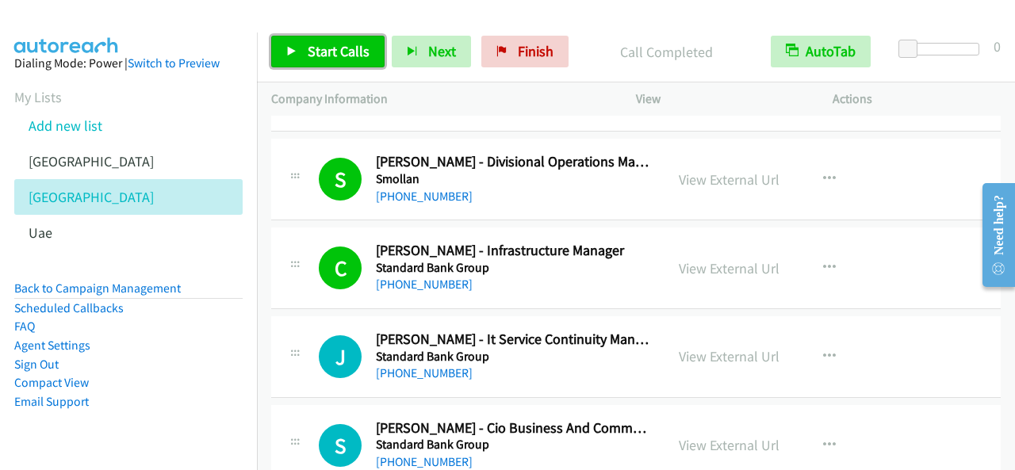
click at [336, 50] on span "Start Calls" at bounding box center [339, 51] width 62 height 18
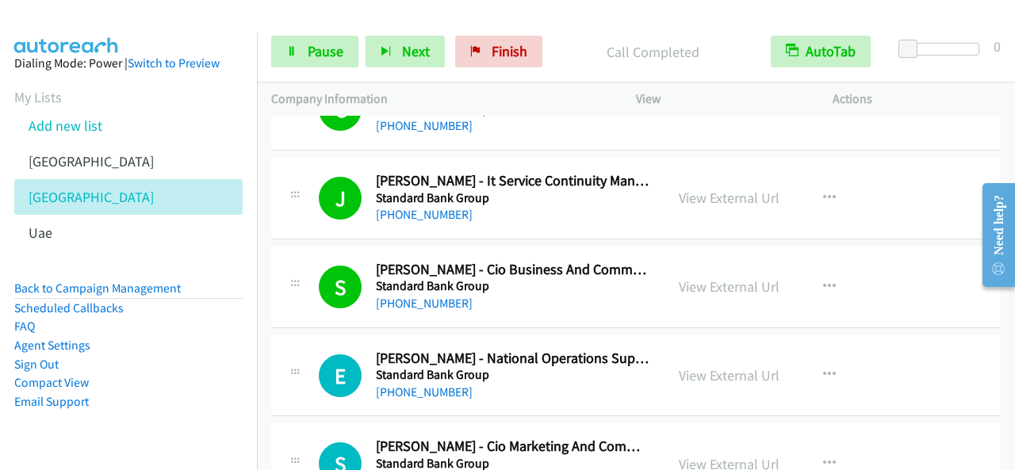
scroll to position [14985, 0]
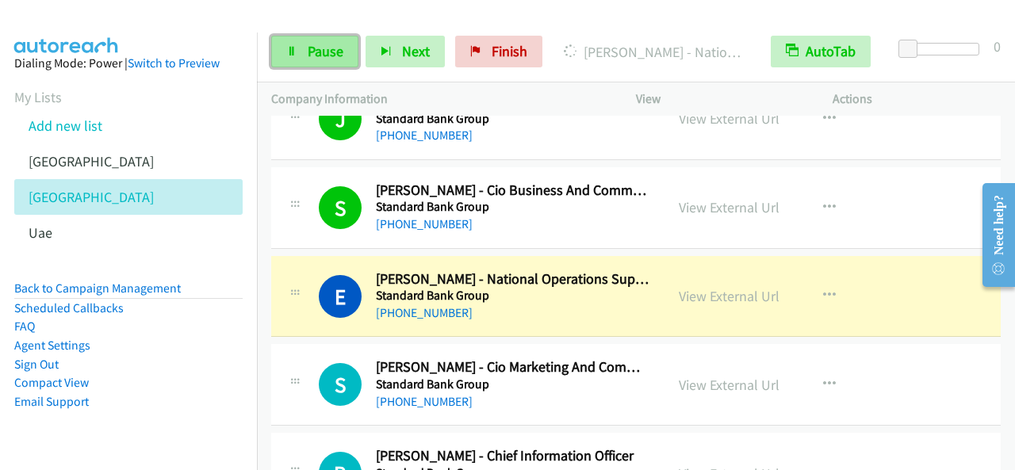
click at [329, 43] on span "Pause" at bounding box center [326, 51] width 36 height 18
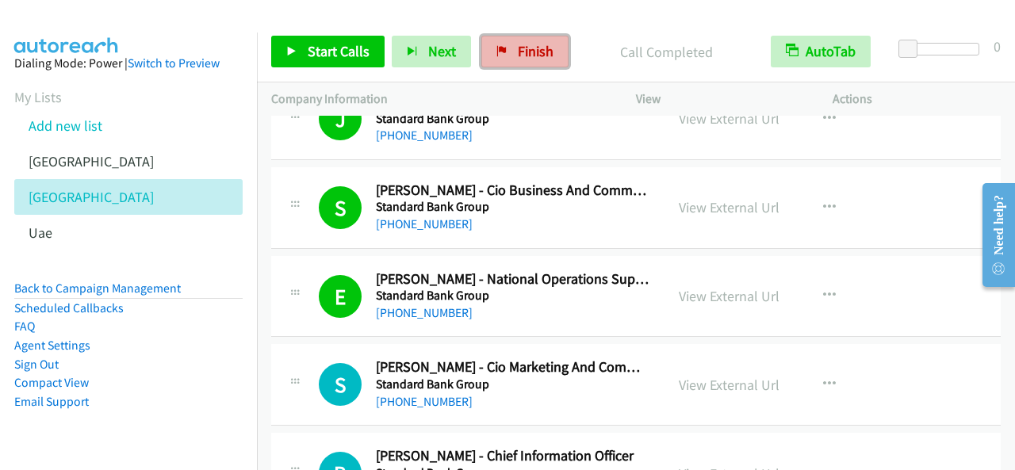
click at [538, 44] on span "Finish" at bounding box center [536, 51] width 36 height 18
